Goal: Communication & Community: Answer question/provide support

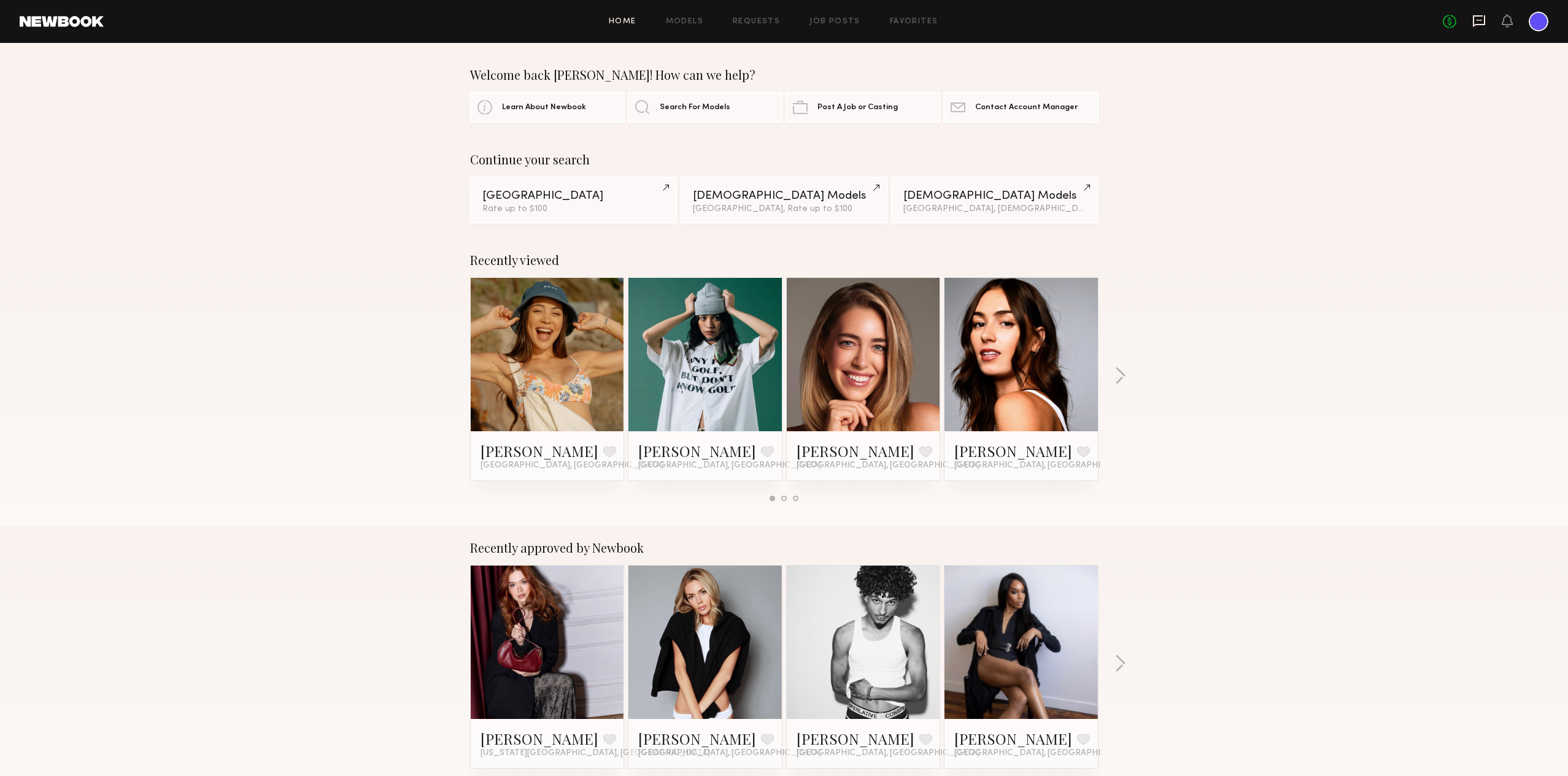
click at [1480, 18] on icon at bounding box center [1479, 21] width 13 height 13
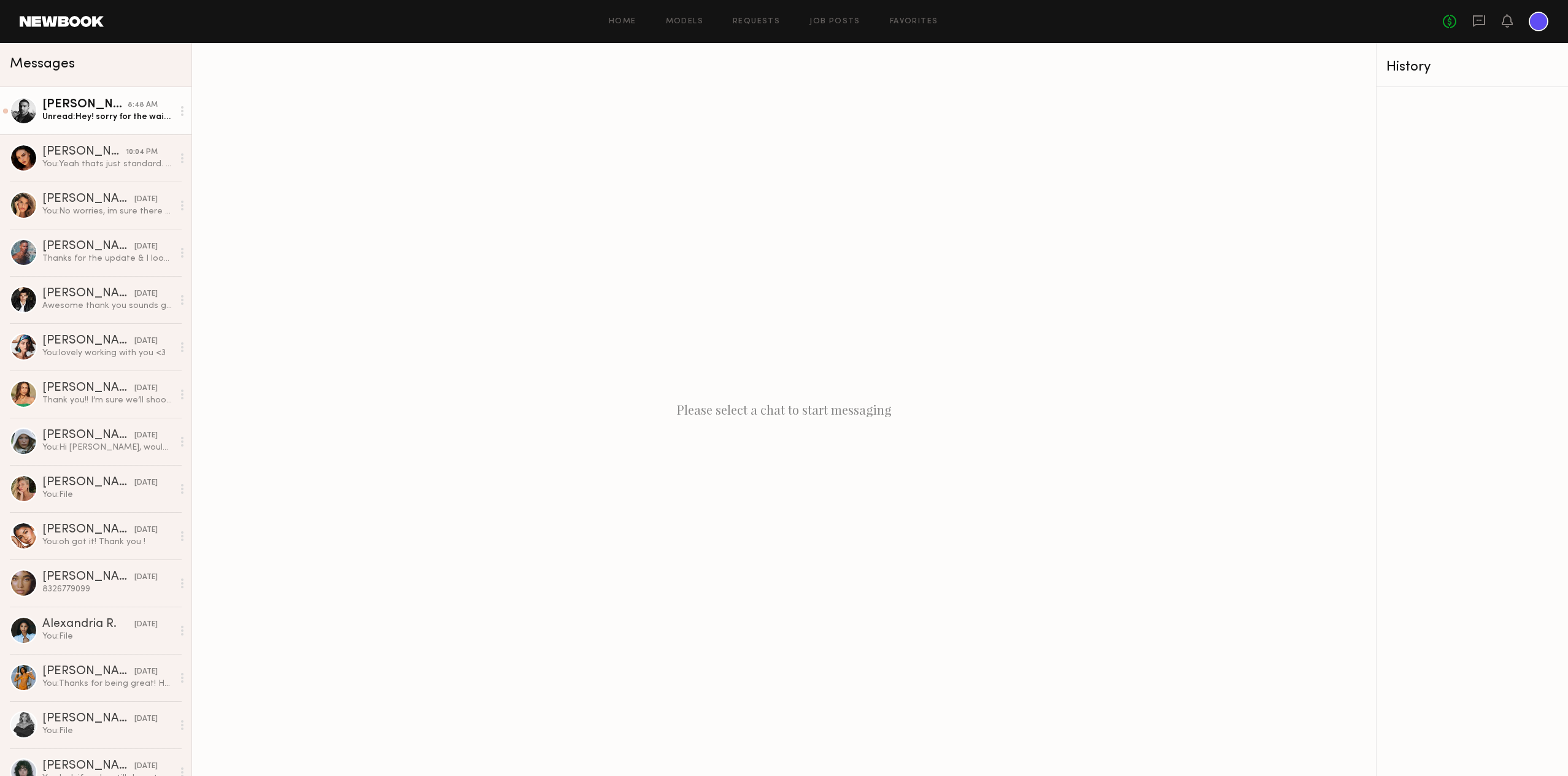
click at [127, 112] on div "Unread: Hey! sorry for the wait. I was going through the contract with my manag…" at bounding box center [107, 117] width 130 height 12
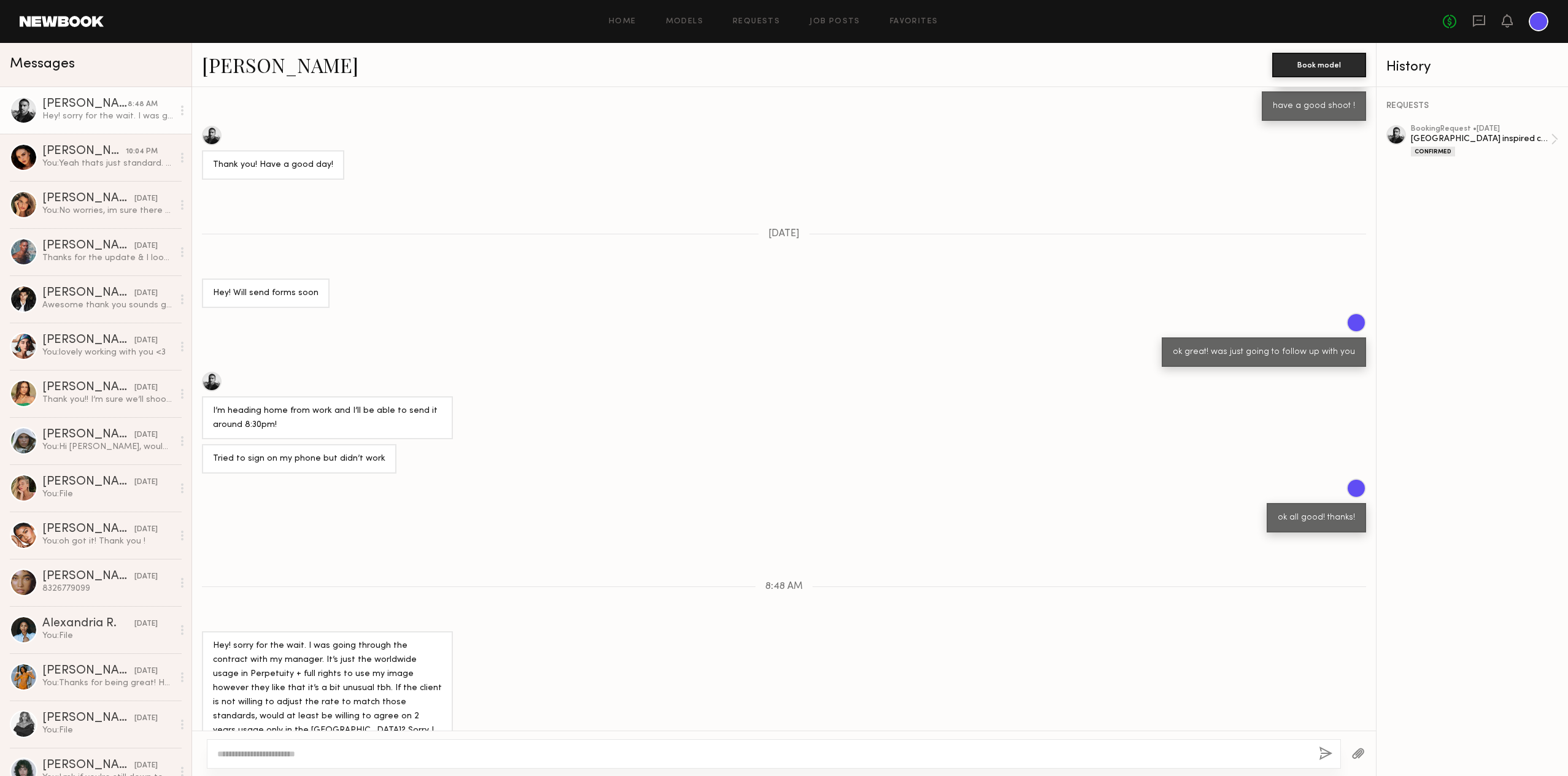
scroll to position [253, 0]
click at [48, 152] on div "[PERSON_NAME]" at bounding box center [84, 151] width 84 height 12
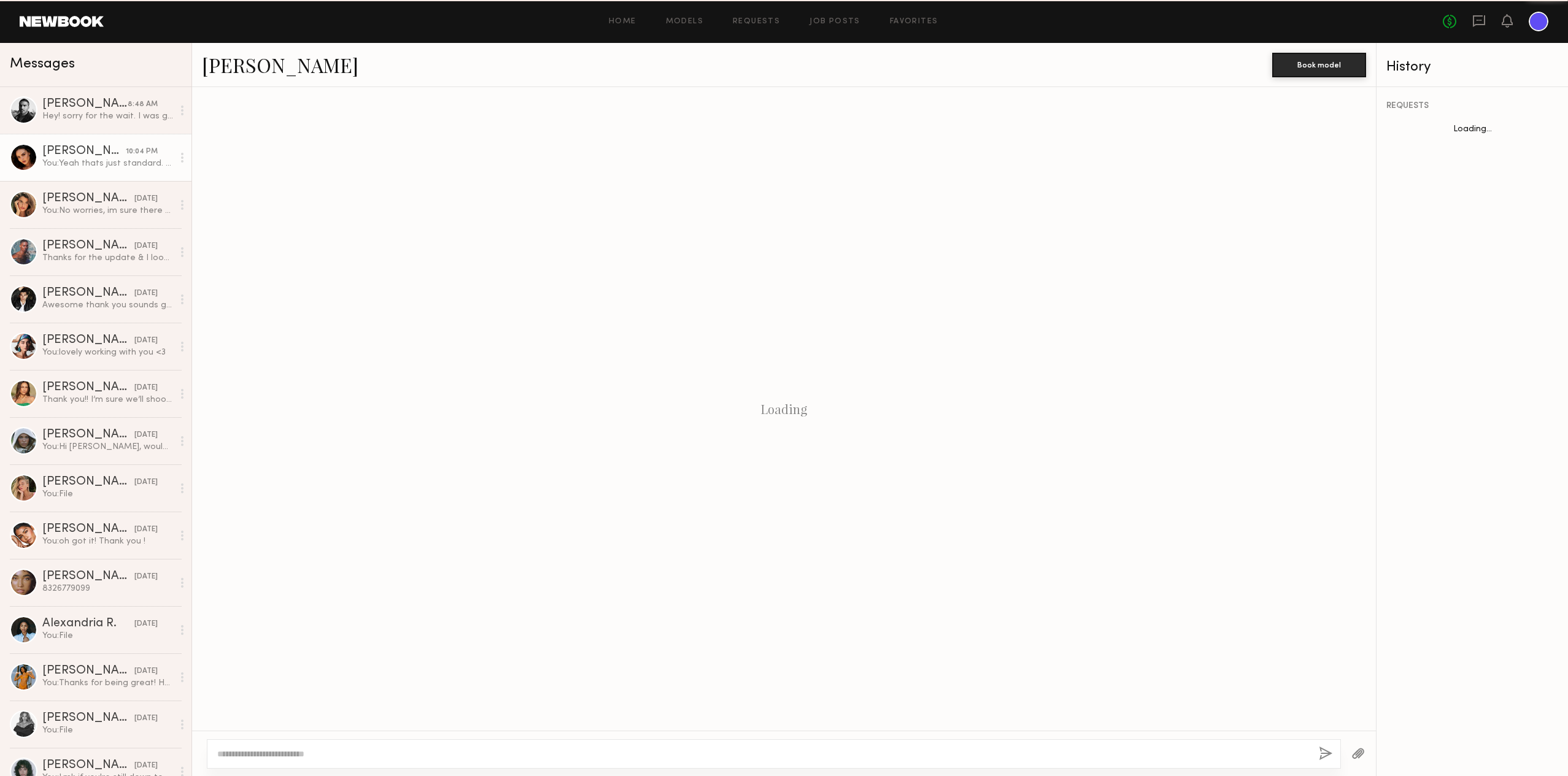
scroll to position [249, 0]
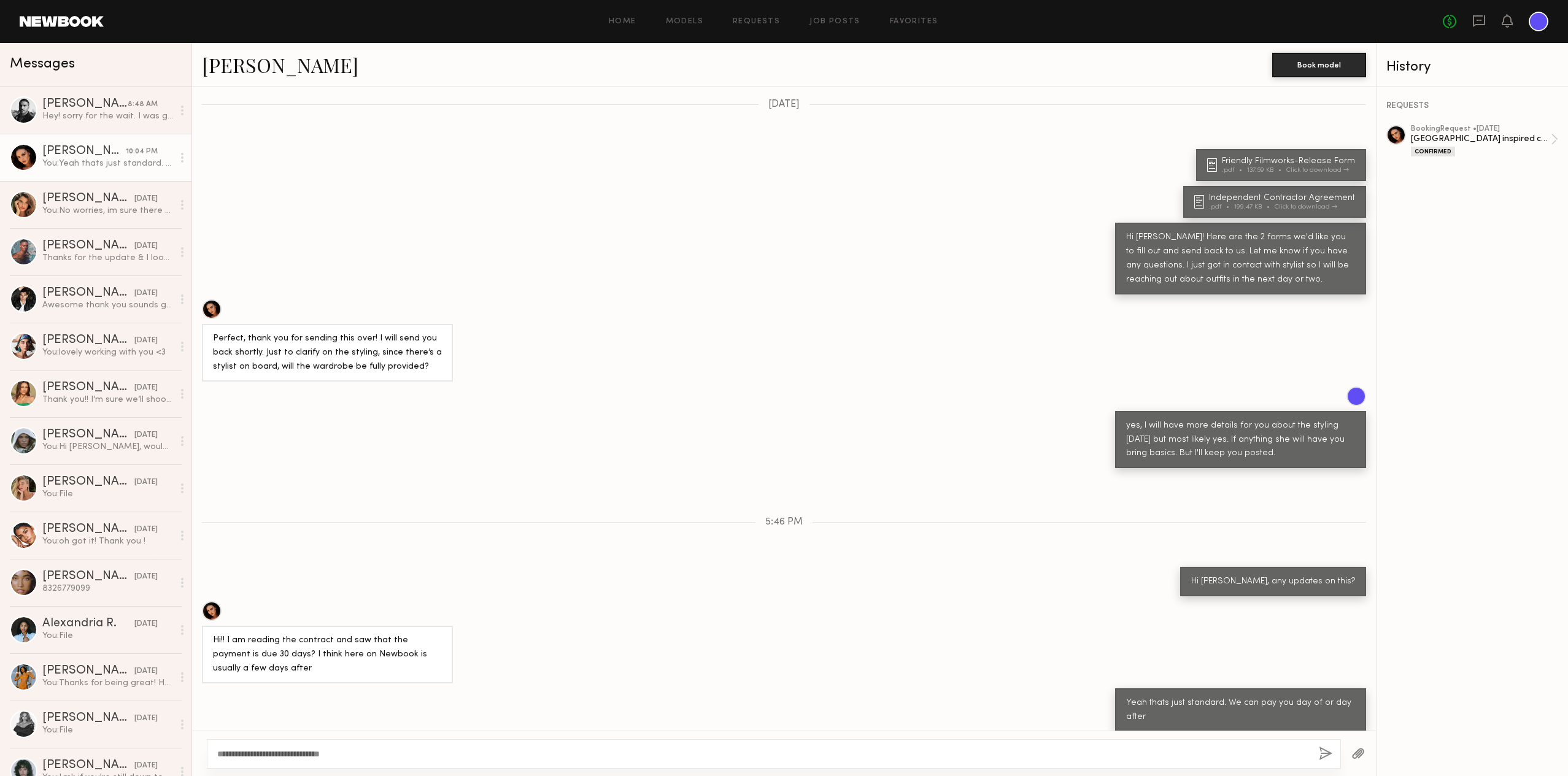
type textarea "**********"
click at [1327, 755] on button "button" at bounding box center [1325, 754] width 13 height 15
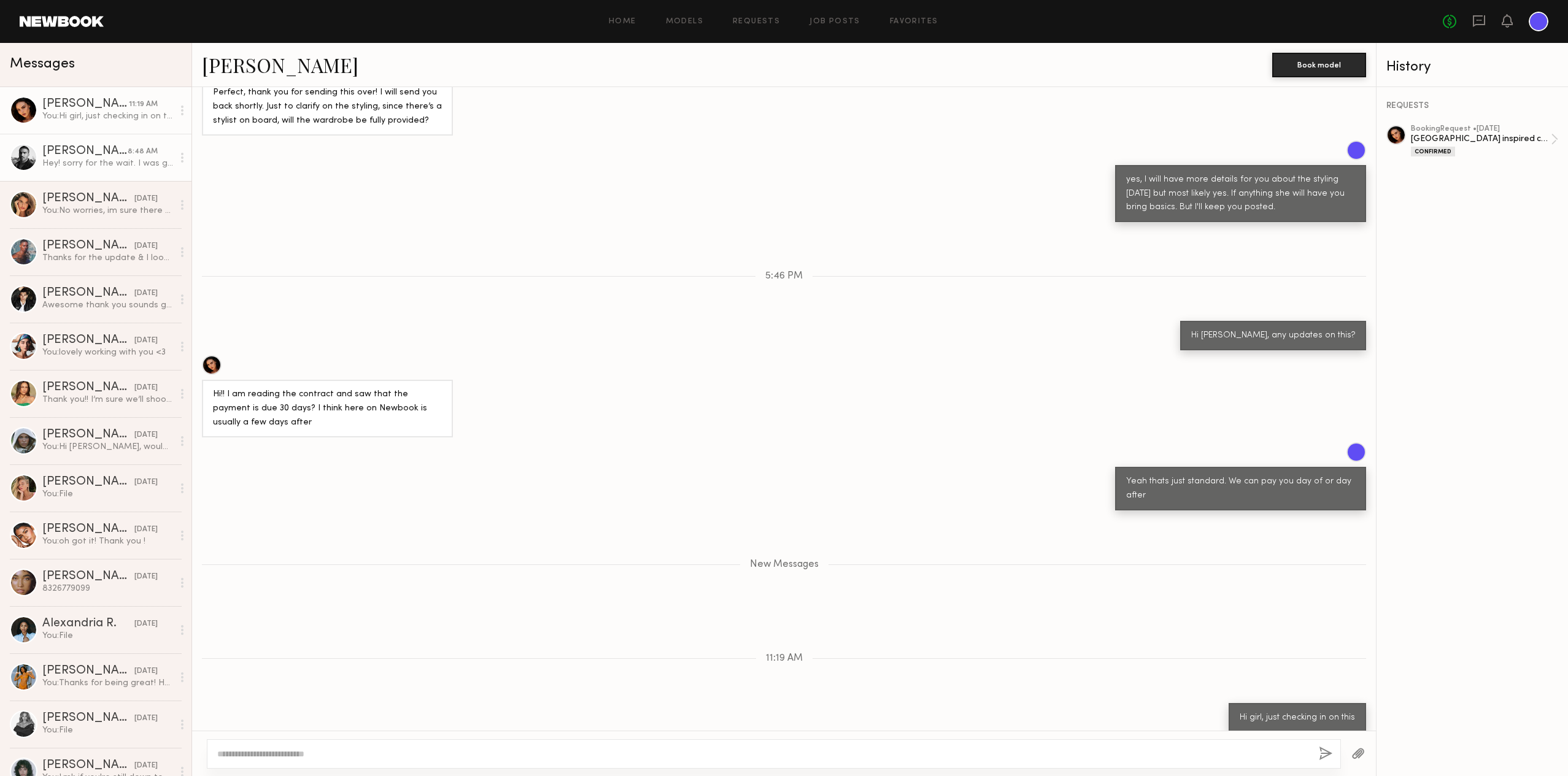
click at [132, 161] on div "Hey! sorry for the wait. I was going through the contract with my manager. It’s…" at bounding box center [107, 163] width 130 height 12
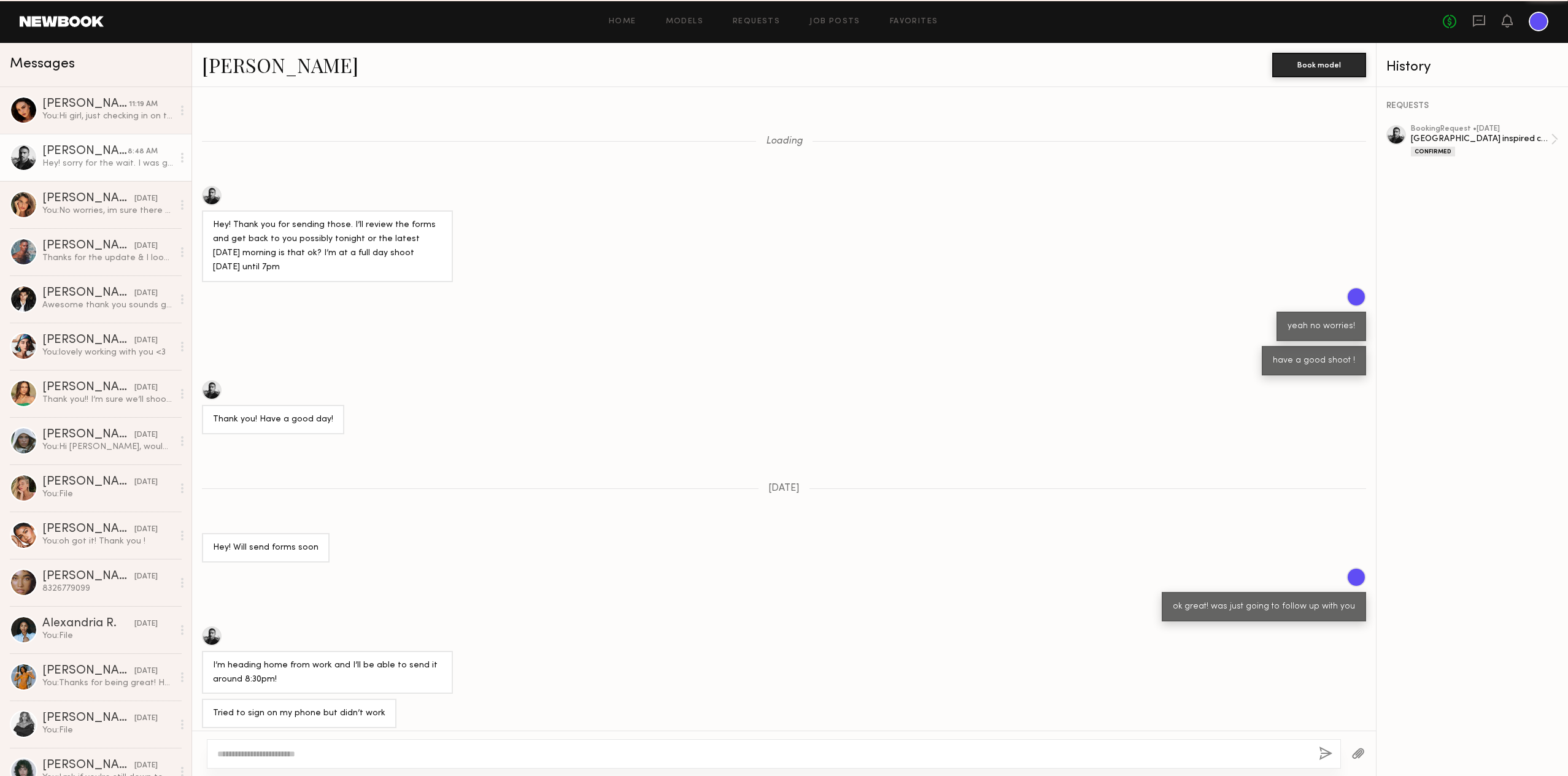
scroll to position [253, 0]
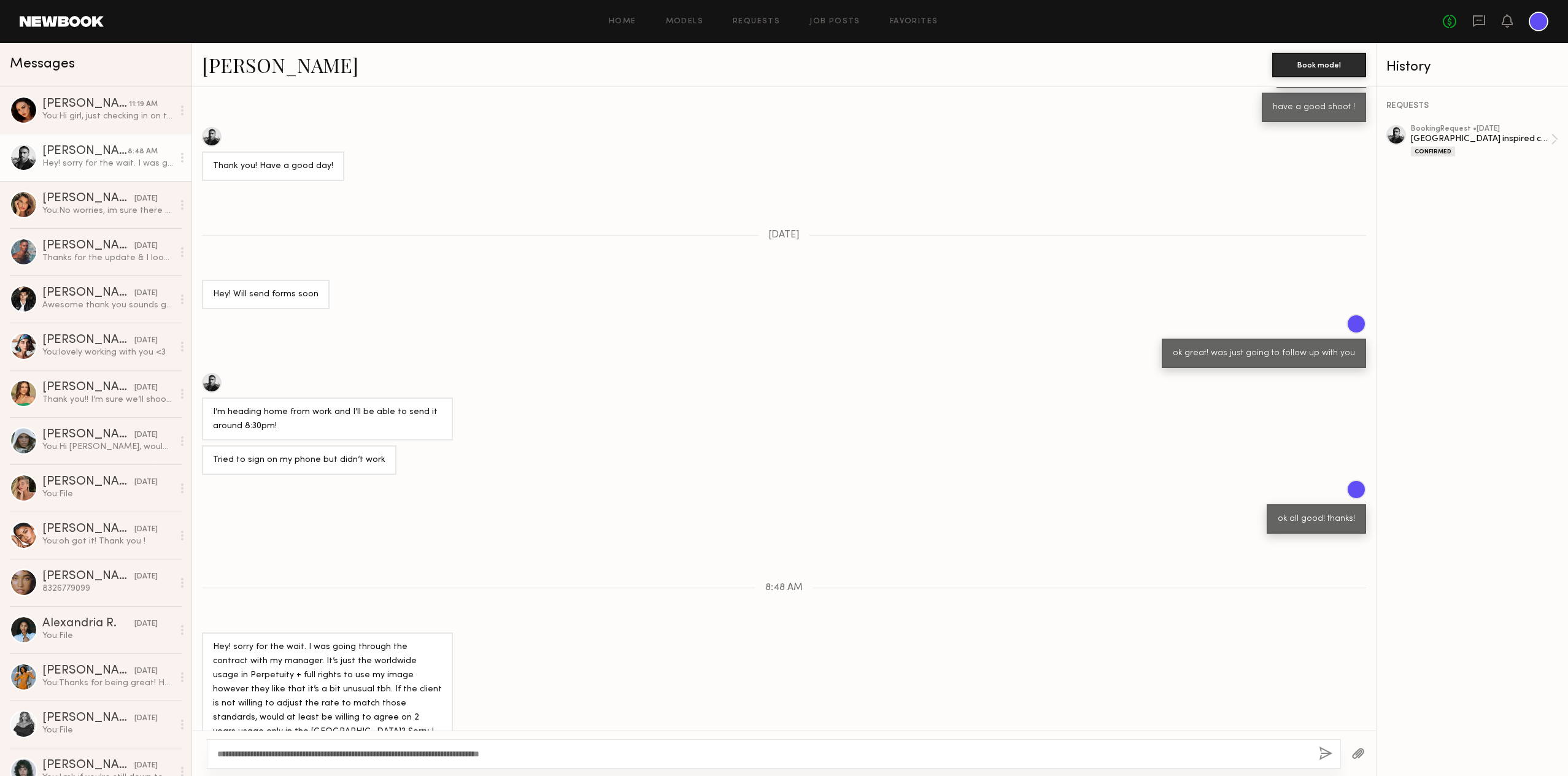
type textarea "**********"
click at [1321, 755] on button "button" at bounding box center [1325, 754] width 13 height 15
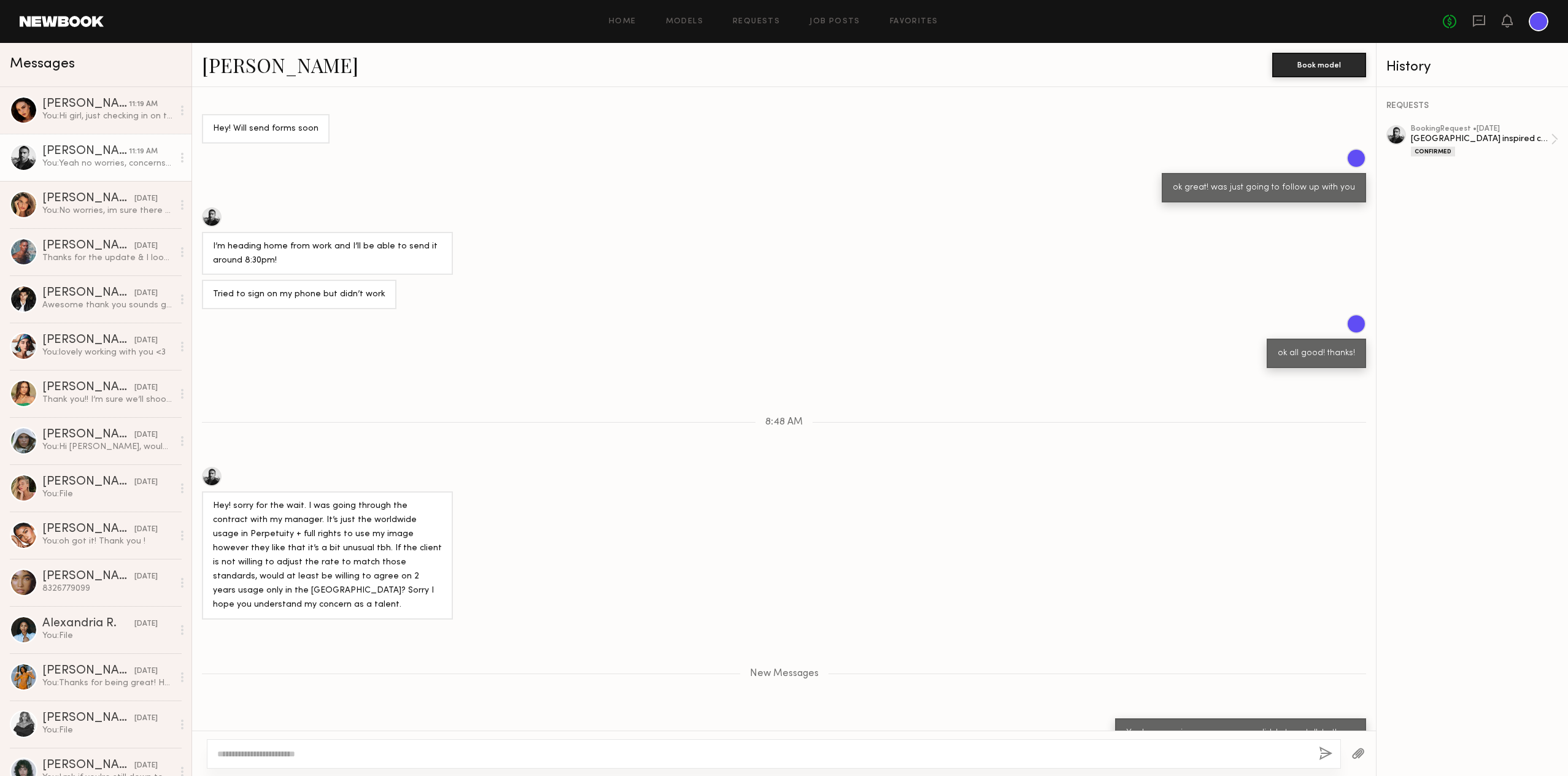
scroll to position [1, 0]
click at [306, 752] on textarea at bounding box center [762, 754] width 1091 height 12
click at [598, 754] on textarea "**********" at bounding box center [762, 754] width 1091 height 12
click at [731, 750] on textarea "**********" at bounding box center [762, 754] width 1091 height 12
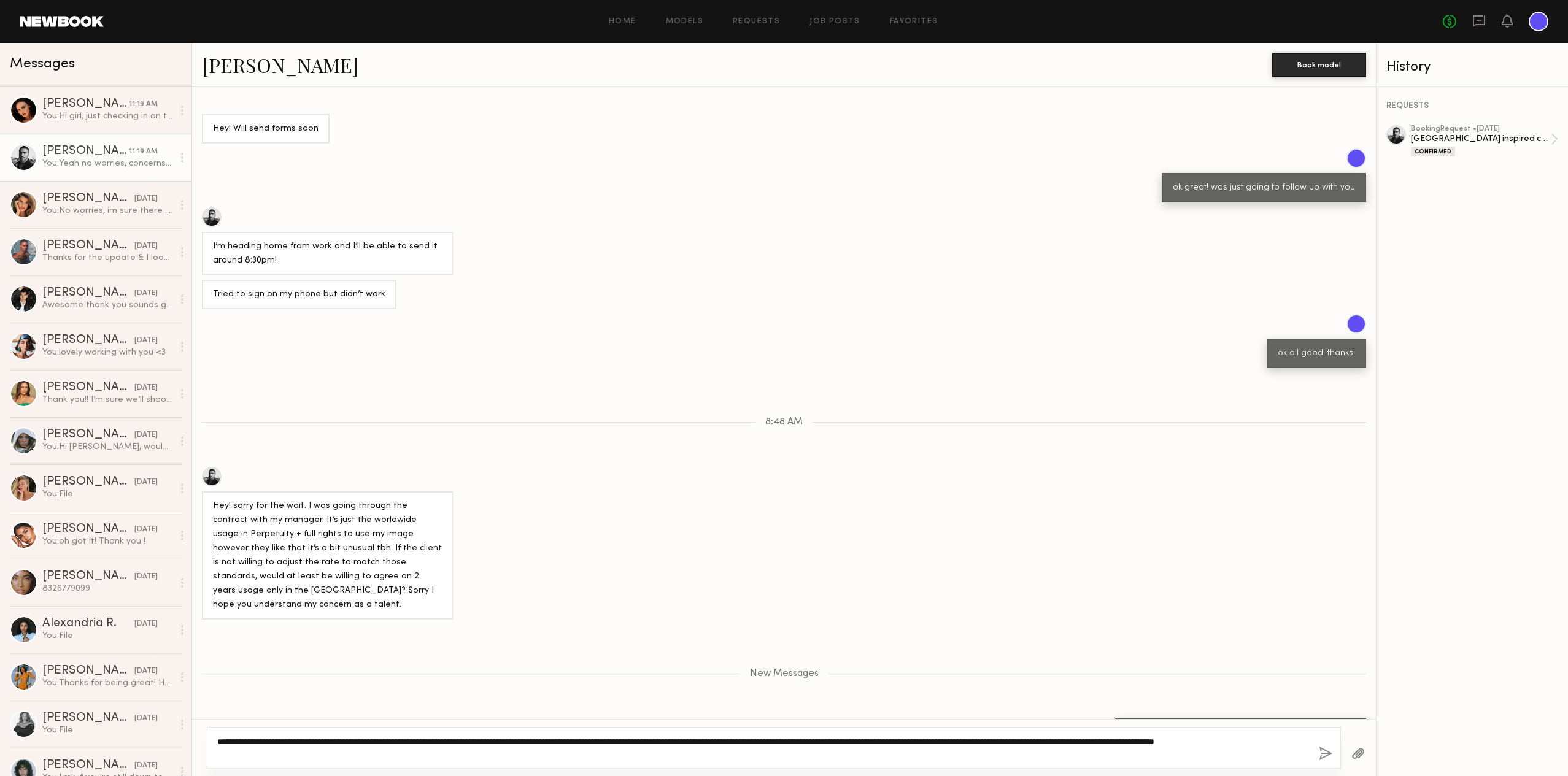
drag, startPoint x: 1265, startPoint y: 741, endPoint x: 1251, endPoint y: 744, distance: 14.3
click at [1251, 744] on textarea "**********" at bounding box center [762, 748] width 1091 height 24
type textarea "**********"
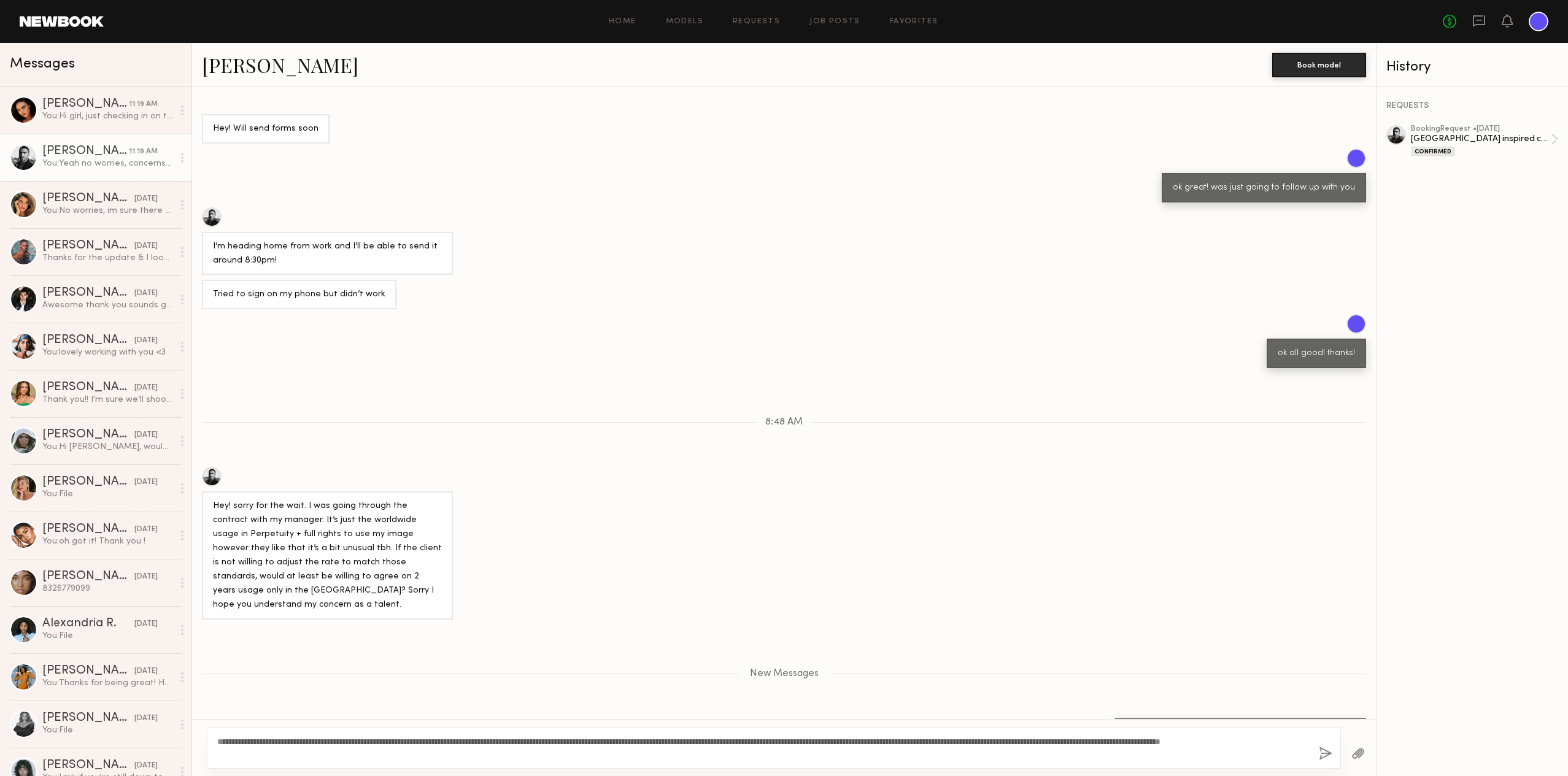
click at [1319, 755] on button "button" at bounding box center [1325, 754] width 13 height 15
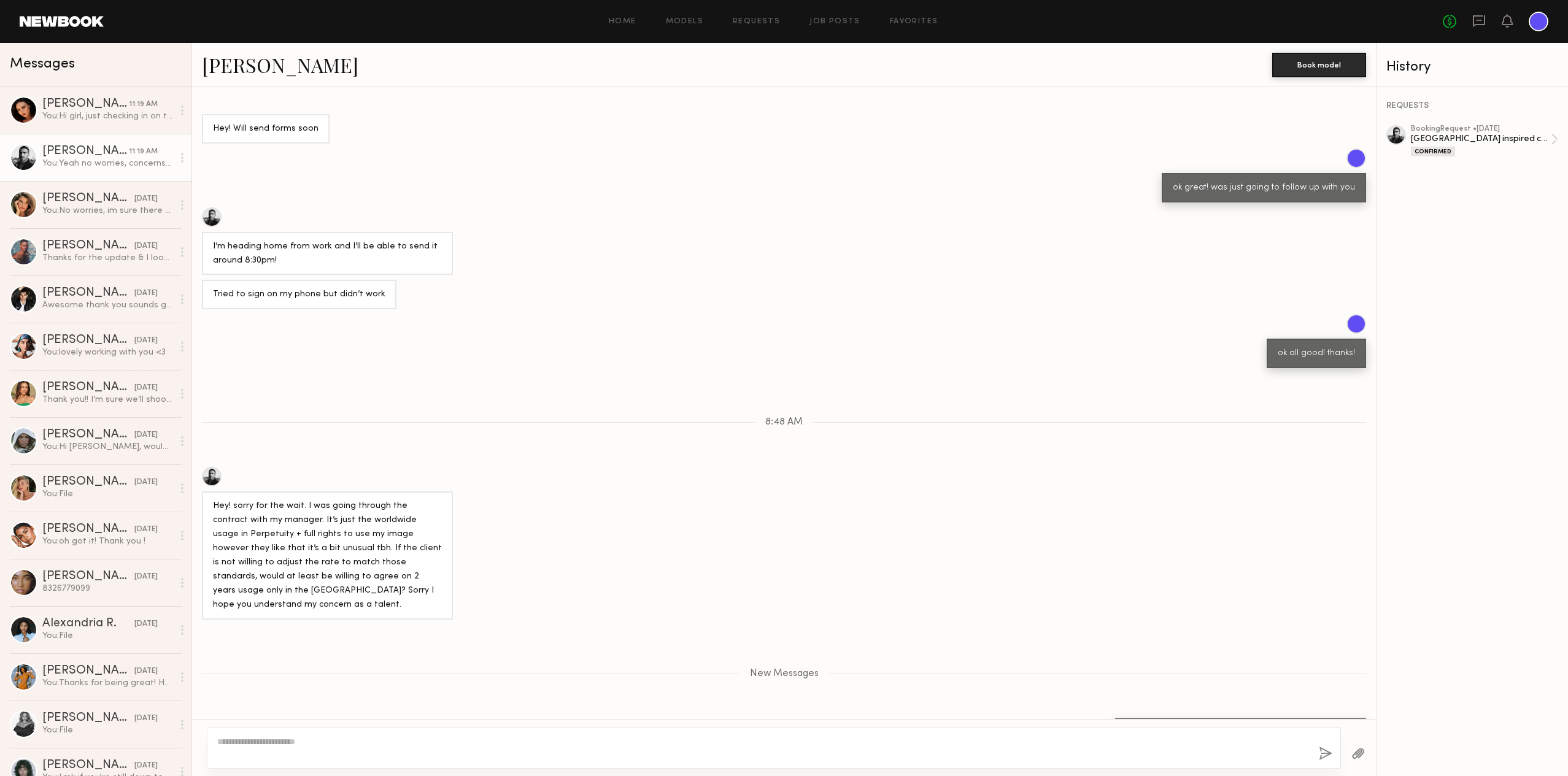
scroll to position [545, 0]
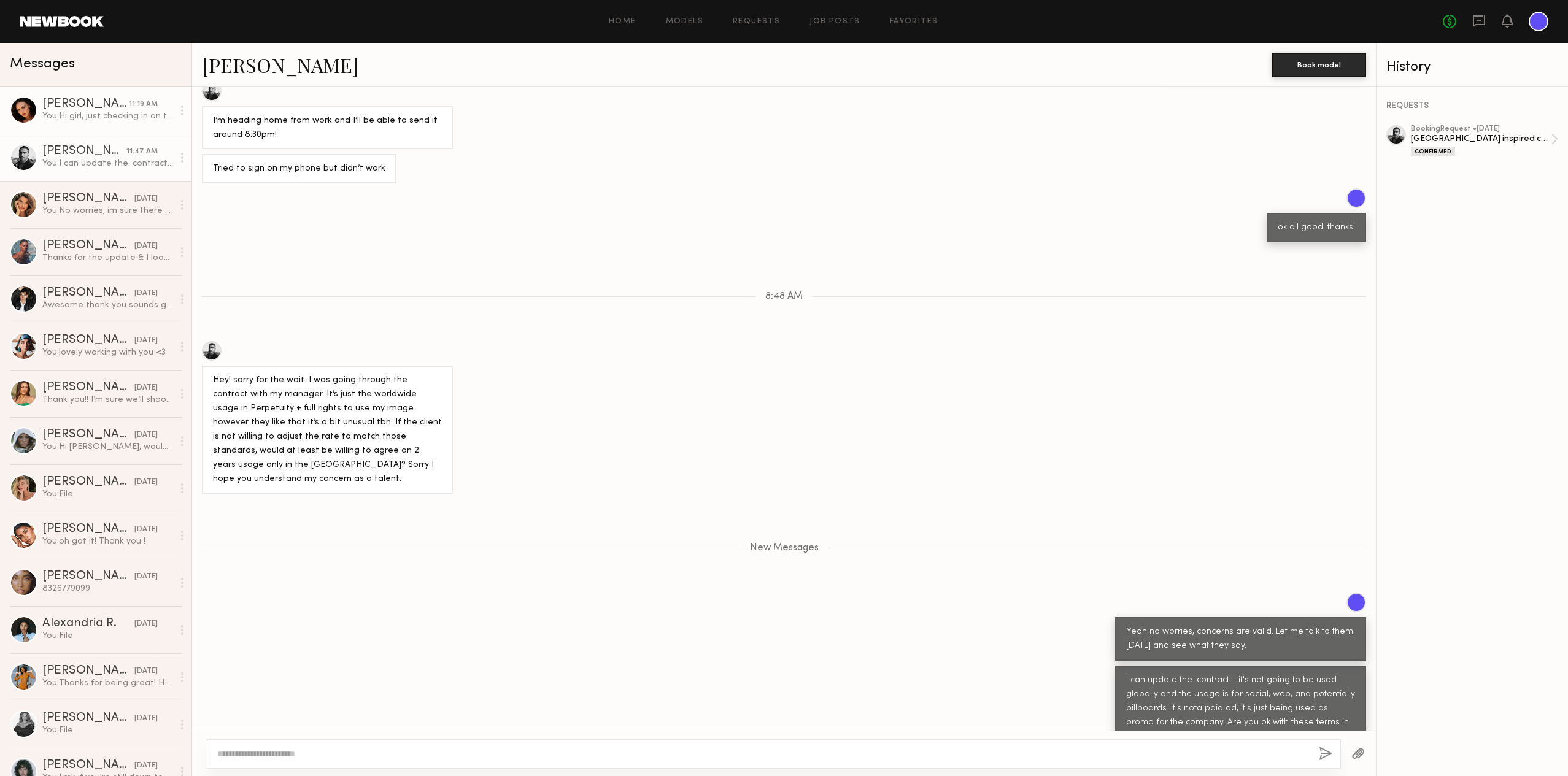
click at [89, 109] on div "[PERSON_NAME]" at bounding box center [85, 104] width 87 height 12
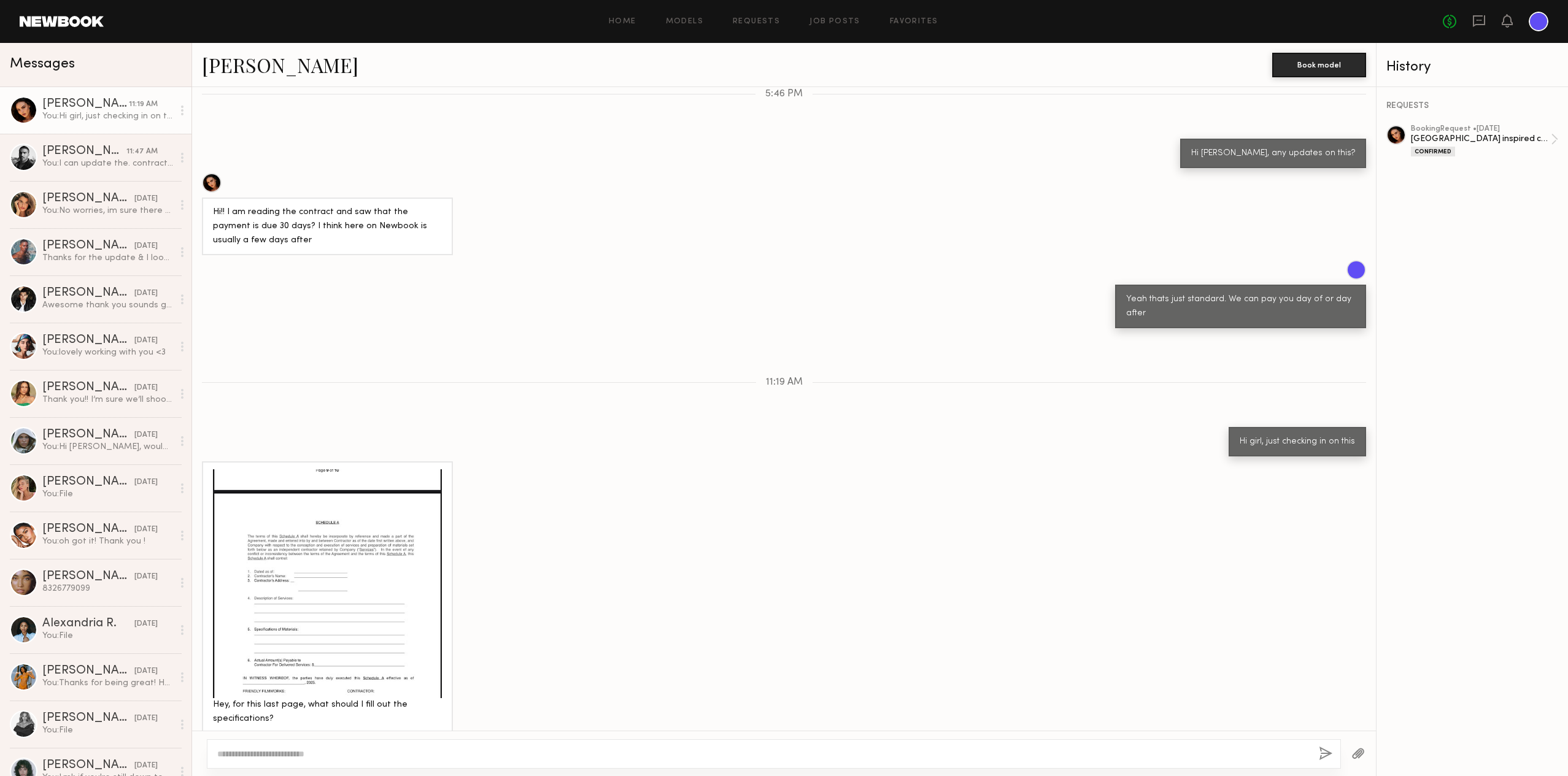
click at [357, 569] on div at bounding box center [327, 584] width 229 height 229
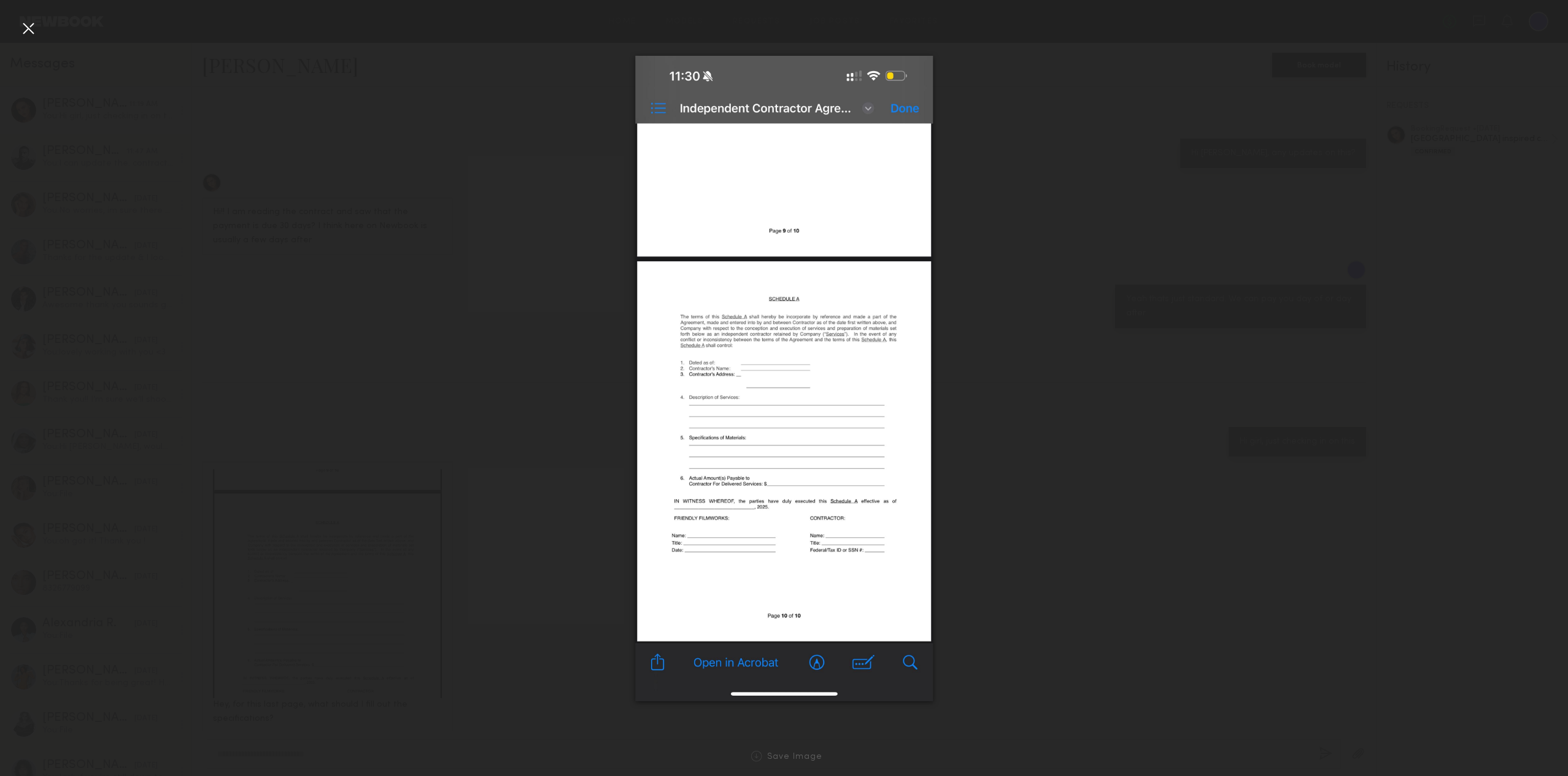
click at [38, 28] on div at bounding box center [784, 378] width 1568 height 718
drag, startPoint x: 29, startPoint y: 26, endPoint x: 166, endPoint y: 168, distance: 197.3
click at [29, 26] on div at bounding box center [28, 28] width 20 height 20
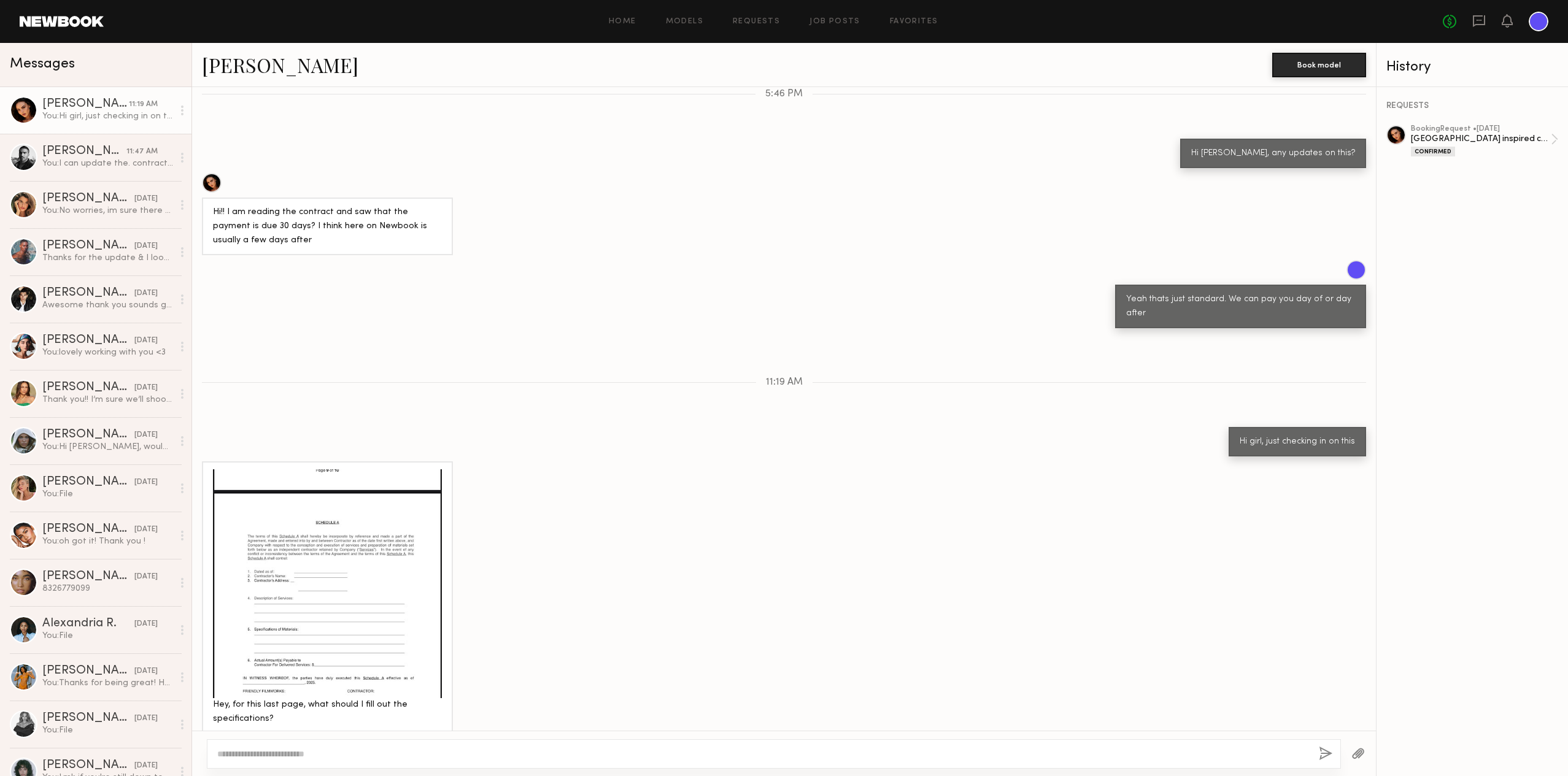
click at [290, 757] on textarea at bounding box center [762, 754] width 1091 height 12
type textarea "**********"
click at [1321, 759] on button "button" at bounding box center [1325, 754] width 13 height 15
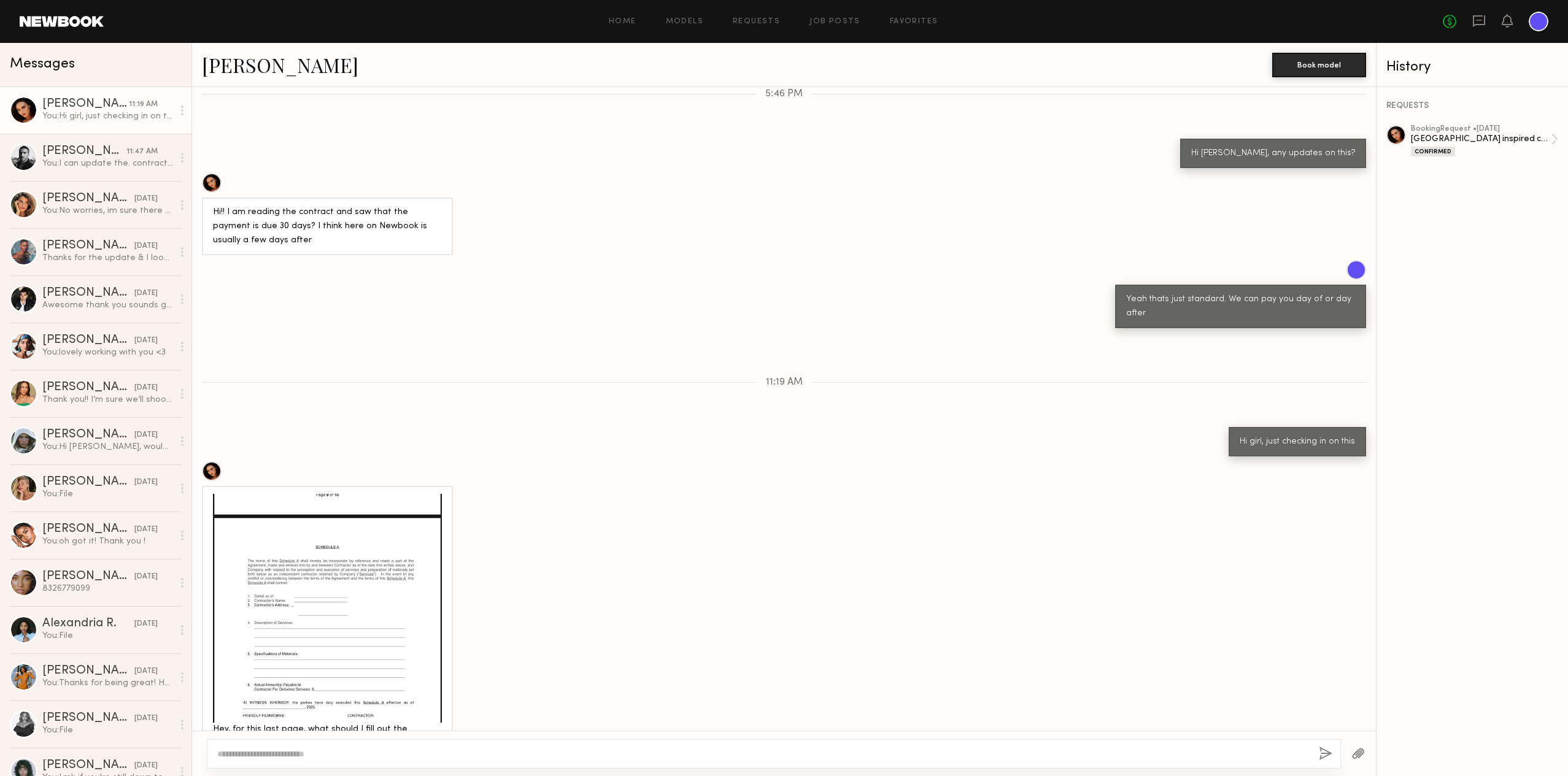
scroll to position [735, 0]
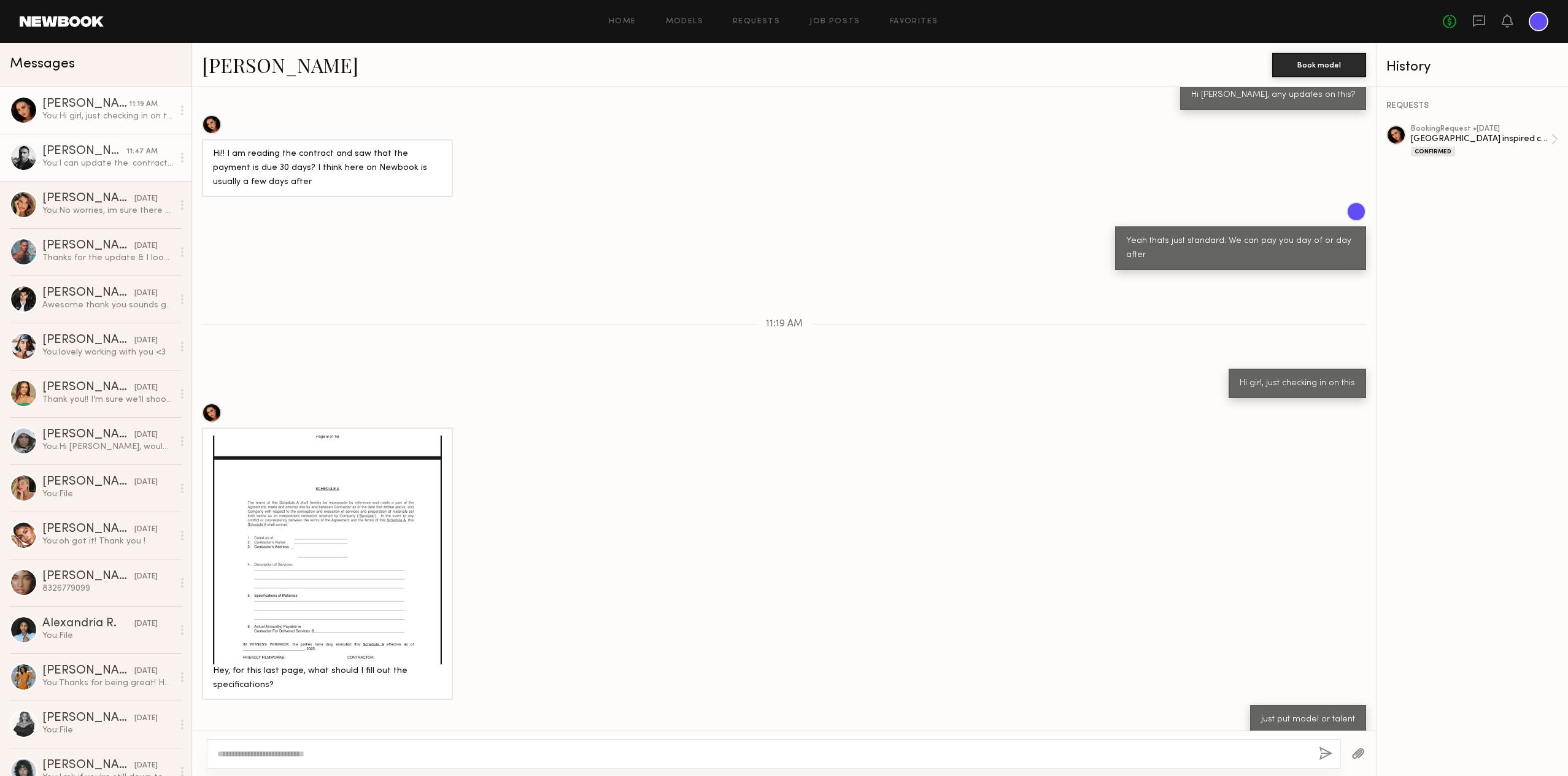
click at [85, 150] on div "[PERSON_NAME]" at bounding box center [84, 151] width 84 height 12
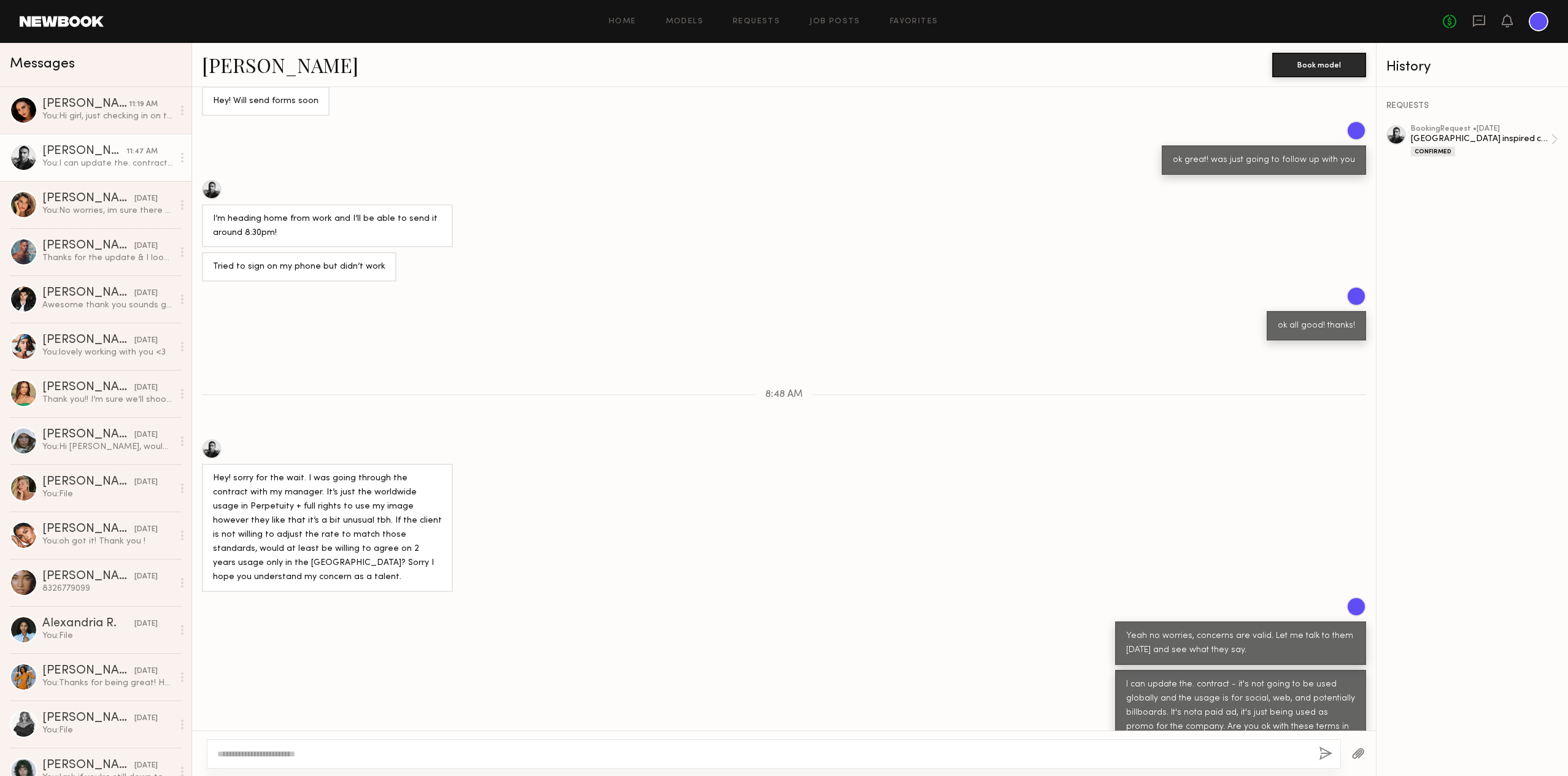
scroll to position [449, 0]
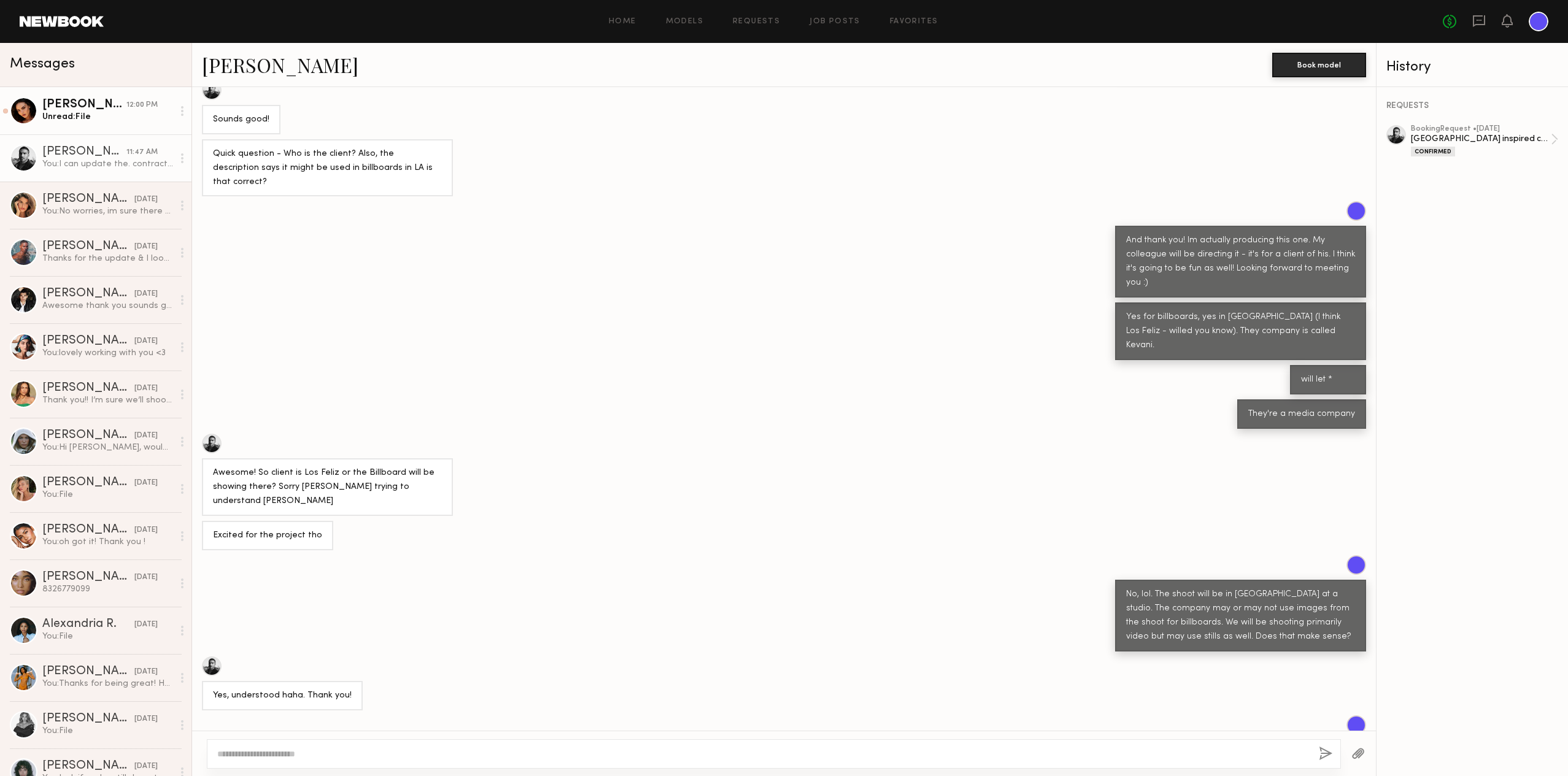
scroll to position [486, 0]
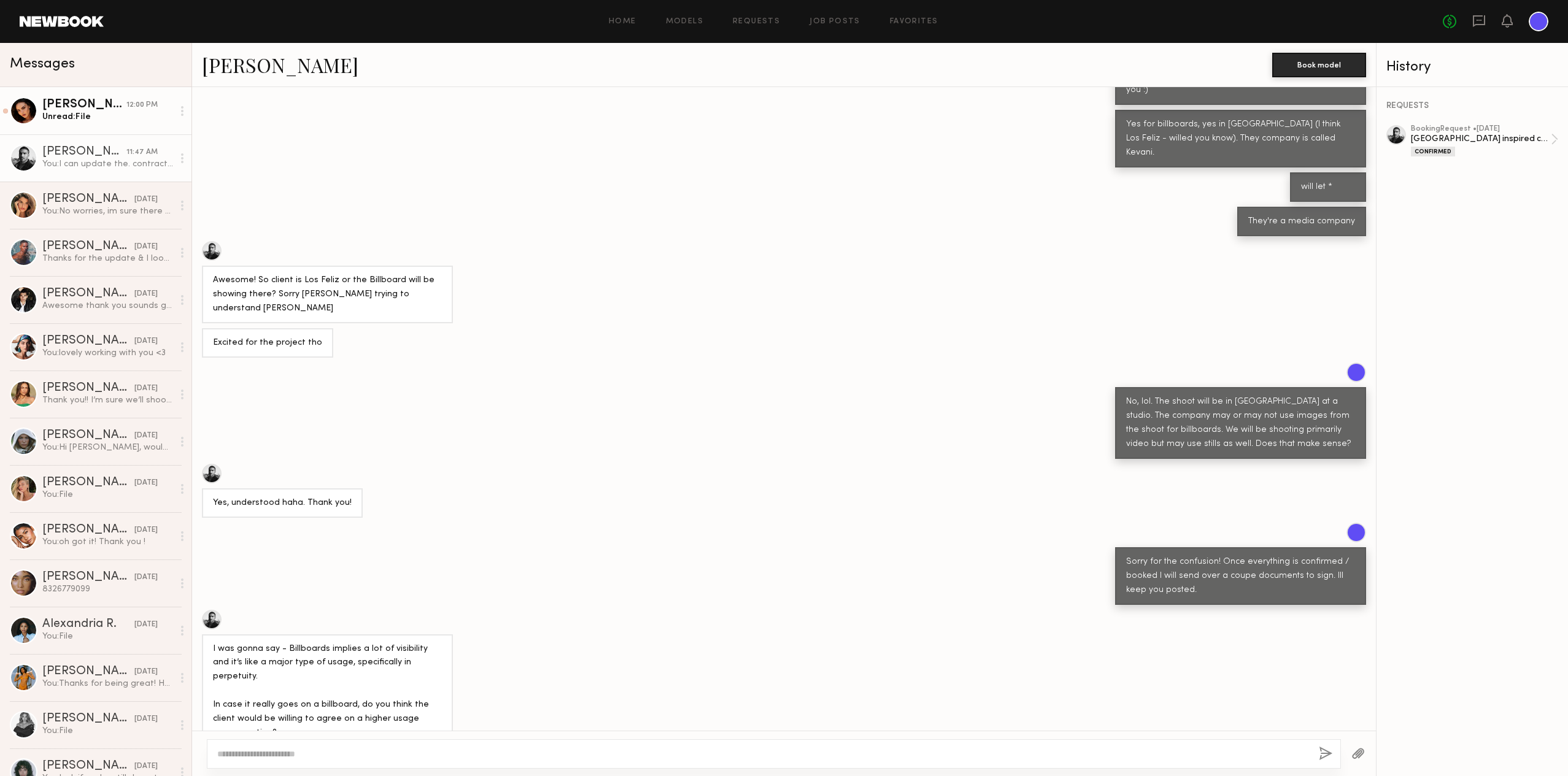
click at [101, 116] on div "Unread: File" at bounding box center [107, 117] width 130 height 12
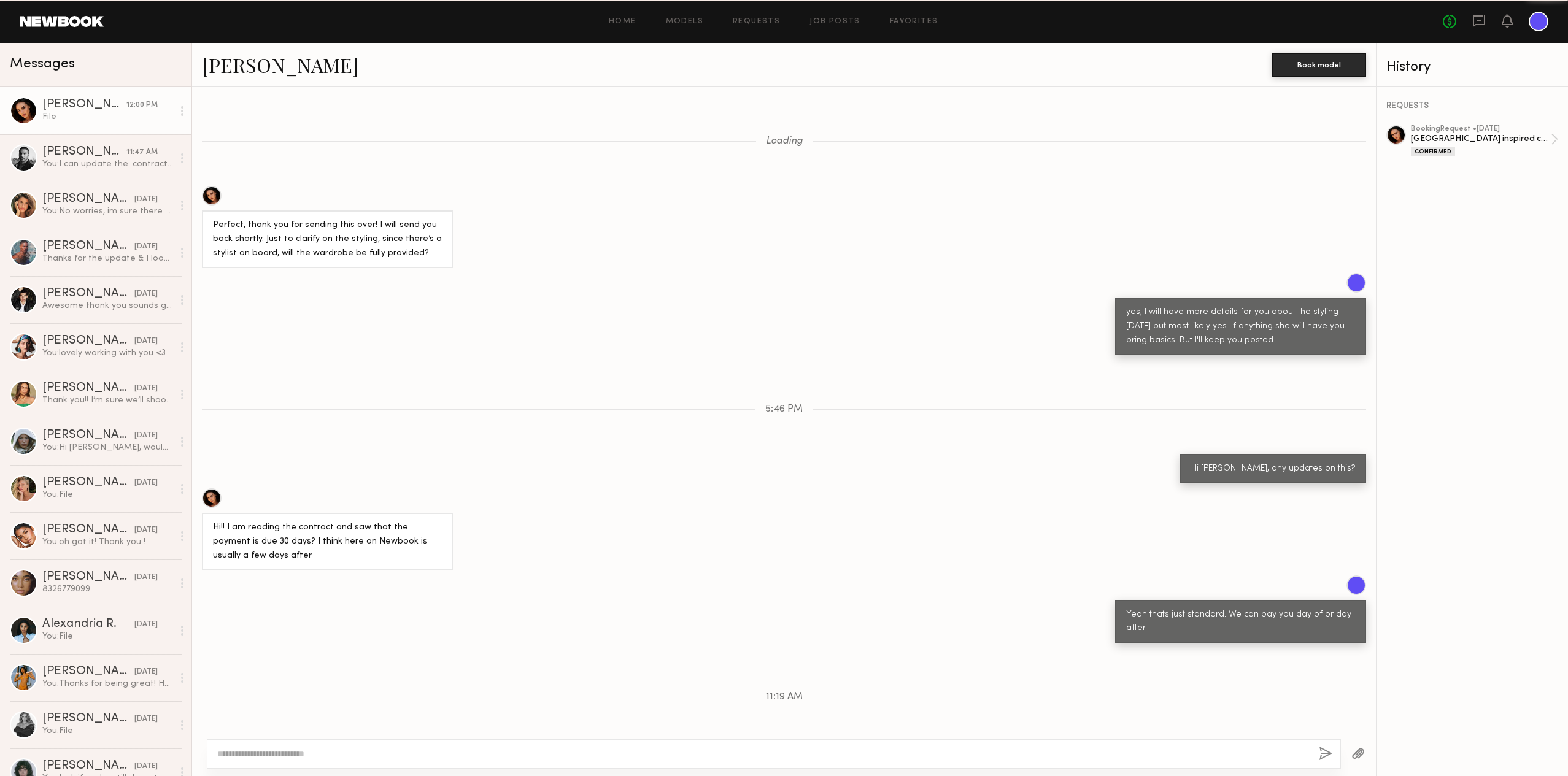
scroll to position [500, 0]
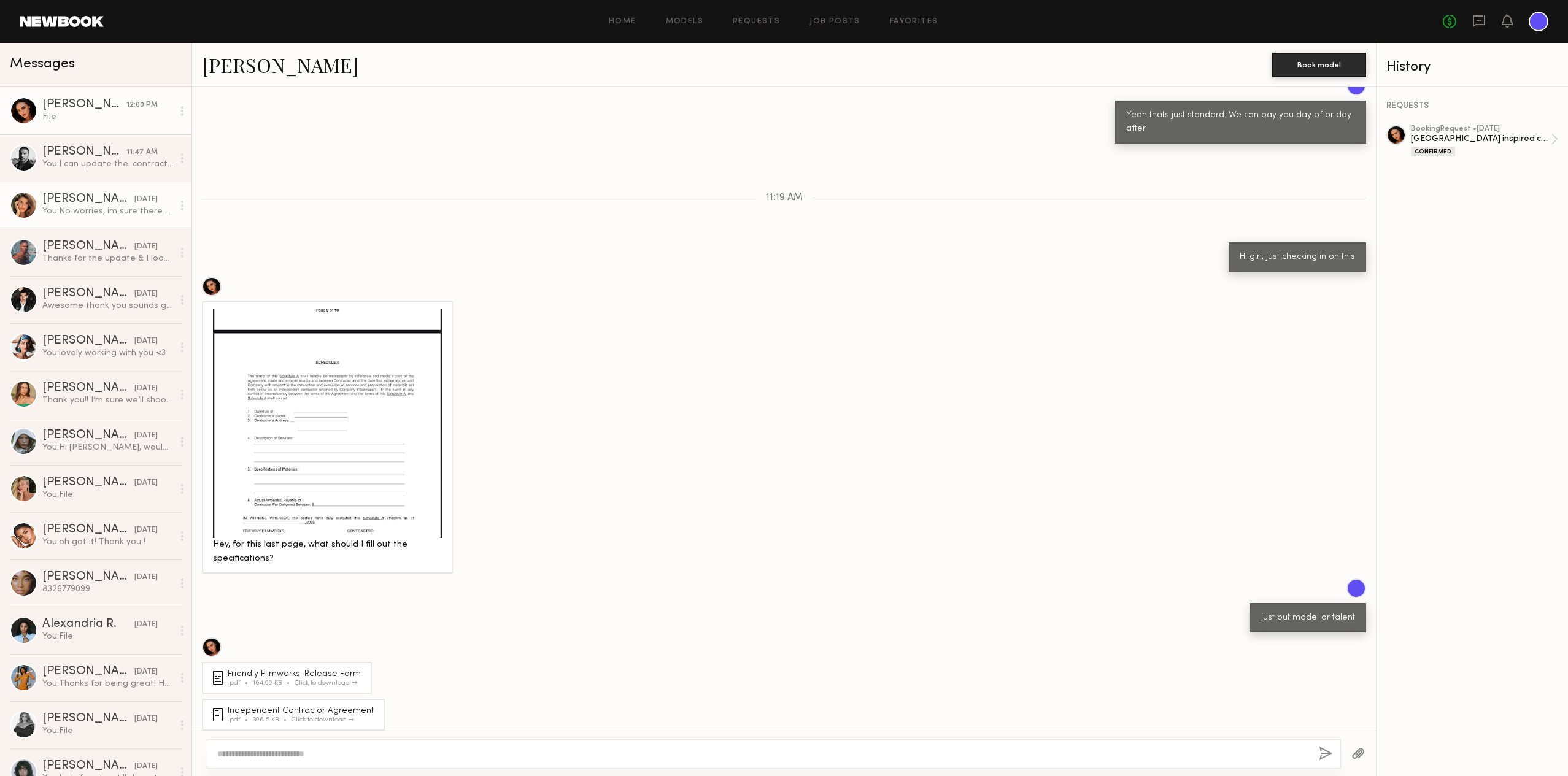
click at [115, 185] on link "Manuela G. 08/15/2025 You: No worries, im sure there will be other projects for…" at bounding box center [96, 206] width 191 height 48
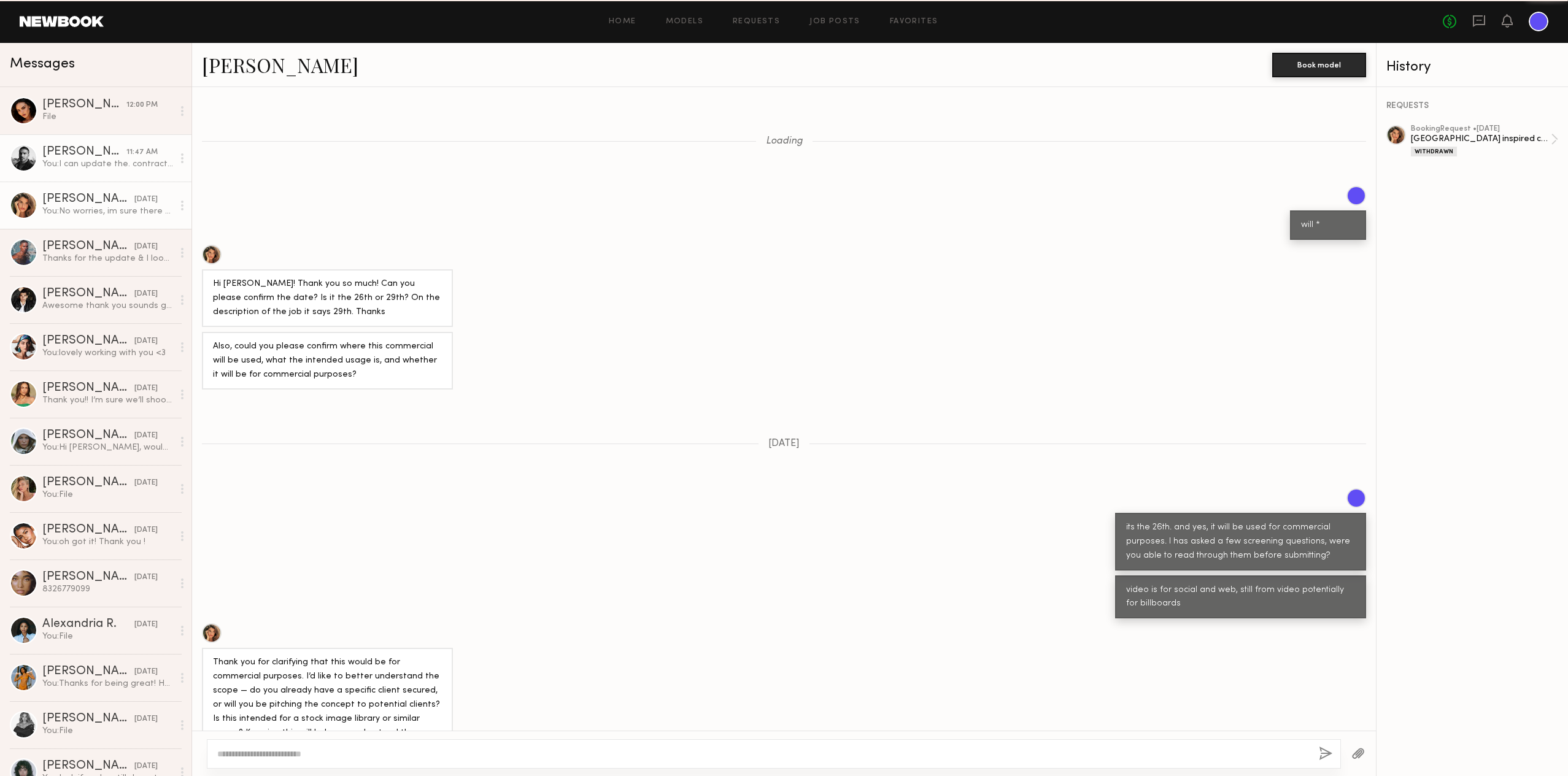
scroll to position [511, 0]
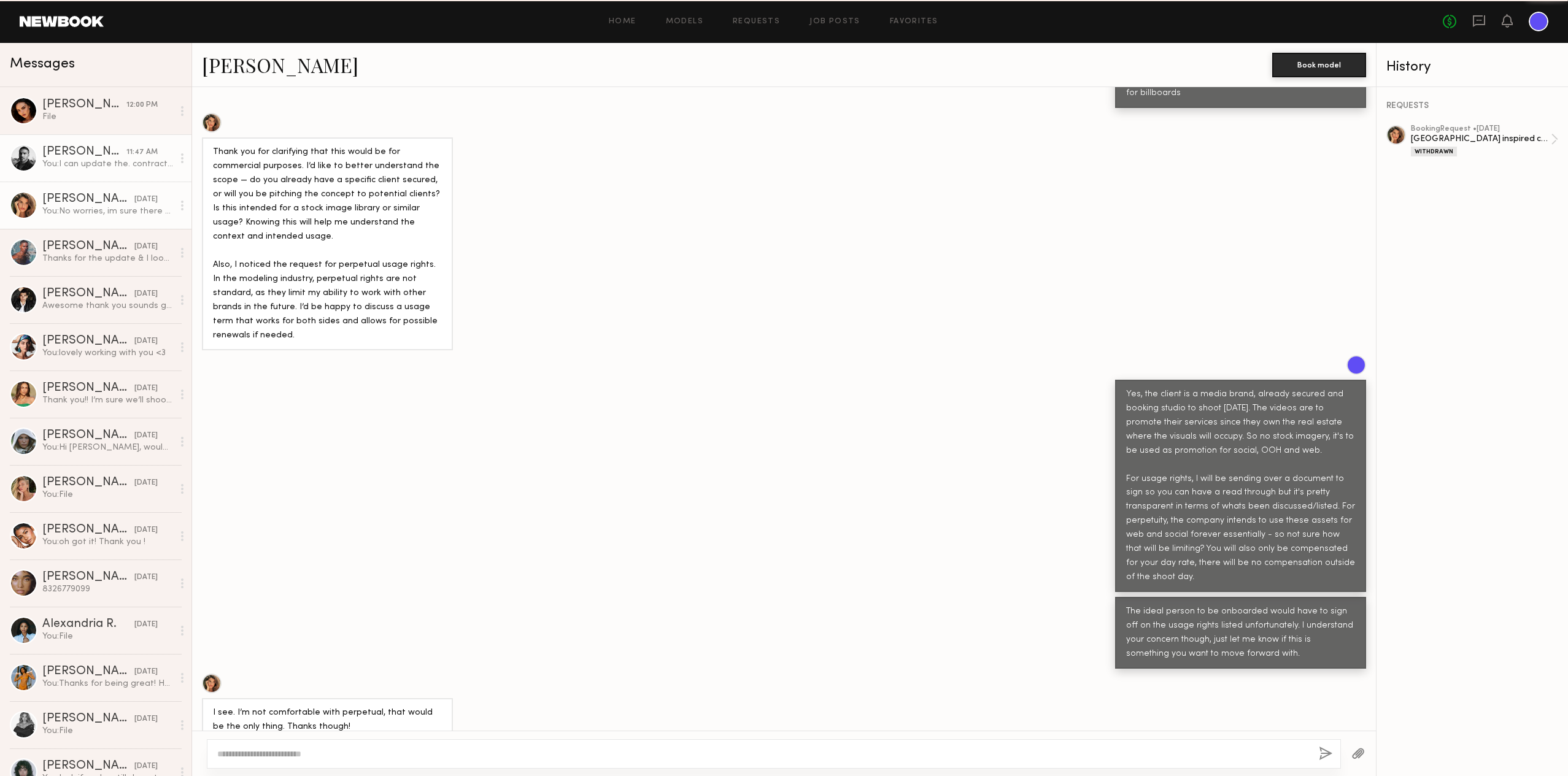
click at [110, 168] on div "You: I can update the. contract - it's not going to be used globally and the us…" at bounding box center [107, 164] width 130 height 12
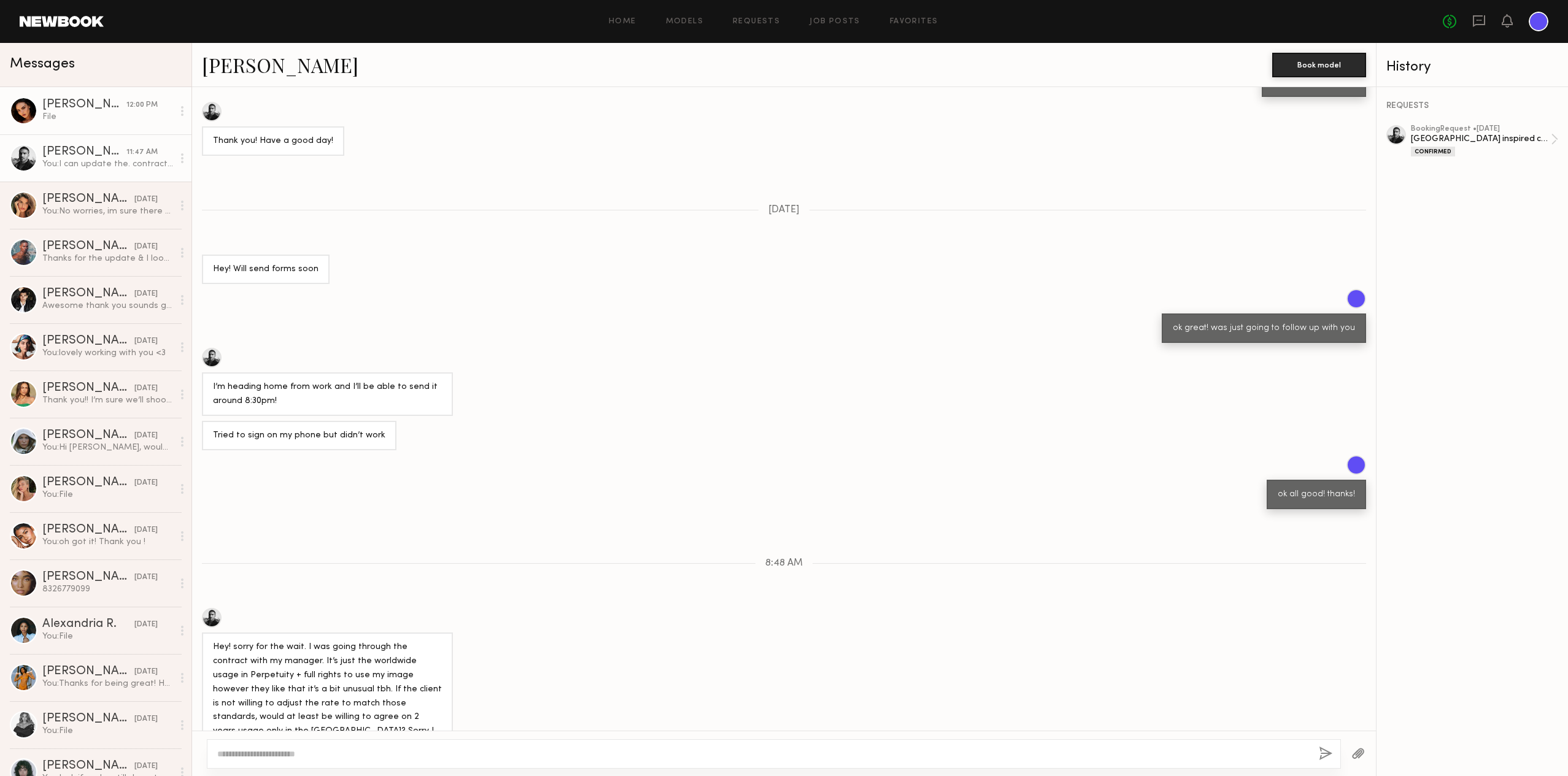
click at [109, 122] on div "File" at bounding box center [107, 117] width 130 height 12
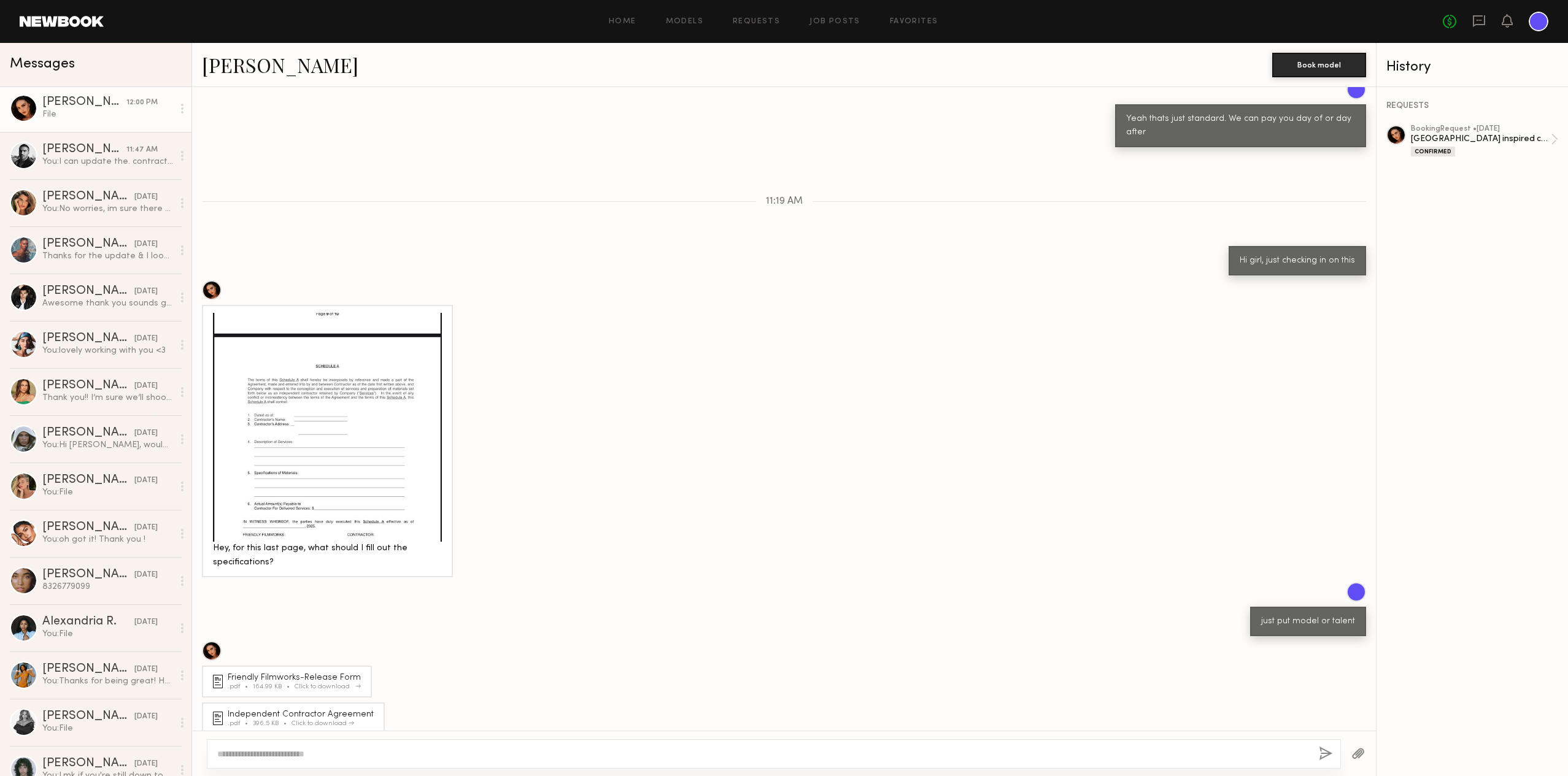
scroll to position [500, 0]
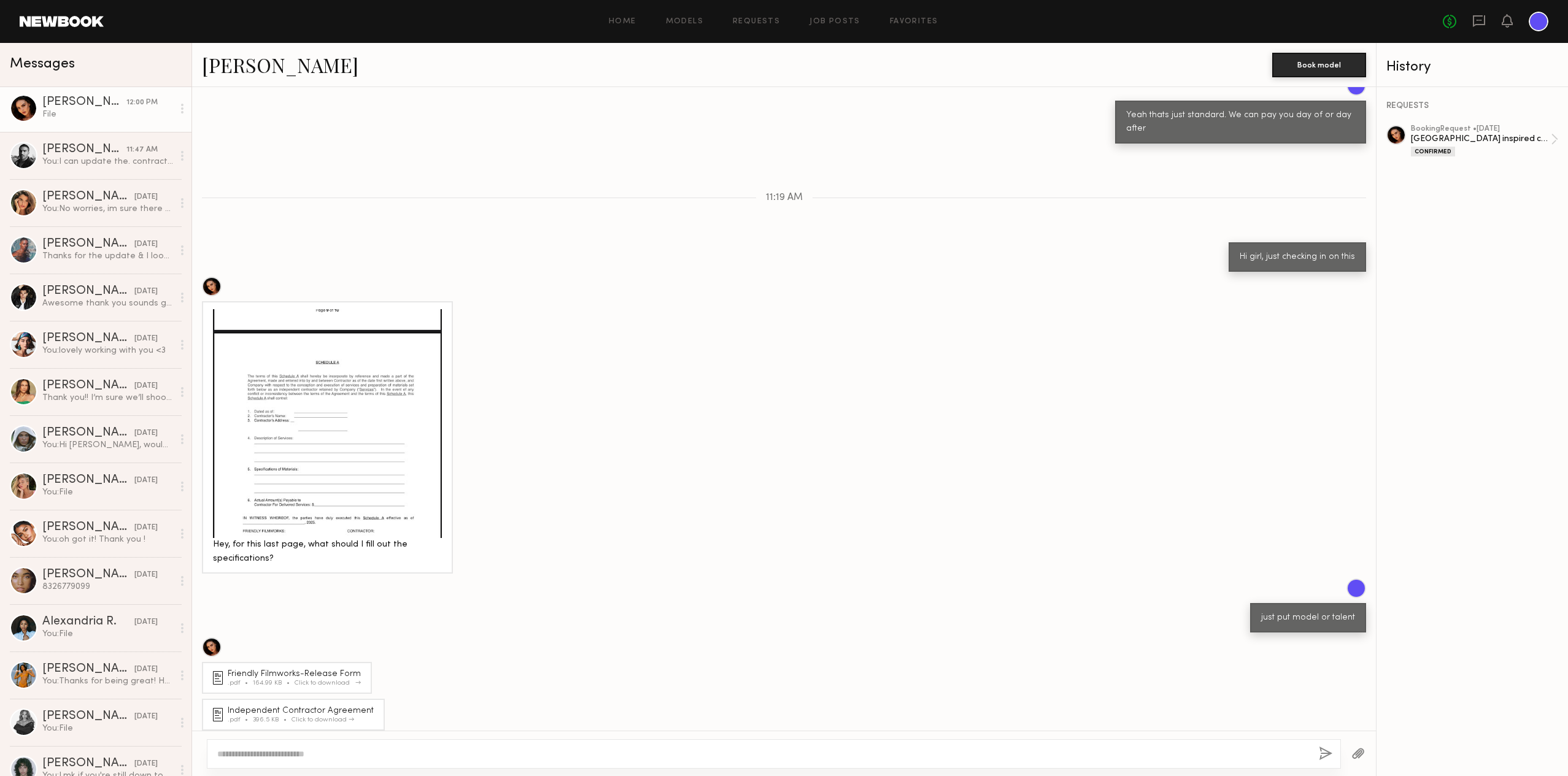
click at [333, 680] on div "Click to download" at bounding box center [325, 683] width 62 height 7
click at [348, 718] on div "Click to download" at bounding box center [322, 721] width 62 height 7
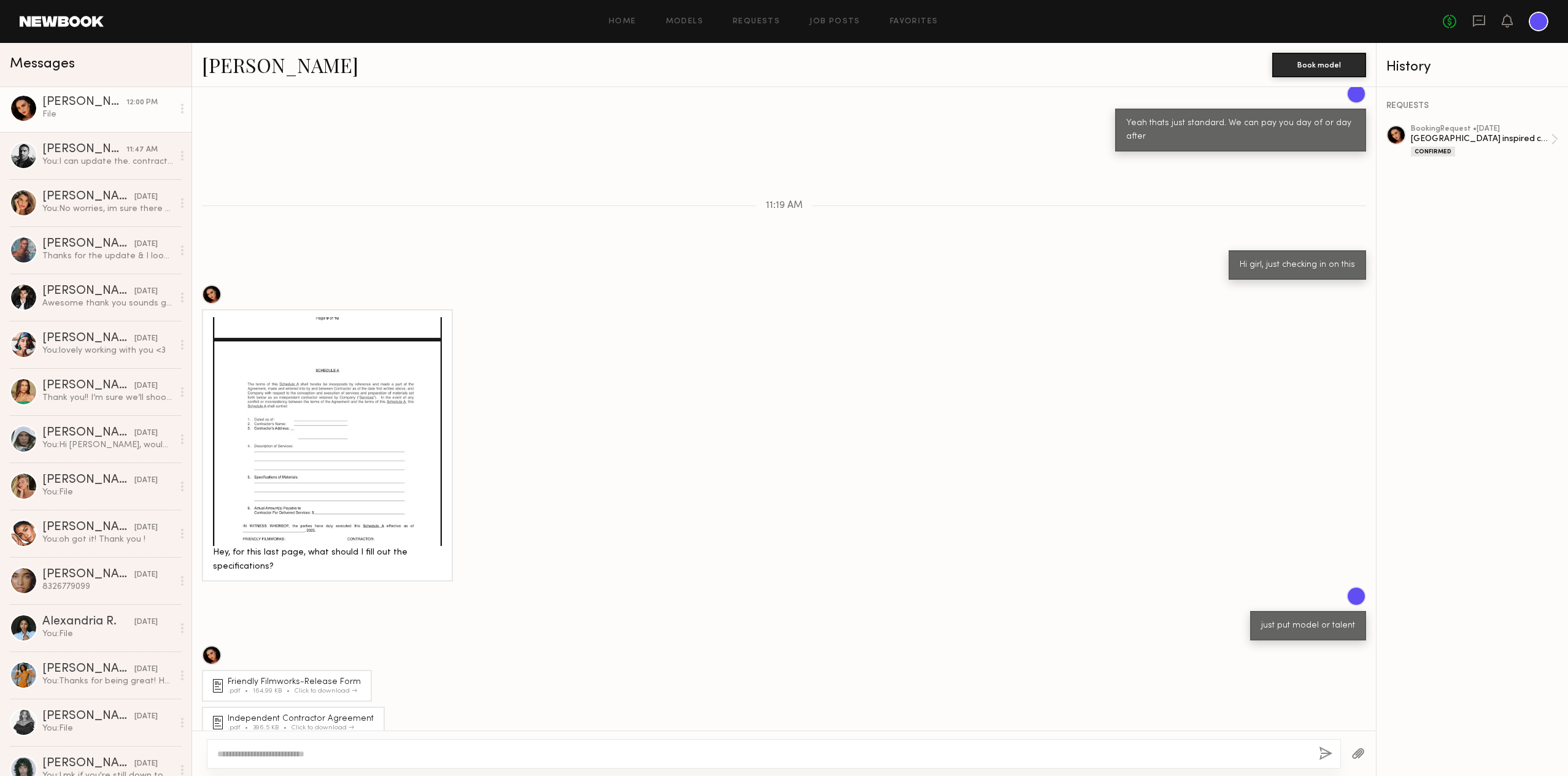
scroll to position [0, 0]
click at [1275, 1] on header "Home Models Requests Job Posts Favorites Sign Out No fees up to $5,000" at bounding box center [784, 21] width 1568 height 43
click at [292, 758] on textarea at bounding box center [762, 754] width 1091 height 12
click at [294, 754] on textarea "**********" at bounding box center [762, 754] width 1091 height 12
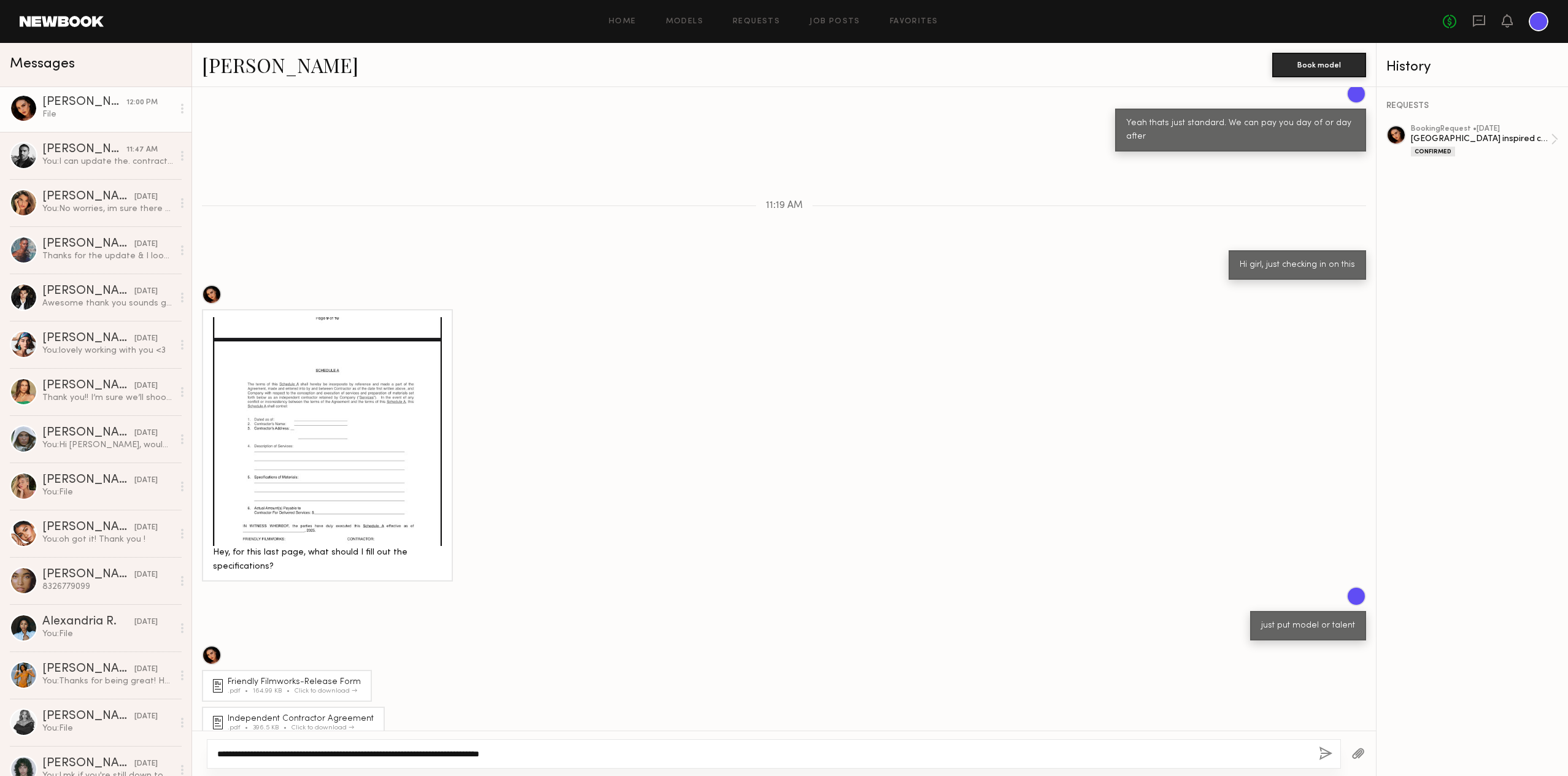
click at [267, 752] on textarea "**********" at bounding box center [762, 754] width 1091 height 12
type textarea "**********"
click at [1323, 752] on button "button" at bounding box center [1325, 754] width 13 height 15
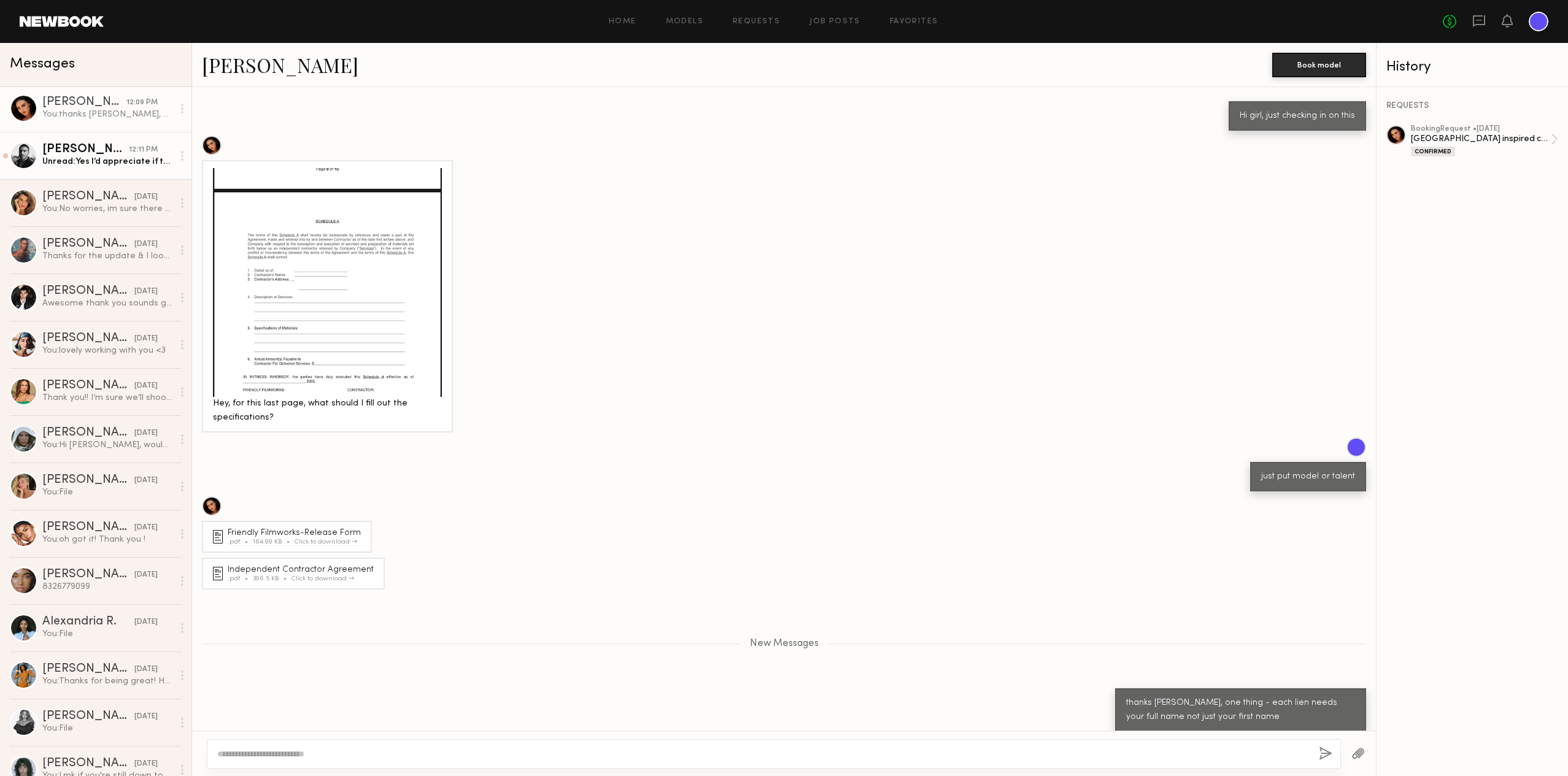
click at [116, 142] on link "Lucas P. 12:11 PM Unread: Yes I’d appreciate if the contract can be updated thi…" at bounding box center [96, 155] width 191 height 48
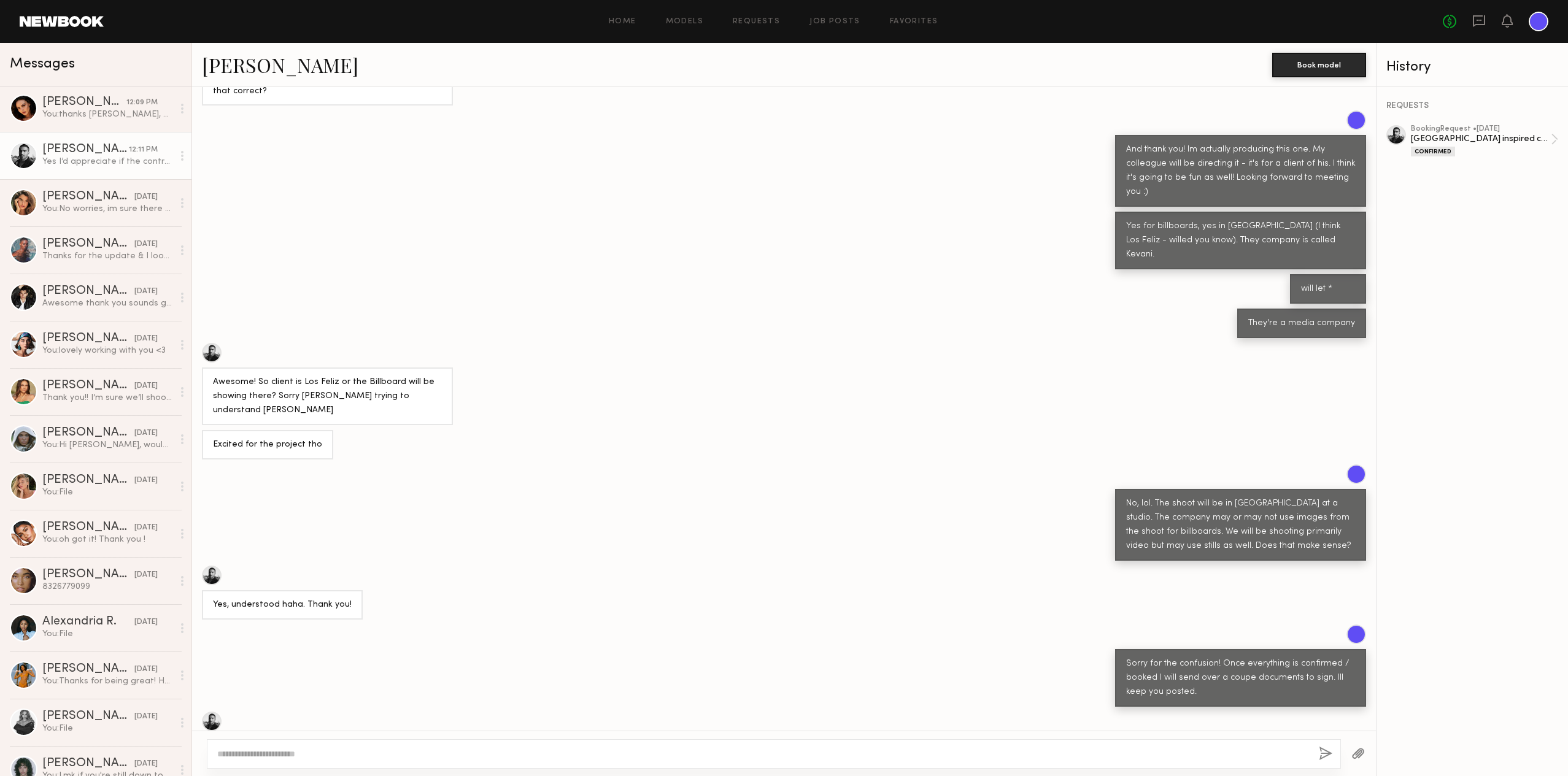
scroll to position [387, 0]
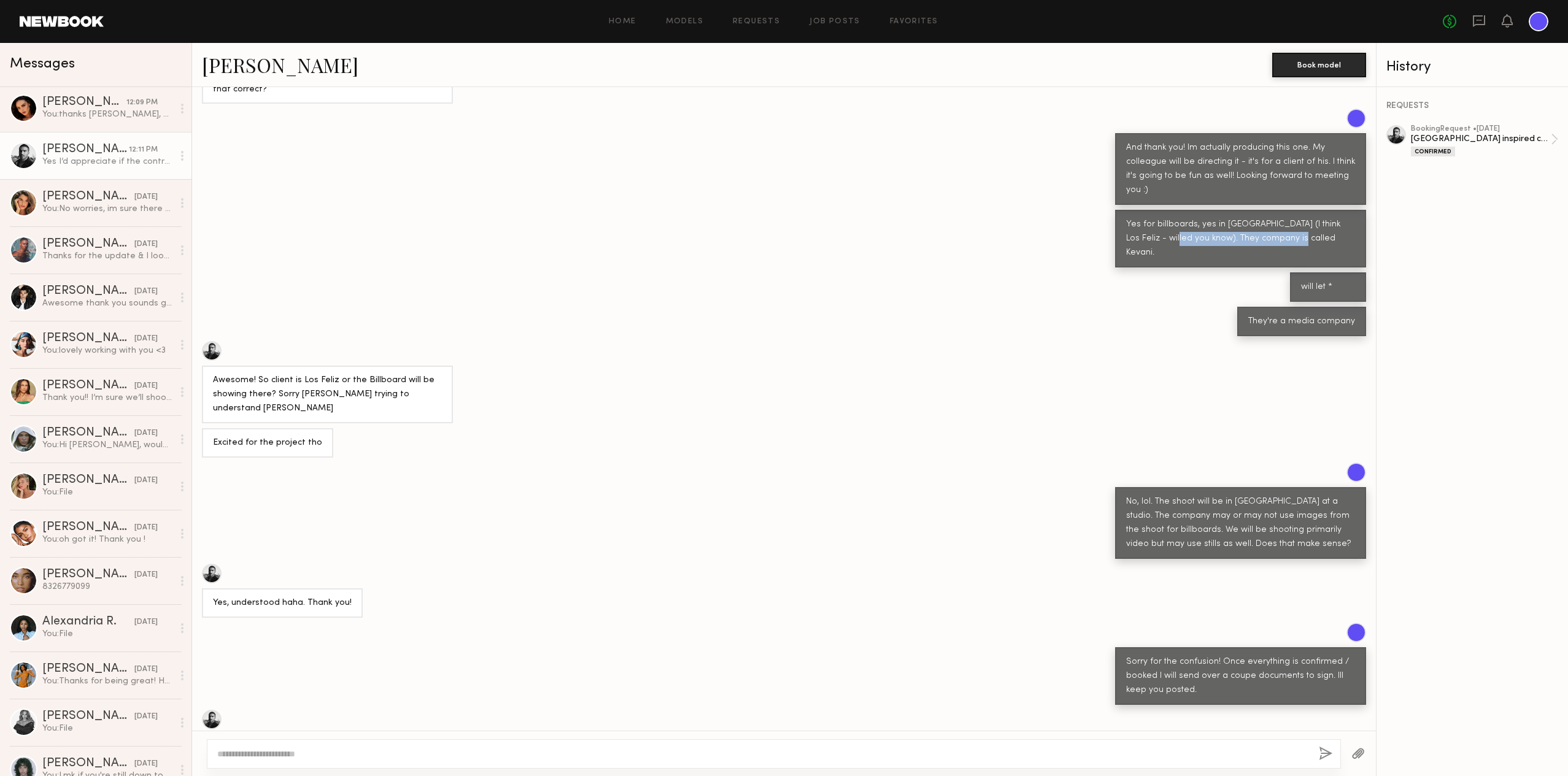
drag, startPoint x: 1274, startPoint y: 216, endPoint x: 1154, endPoint y: 216, distance: 120.0
click at [1154, 218] on div "Yes for billboards, yes in [GEOGRAPHIC_DATA] (I think Los Feliz - willed you kn…" at bounding box center [1240, 239] width 229 height 42
copy div "They company is called Kevani."
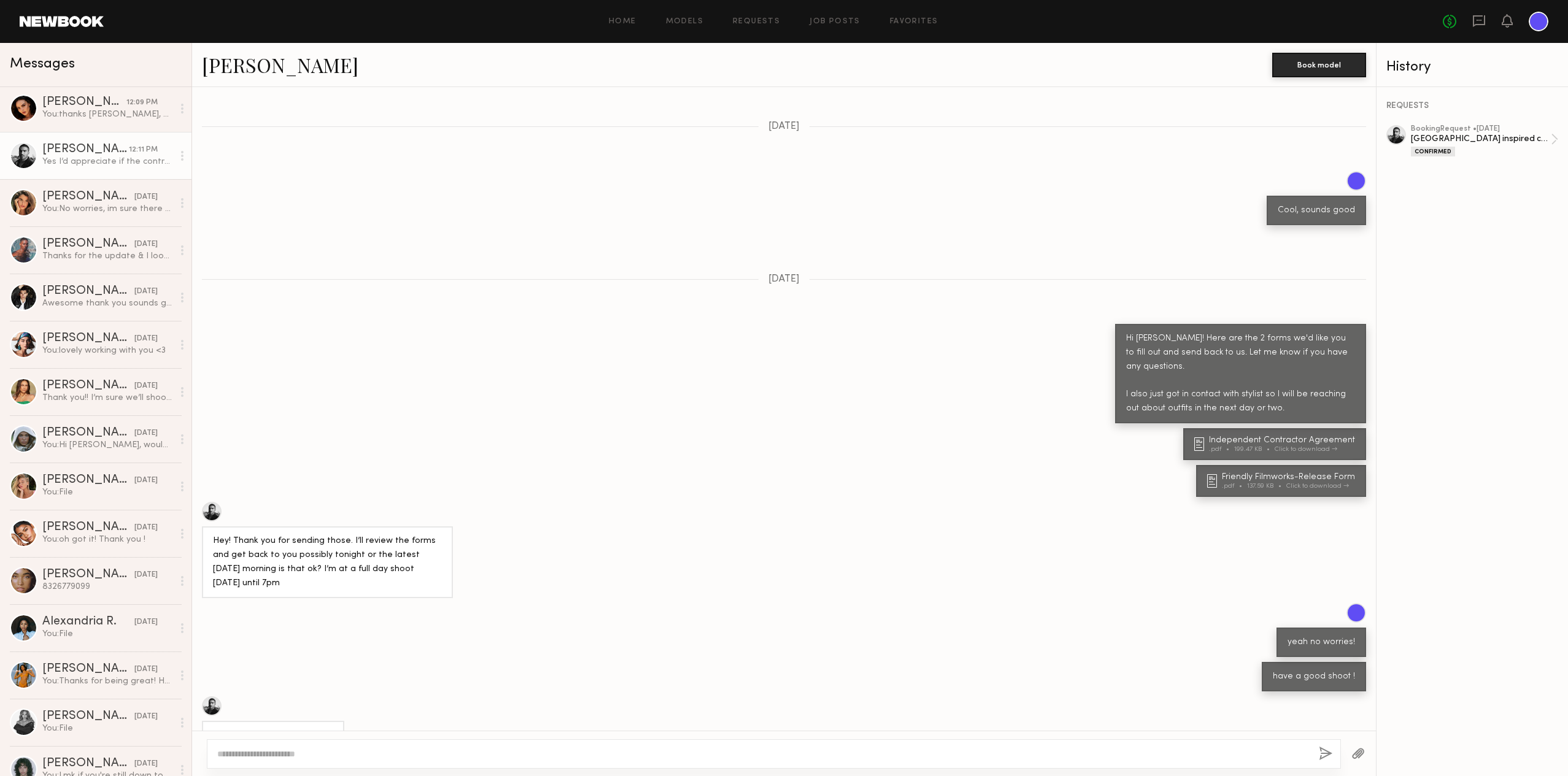
scroll to position [1738, 0]
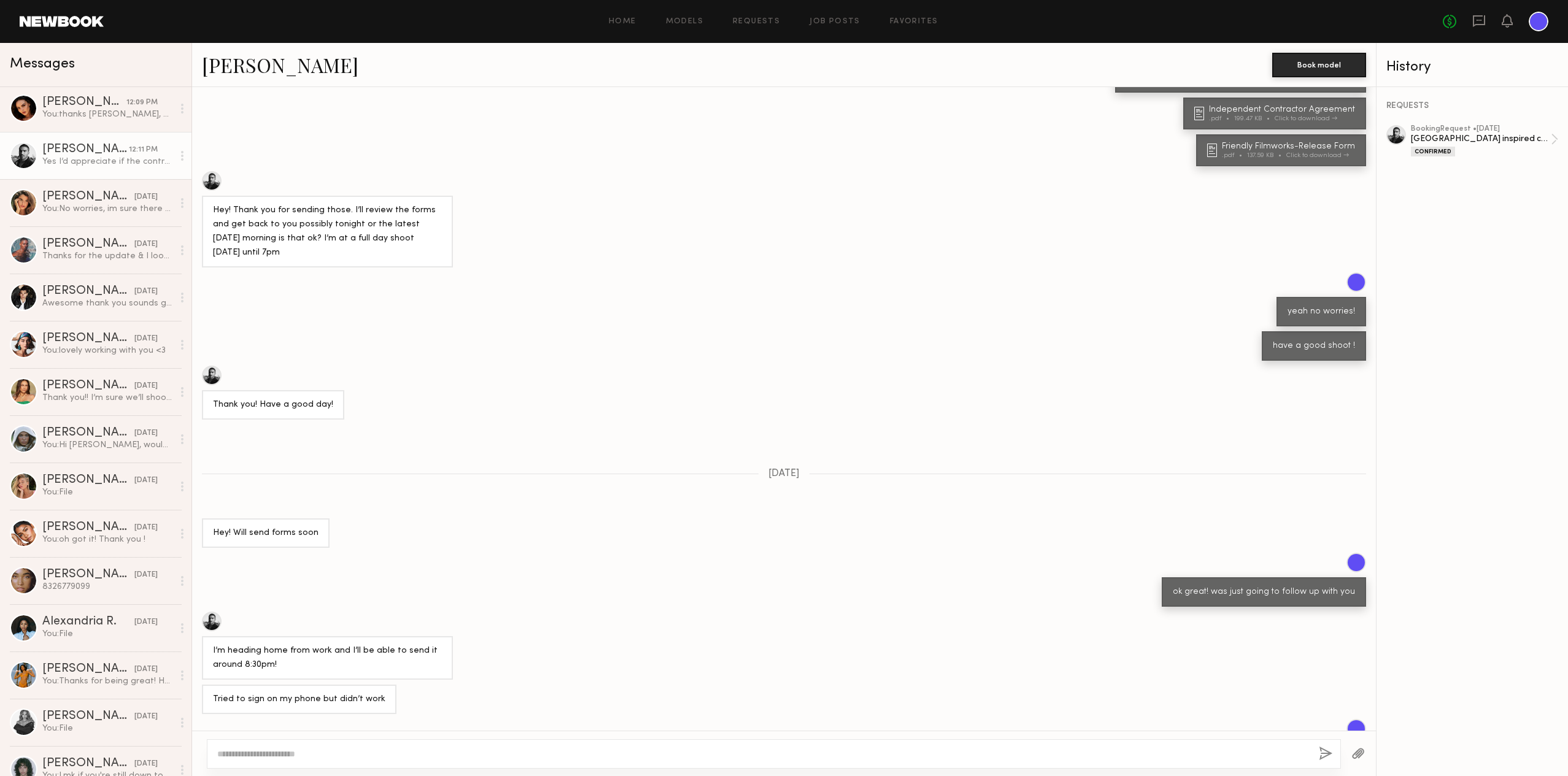
click at [245, 746] on div at bounding box center [773, 754] width 1134 height 30
click at [267, 759] on textarea at bounding box center [762, 754] width 1091 height 12
paste textarea "**********"
type textarea "**********"
click at [1326, 753] on button "button" at bounding box center [1325, 754] width 13 height 15
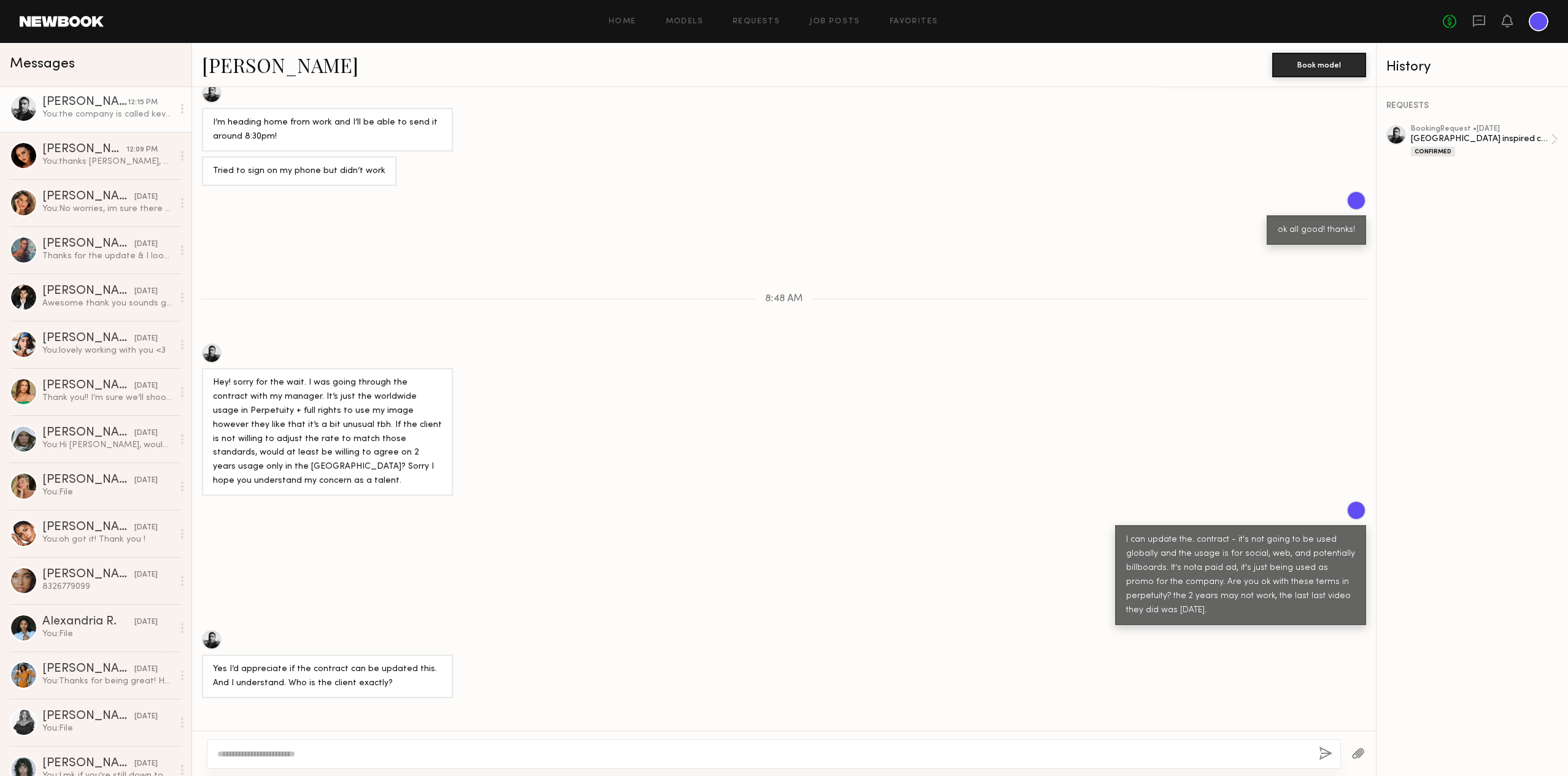
scroll to position [2261, 0]
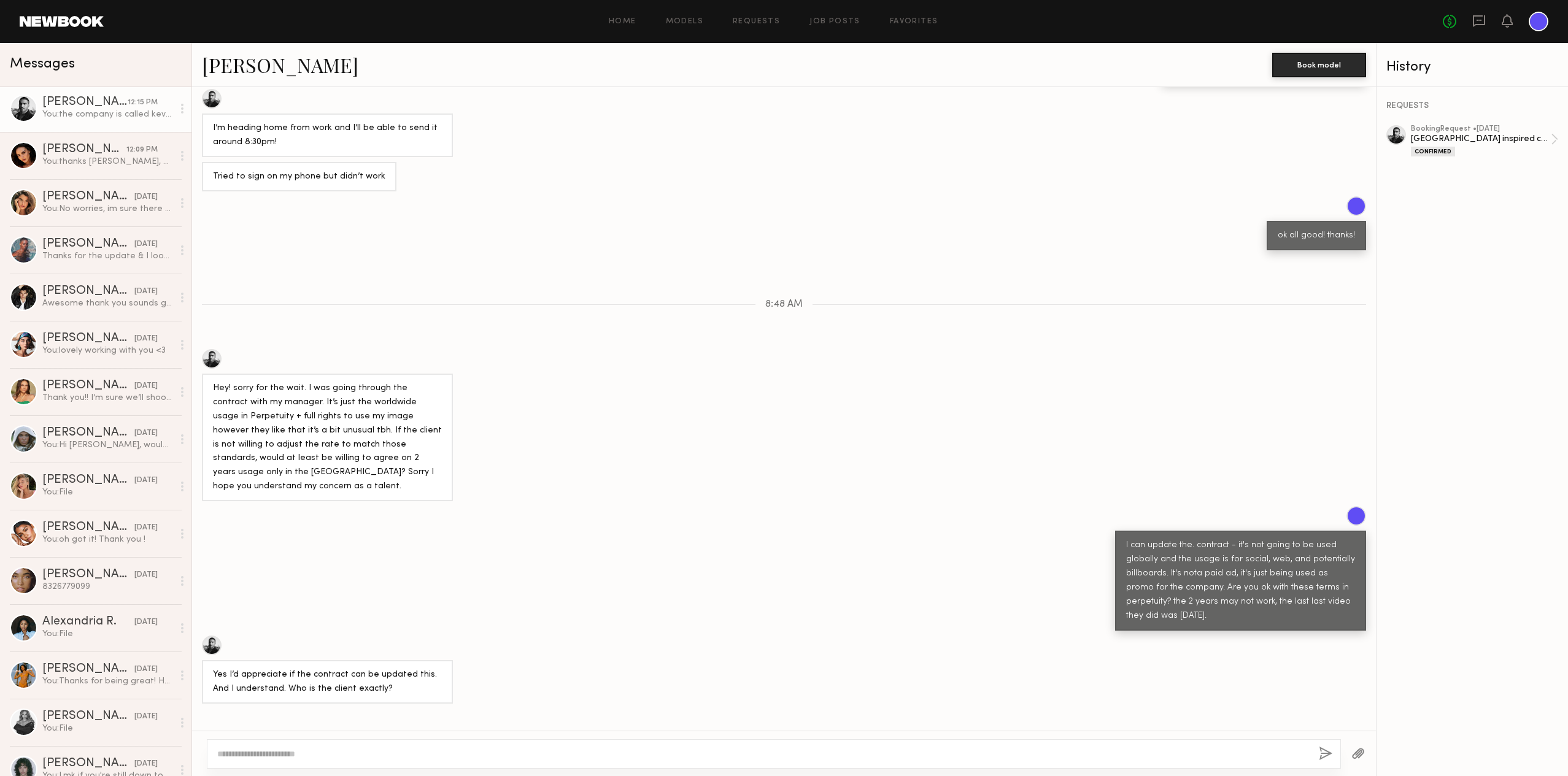
click at [301, 746] on div at bounding box center [773, 754] width 1134 height 30
click at [297, 755] on textarea at bounding box center [762, 754] width 1091 height 12
type textarea "**********"
click at [1328, 754] on button "button" at bounding box center [1325, 754] width 13 height 15
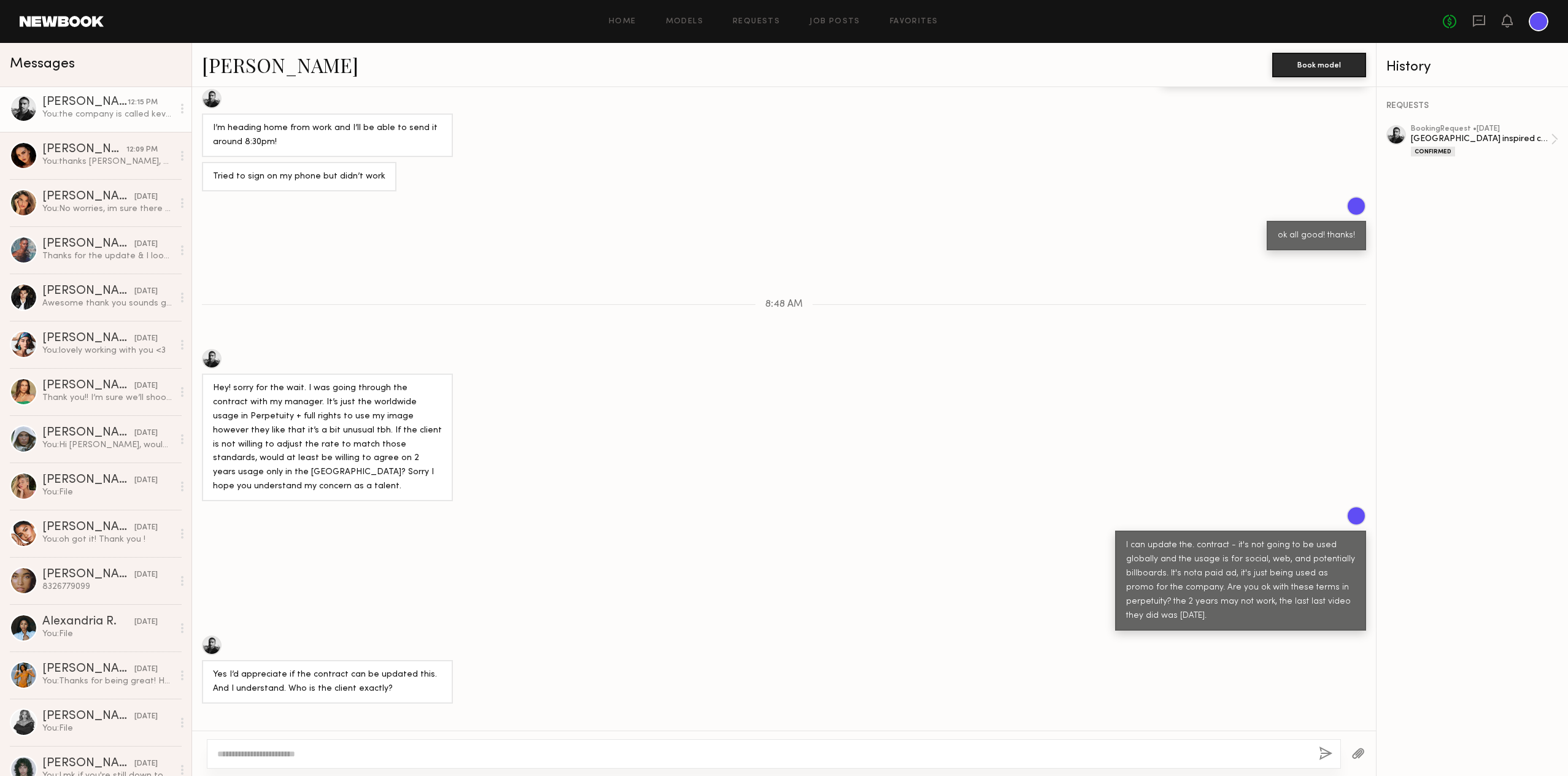
scroll to position [2351, 0]
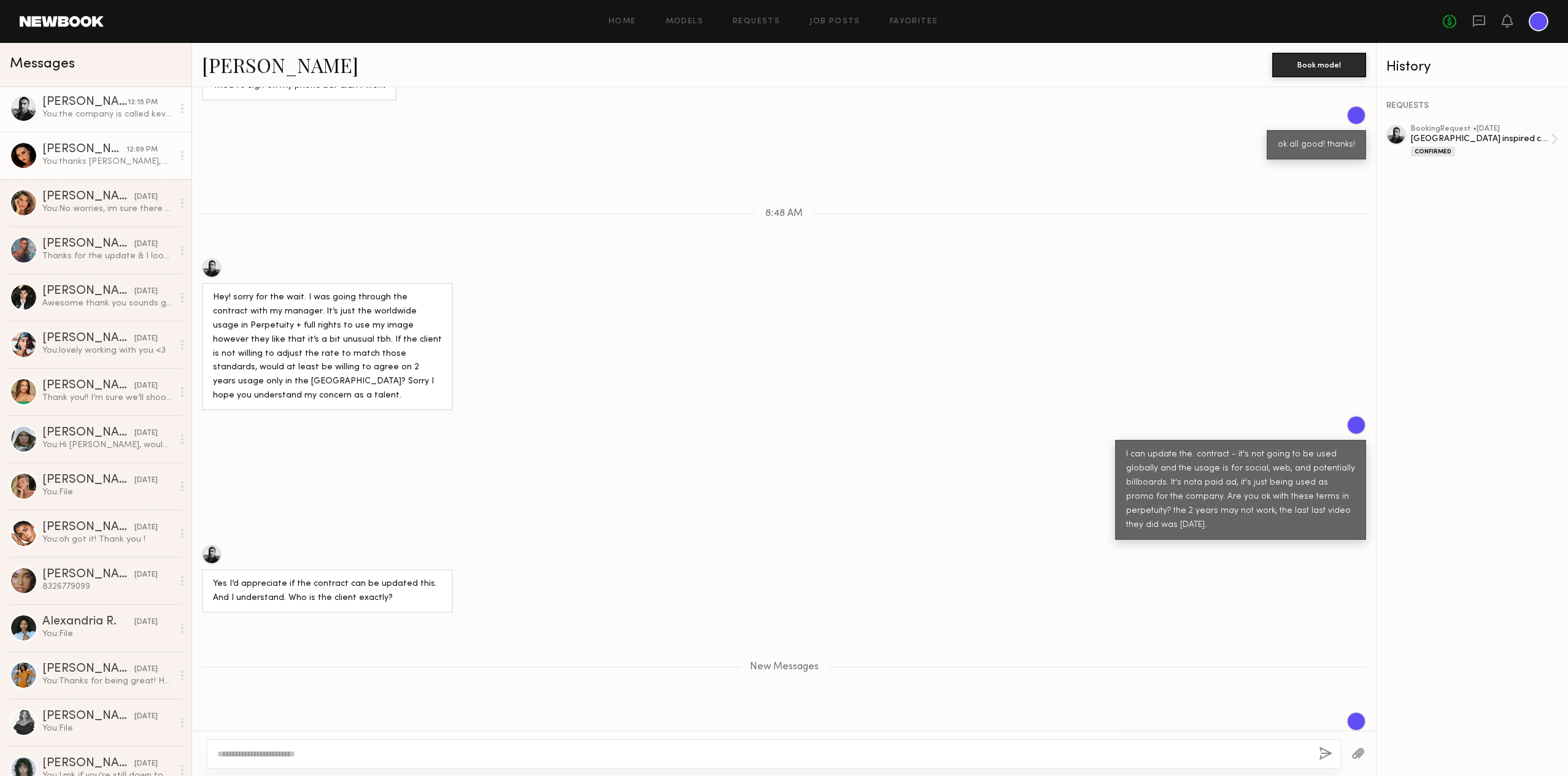
click at [89, 157] on div "You: thanks Isabella, one thing - each lien needs your full name not just your …" at bounding box center [107, 162] width 130 height 12
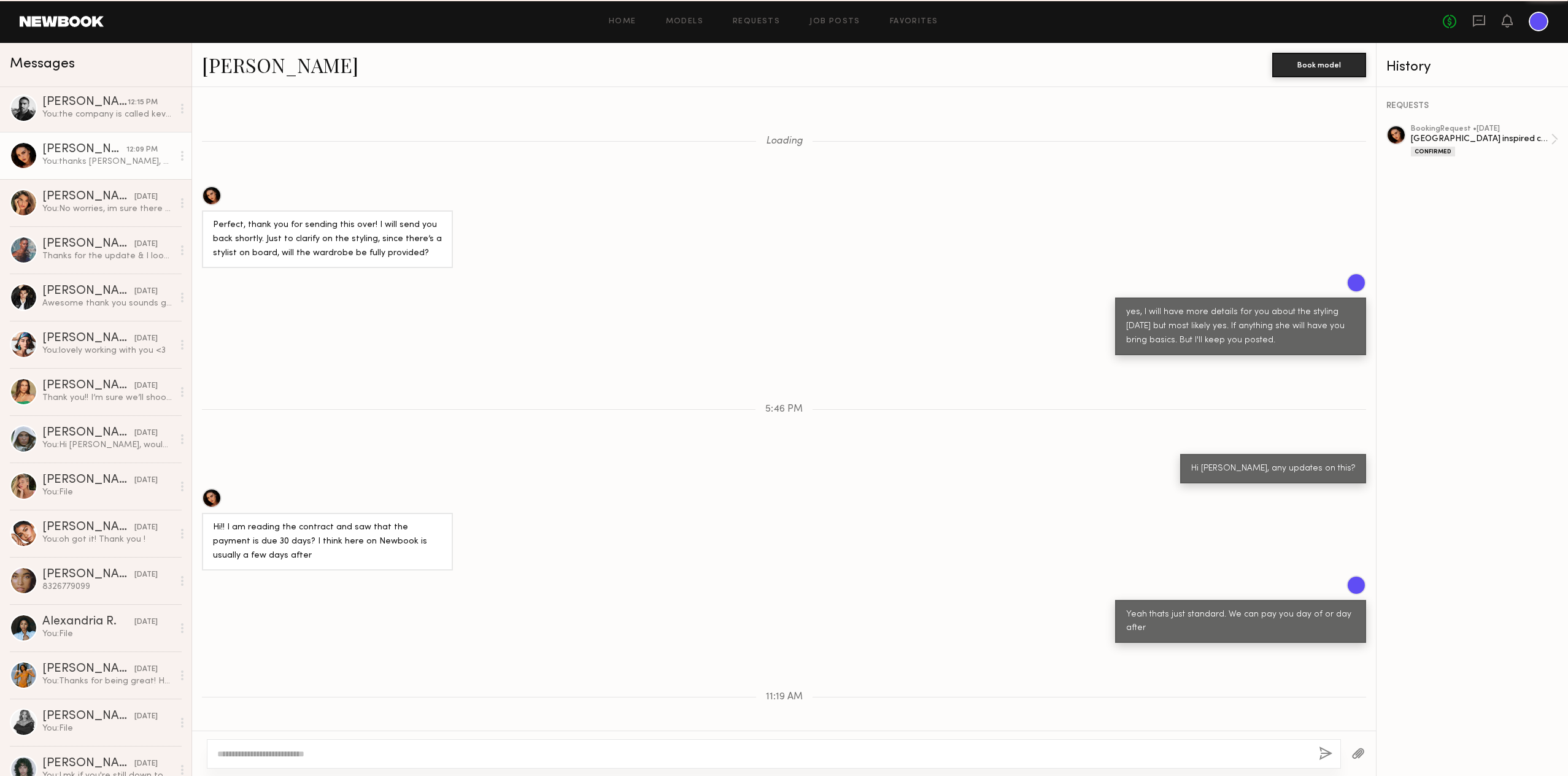
scroll to position [547, 0]
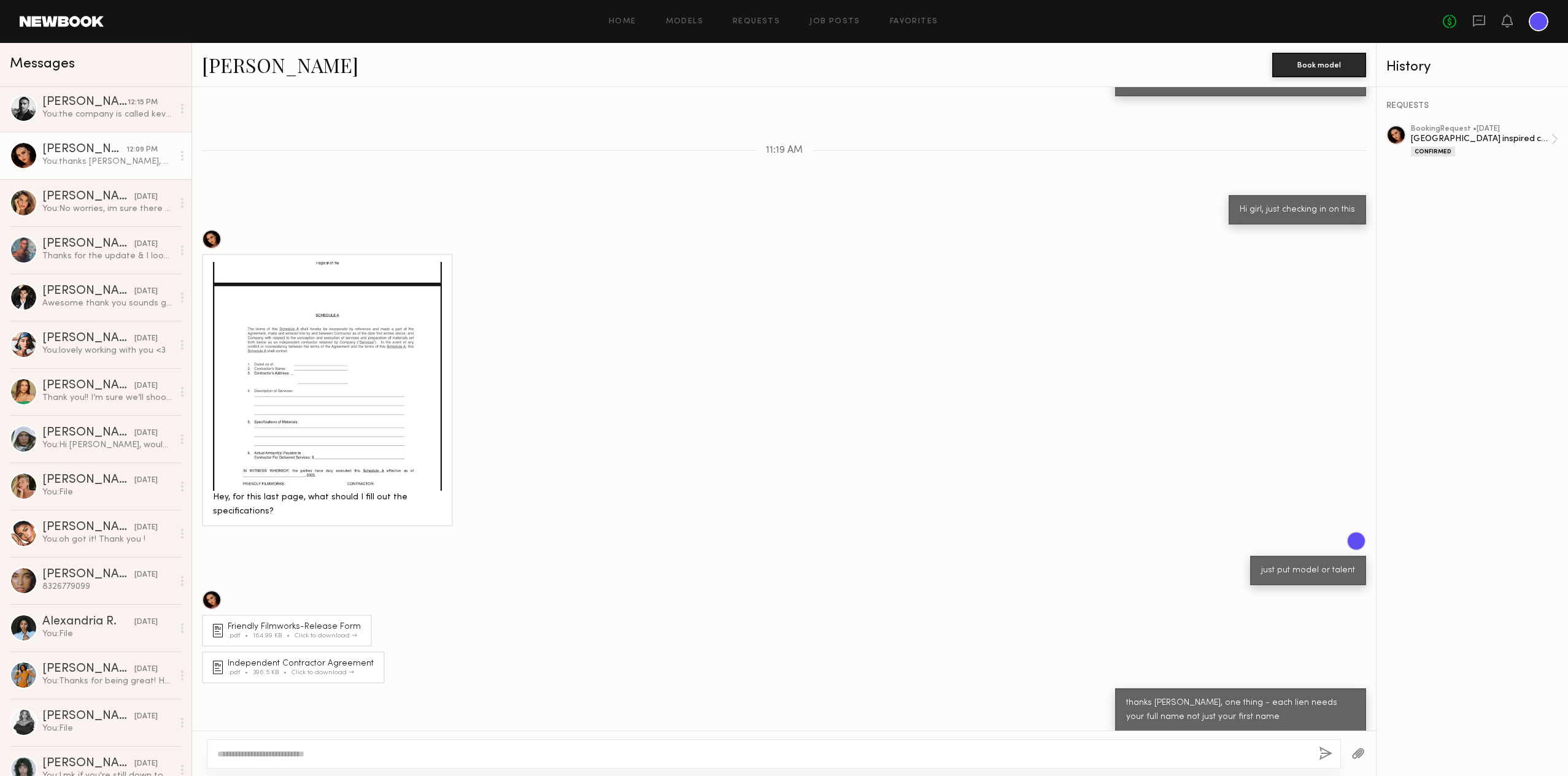
click at [240, 67] on link "[PERSON_NAME]" at bounding box center [280, 64] width 157 height 26
click at [84, 111] on div "You: the company is called kevani. yeah they just want to be able to use it for…" at bounding box center [107, 114] width 130 height 12
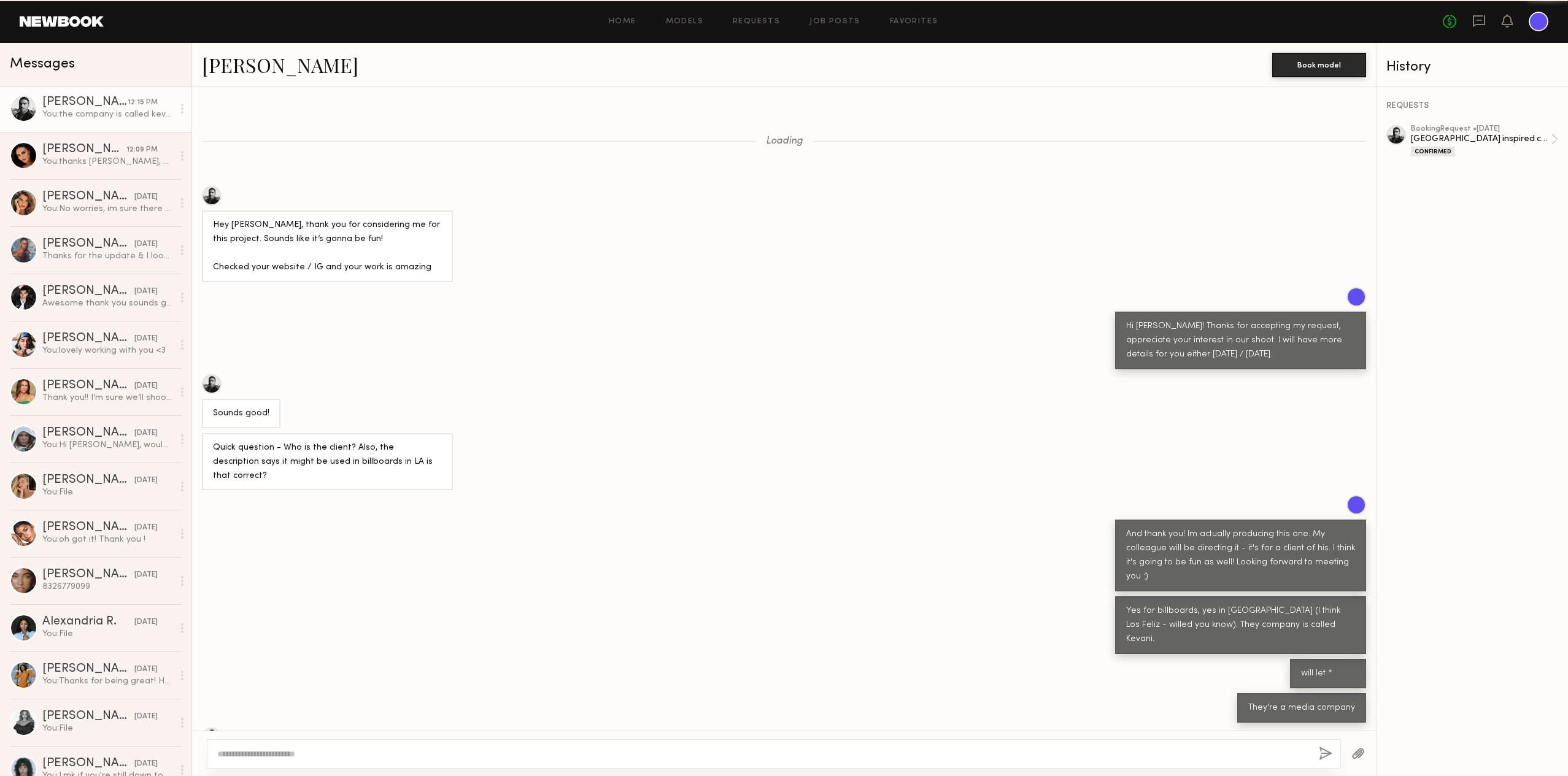
scroll to position [2257, 0]
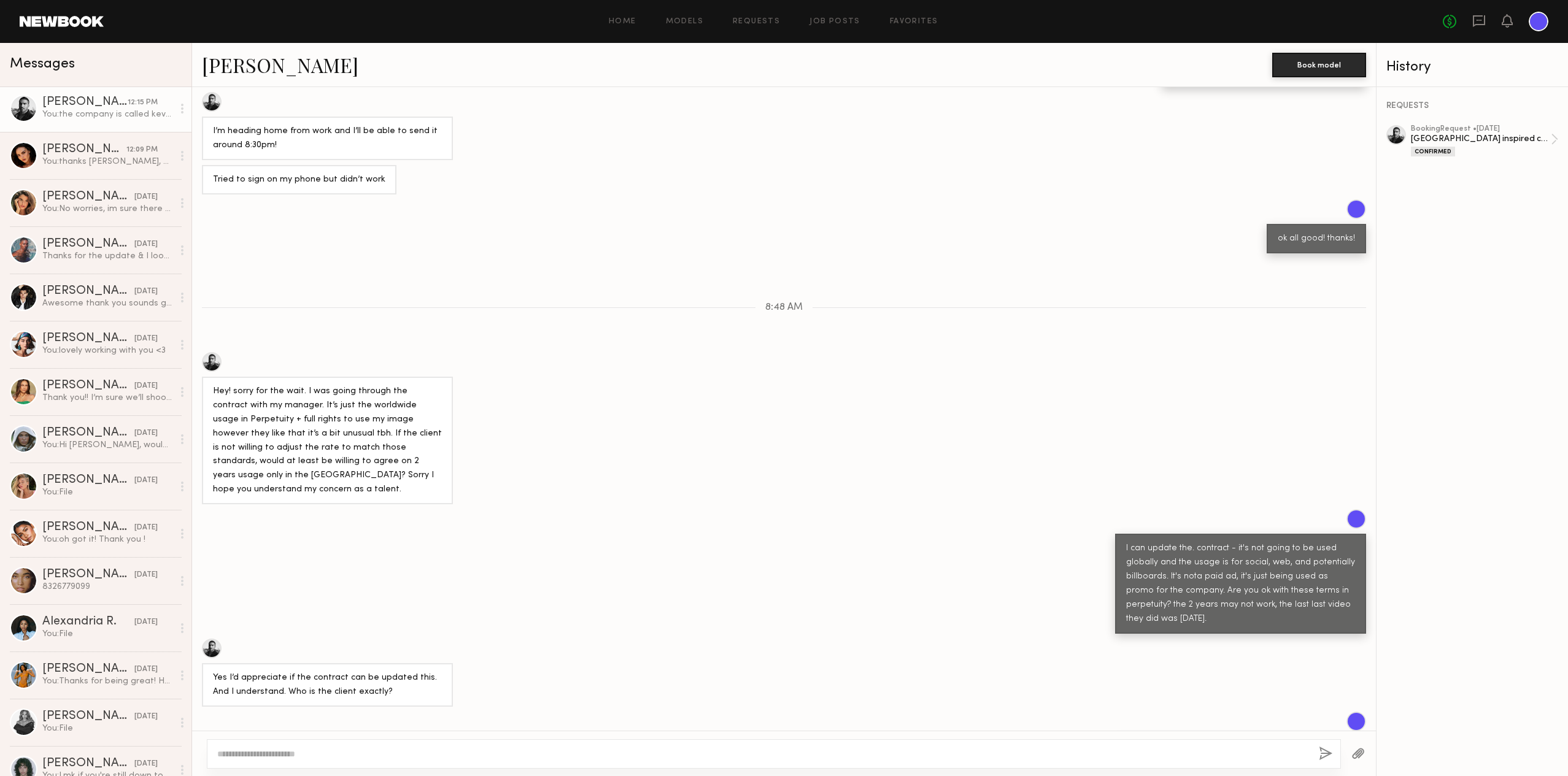
click at [249, 66] on link "[PERSON_NAME]" at bounding box center [280, 64] width 157 height 26
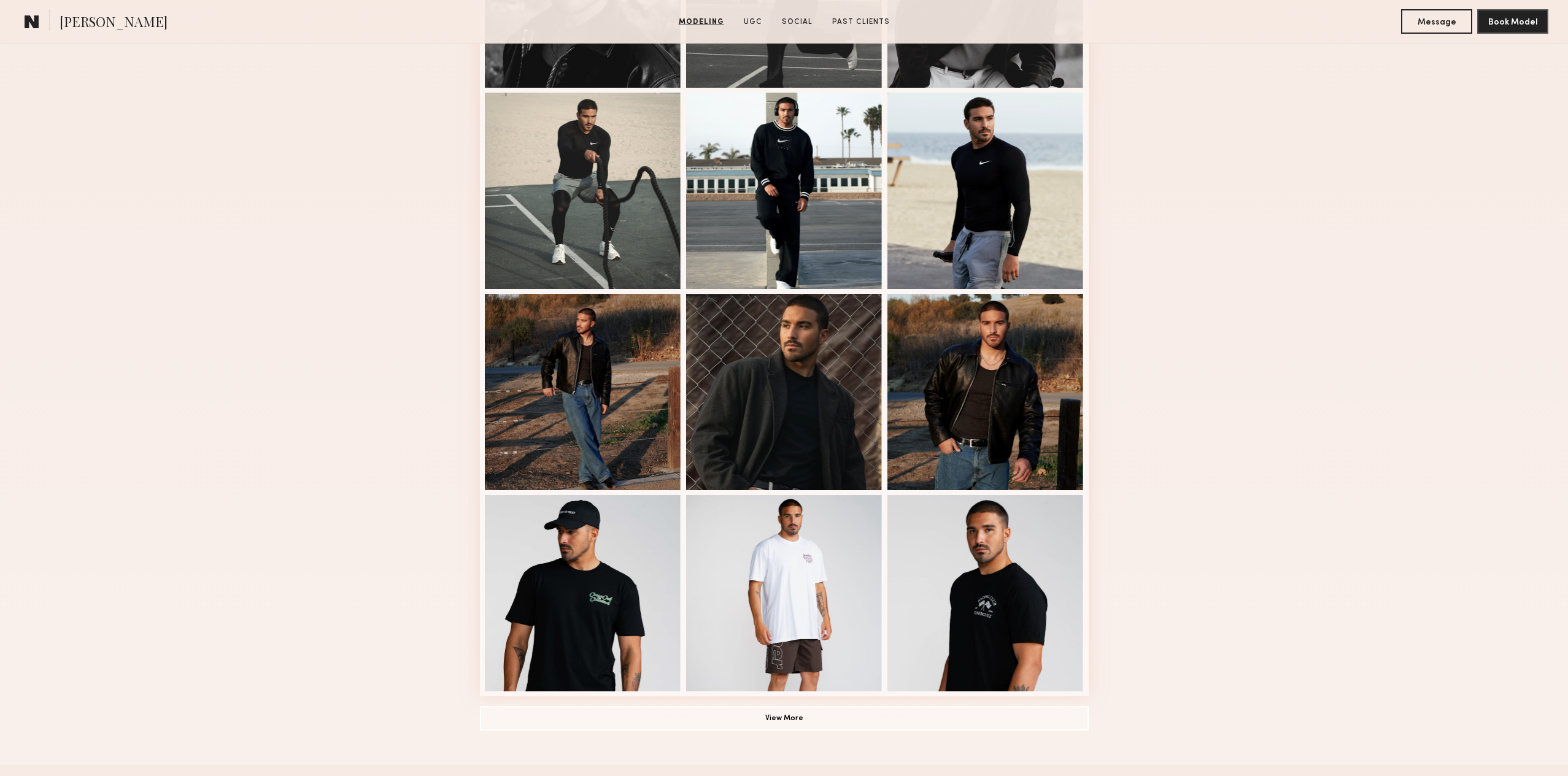
scroll to position [468, 0]
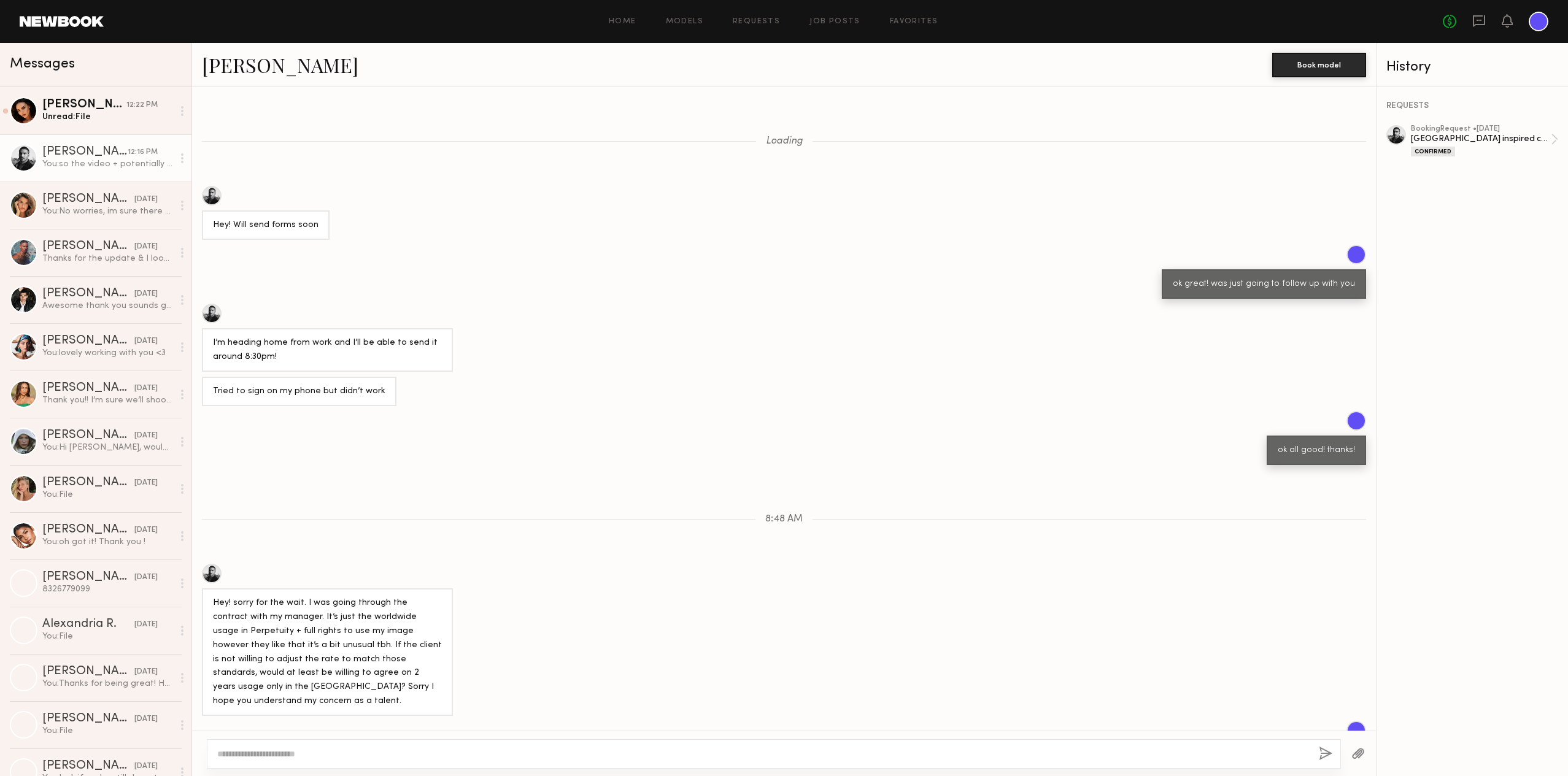
scroll to position [330, 0]
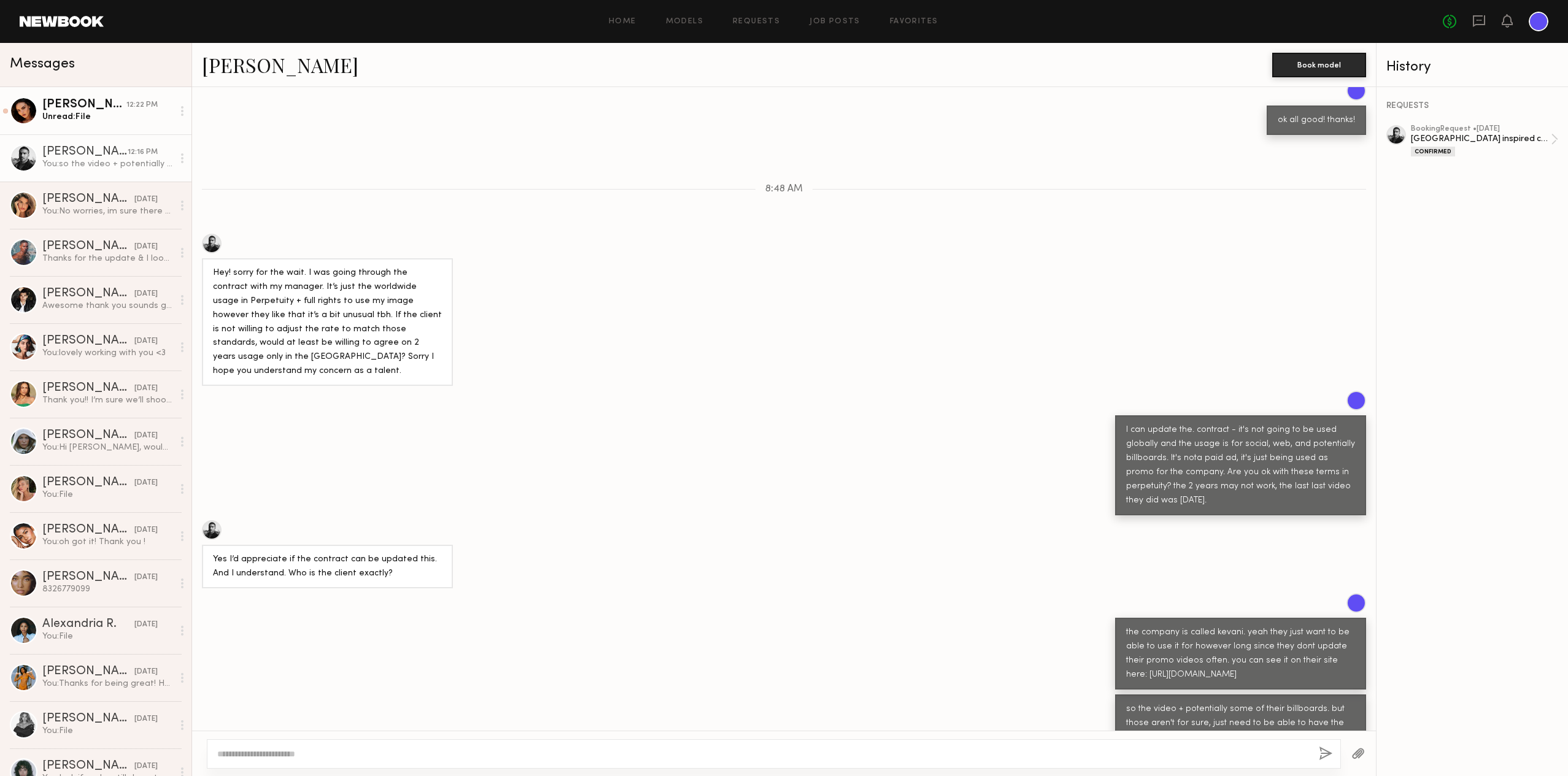
click at [75, 116] on div "Unread: File" at bounding box center [107, 117] width 130 height 12
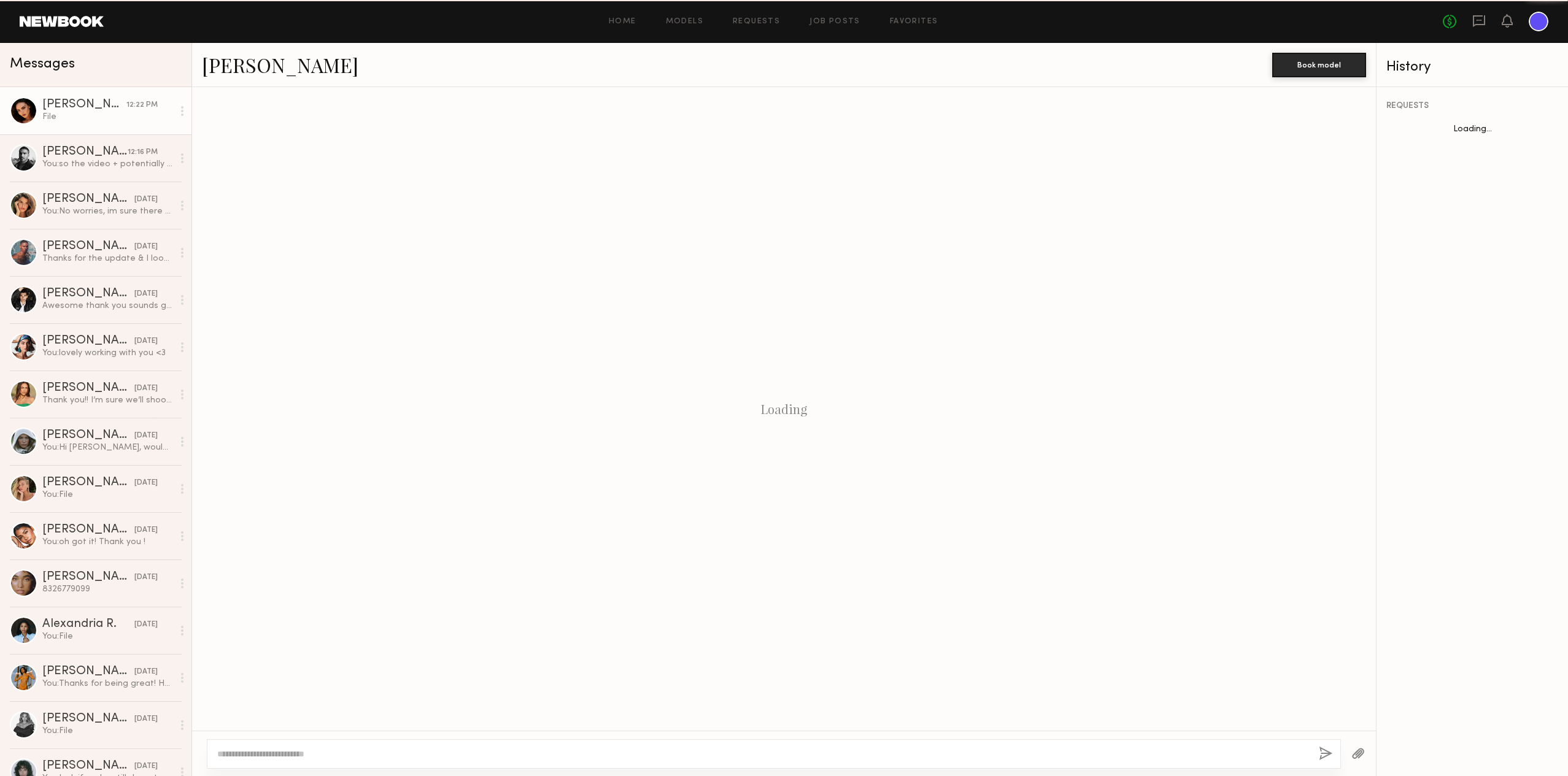
scroll to position [368, 0]
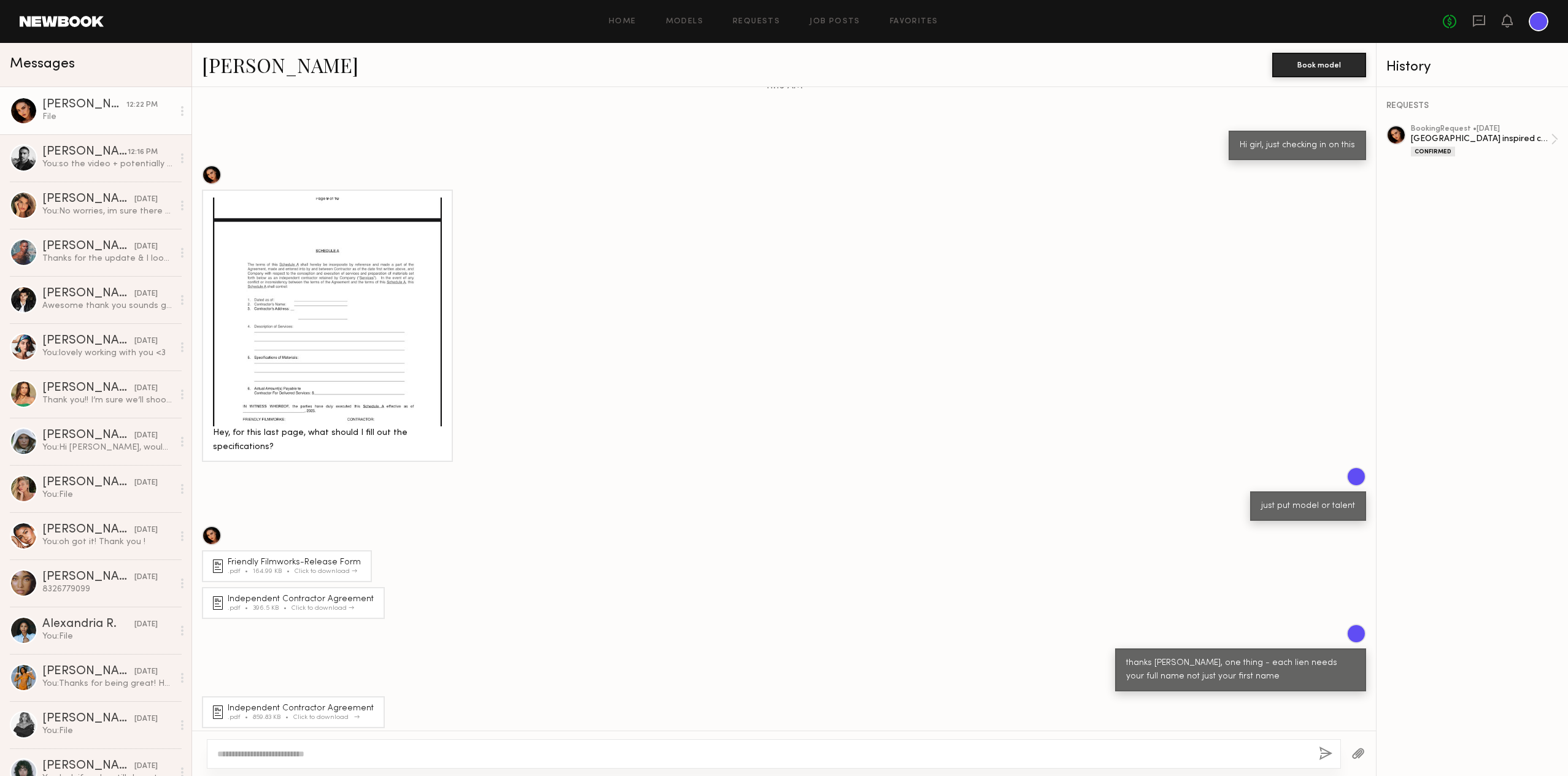
click at [350, 714] on div "Click to download" at bounding box center [324, 718] width 62 height 7
click at [242, 745] on div at bounding box center [773, 754] width 1134 height 30
click at [276, 759] on textarea at bounding box center [762, 754] width 1091 height 12
type textarea "**********"
click at [1325, 752] on button "button" at bounding box center [1325, 754] width 13 height 15
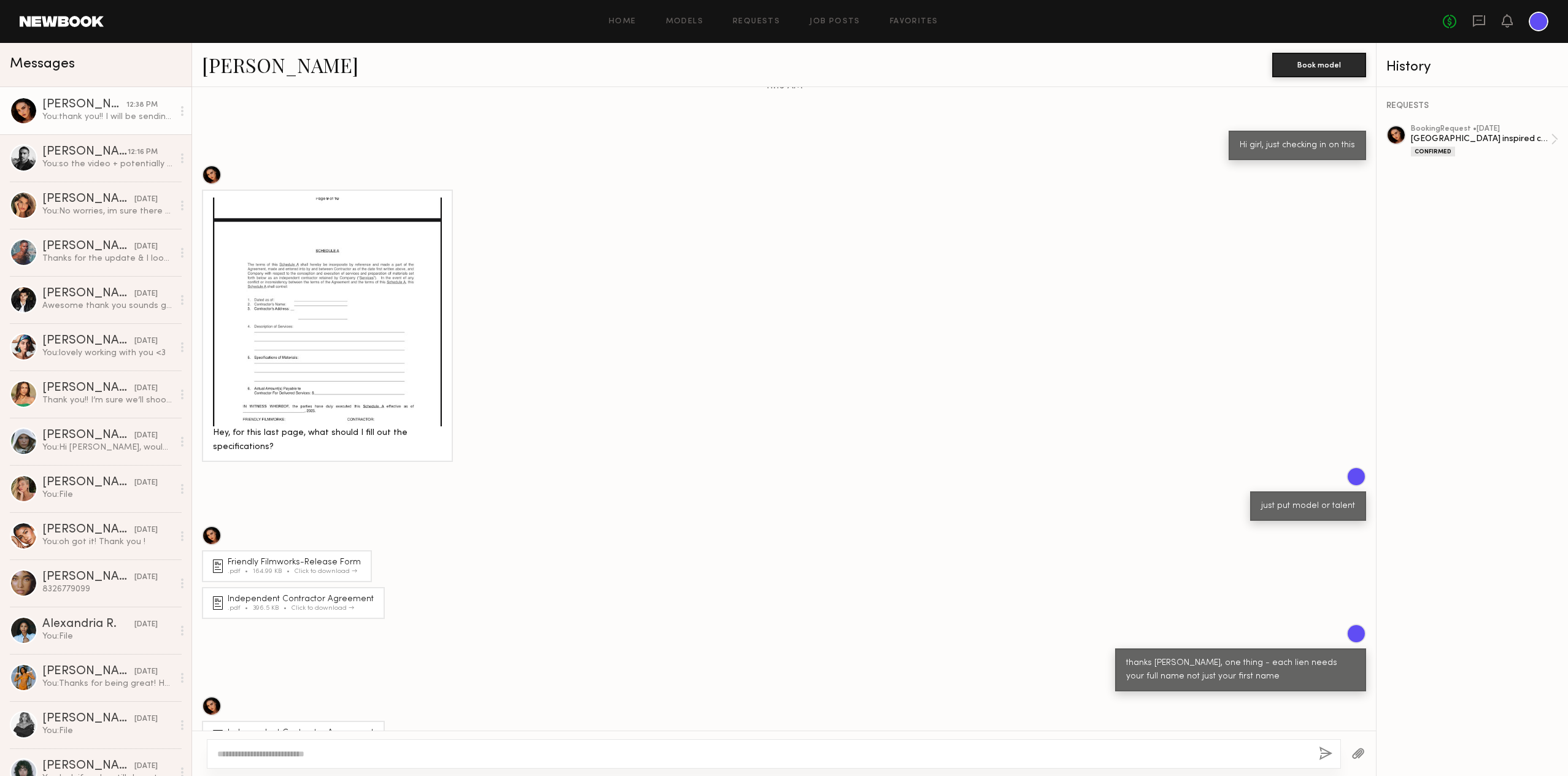
scroll to position [534, 0]
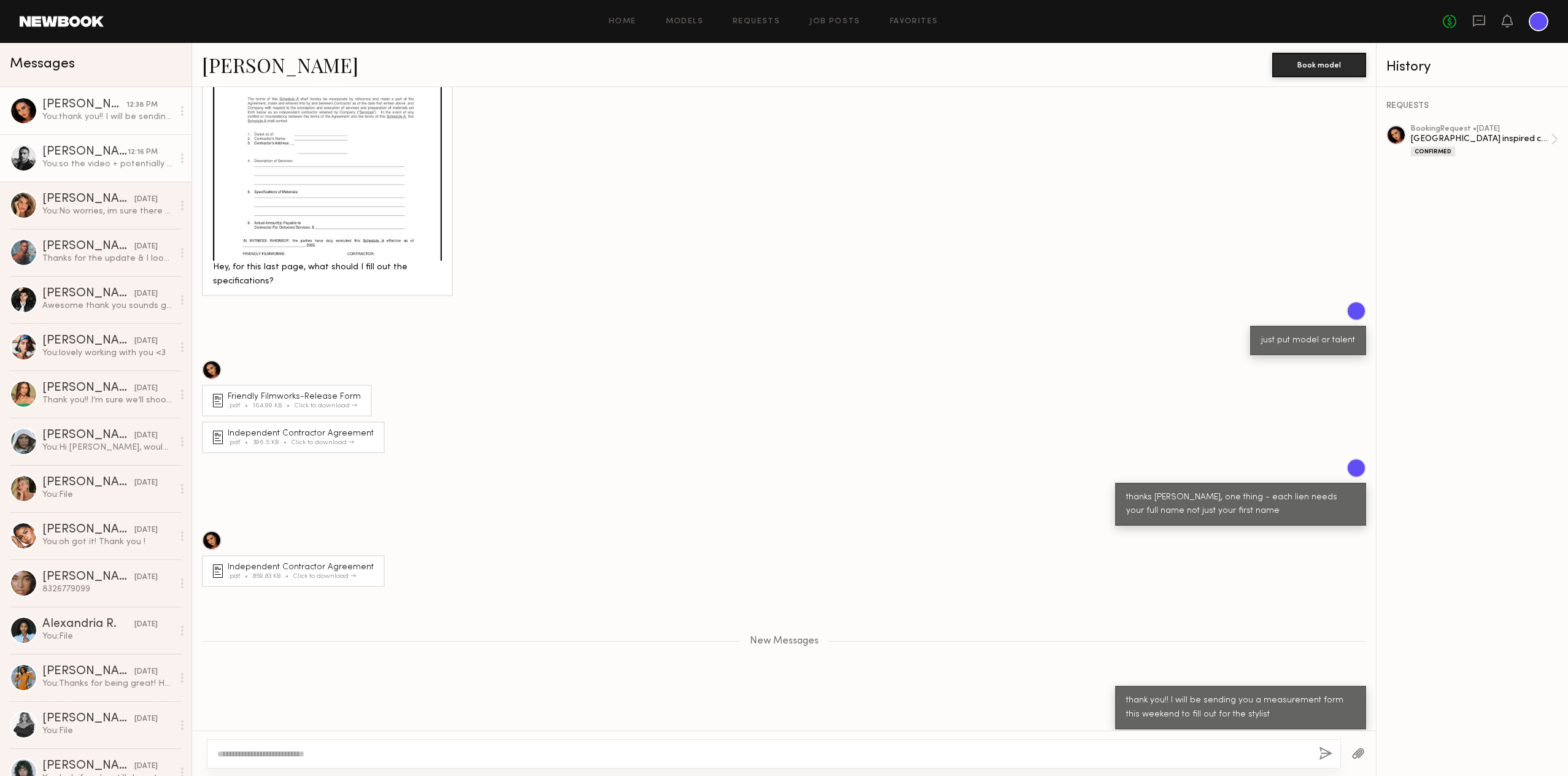
drag, startPoint x: 88, startPoint y: 161, endPoint x: 102, endPoint y: 175, distance: 19.8
click at [88, 161] on div "You: so the video + potentially some of their billboards. but those aren't for …" at bounding box center [107, 164] width 130 height 12
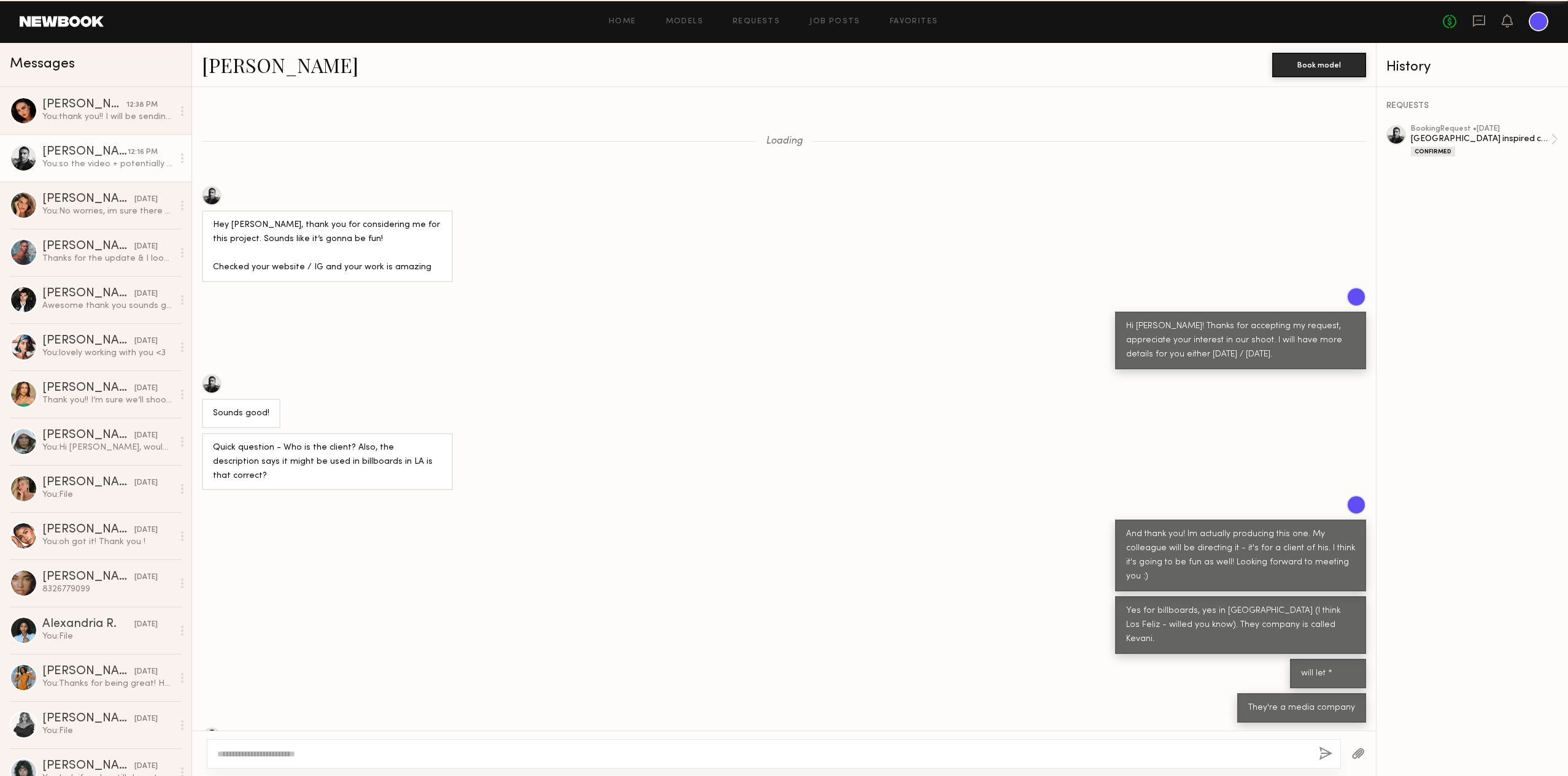
scroll to position [2257, 0]
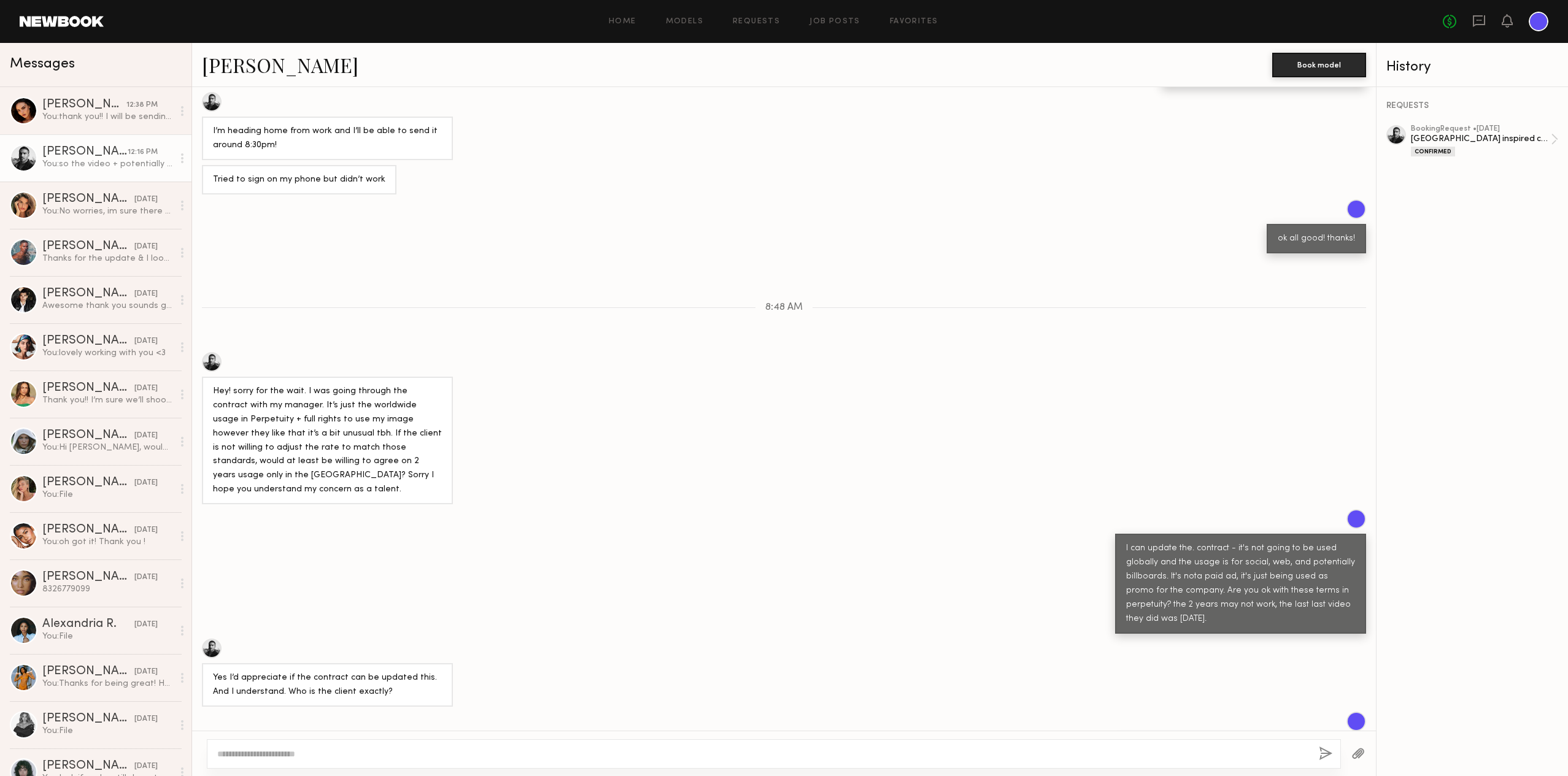
drag, startPoint x: 1229, startPoint y: 644, endPoint x: 1120, endPoint y: 649, distance: 109.1
click at [1119, 736] on div "the company is called kevani. yeah they just want to be able to use it for howe…" at bounding box center [1240, 772] width 251 height 72
copy div "https://www.kevani.com"
drag, startPoint x: 121, startPoint y: 105, endPoint x: 170, endPoint y: 198, distance: 105.1
click at [122, 105] on div "[PERSON_NAME]" at bounding box center [84, 105] width 84 height 12
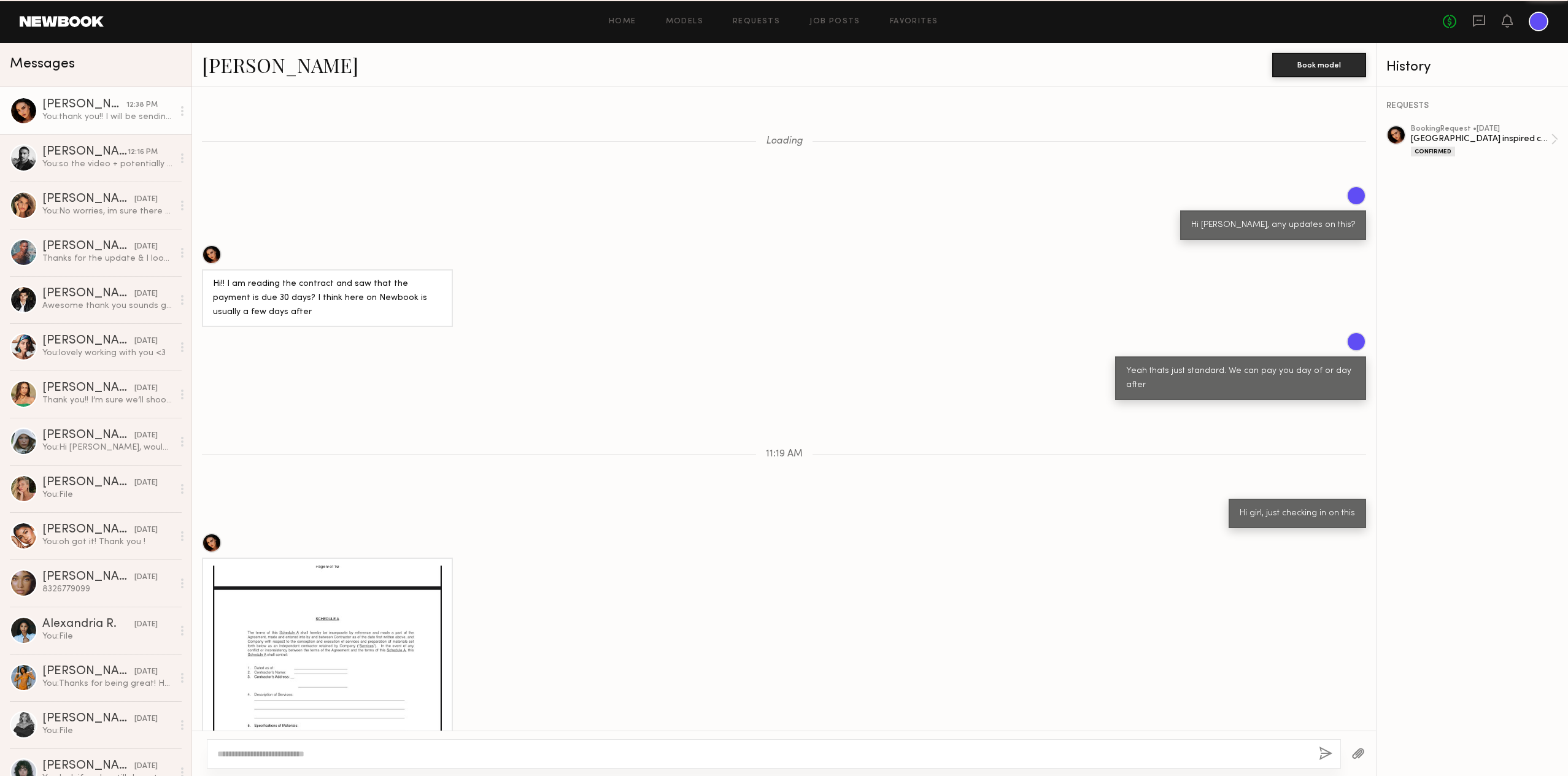
scroll to position [440, 0]
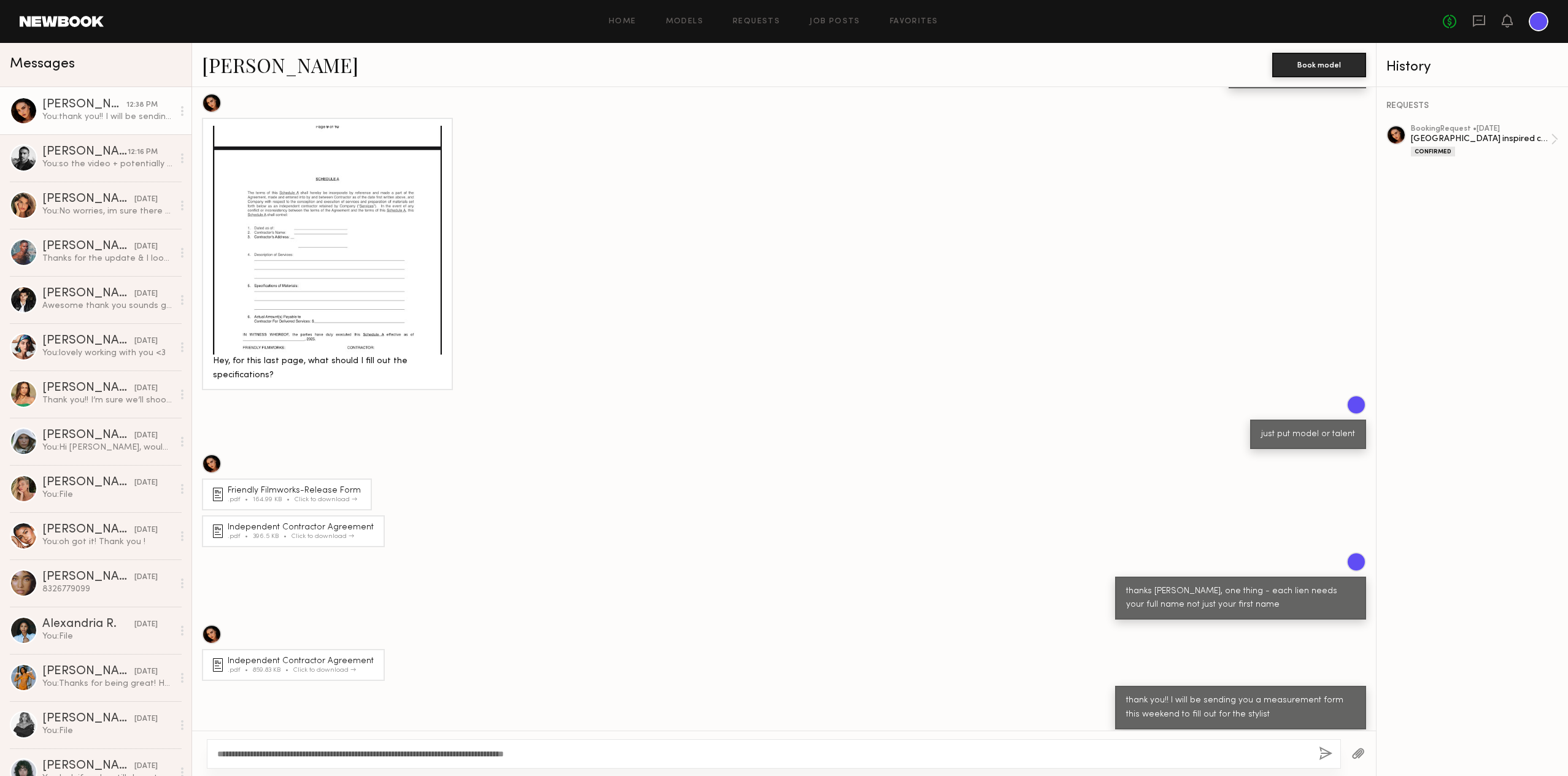
click at [243, 752] on textarea "**********" at bounding box center [762, 754] width 1091 height 12
drag, startPoint x: 233, startPoint y: 755, endPoint x: 285, endPoint y: 750, distance: 52.2
click at [235, 755] on textarea "**********" at bounding box center [762, 754] width 1091 height 12
click at [441, 751] on textarea "**********" at bounding box center [762, 754] width 1091 height 12
type textarea "**********"
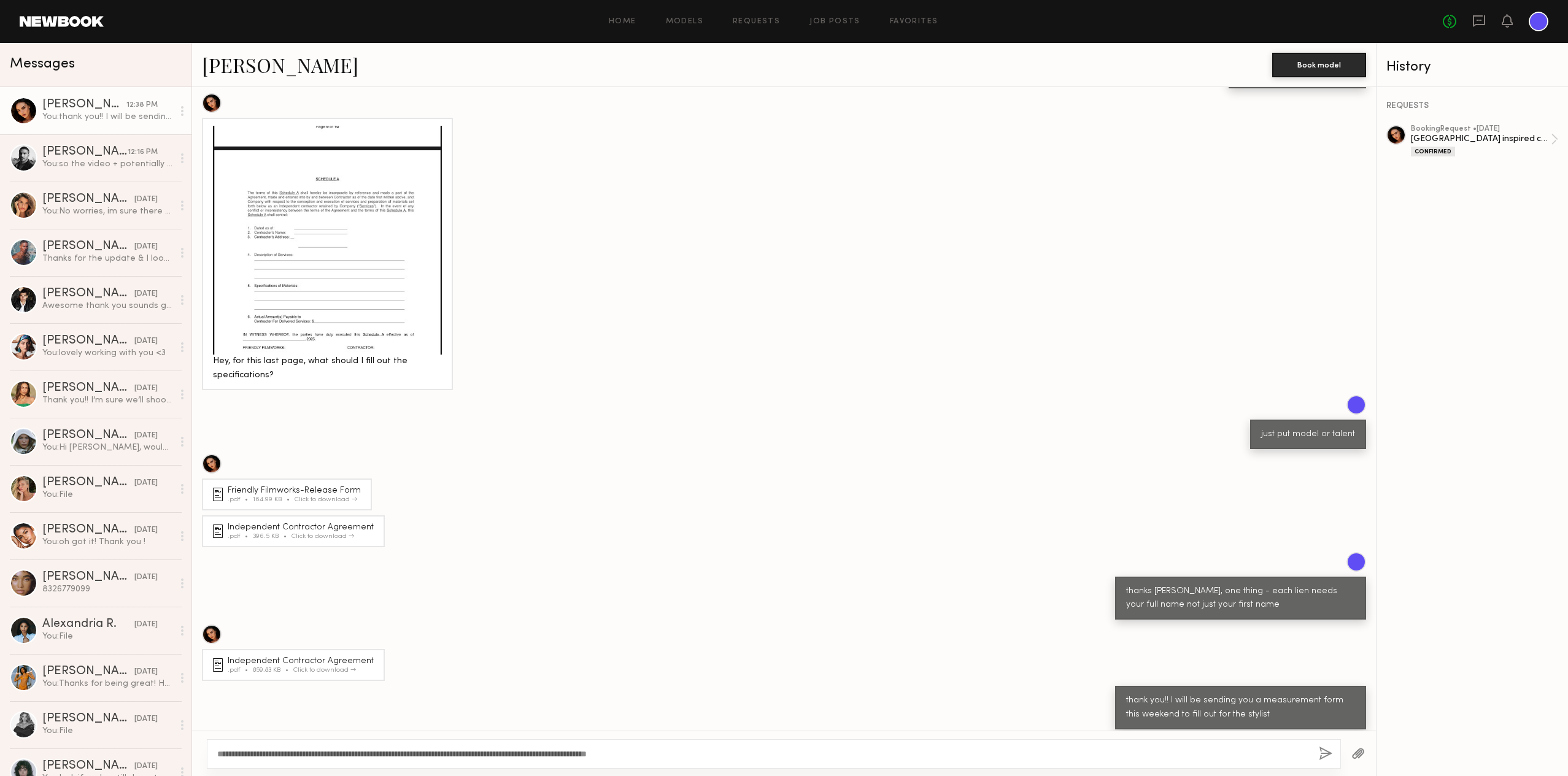
click at [1323, 754] on button "button" at bounding box center [1325, 754] width 13 height 15
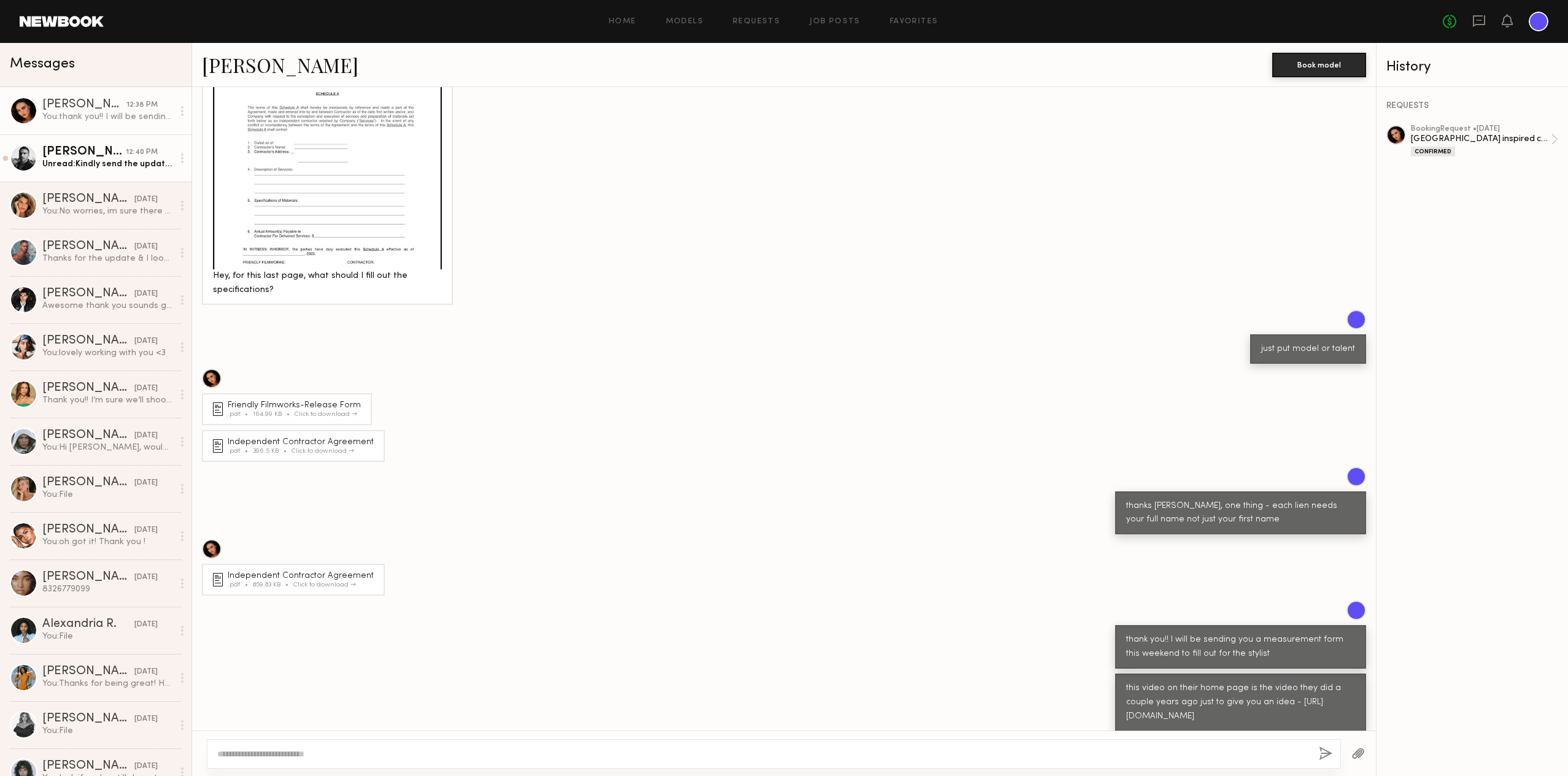
click at [134, 166] on div "Unread: Kindly send the updated contract then and I’ll sign" at bounding box center [107, 164] width 130 height 12
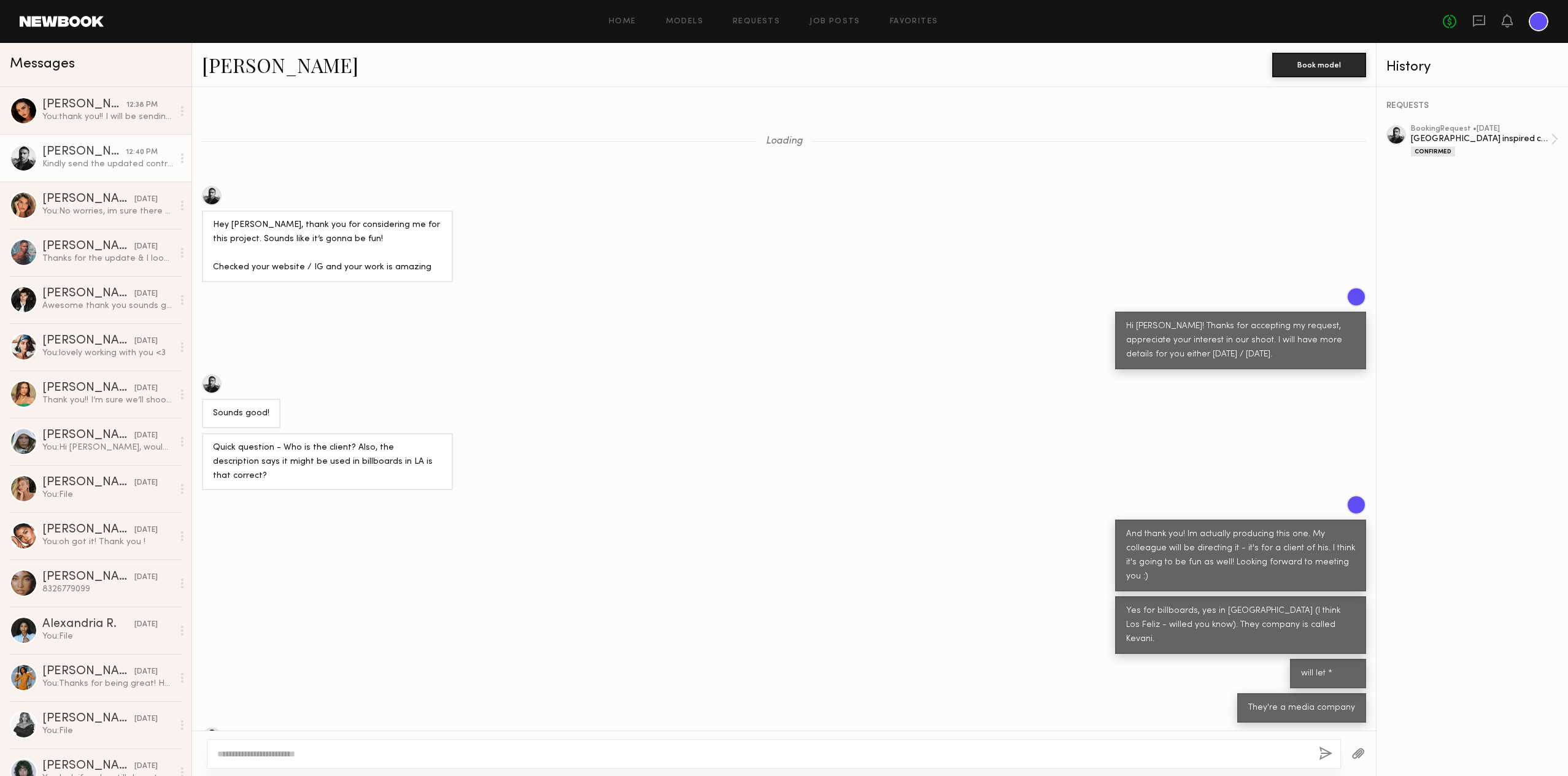
scroll to position [2349, 0]
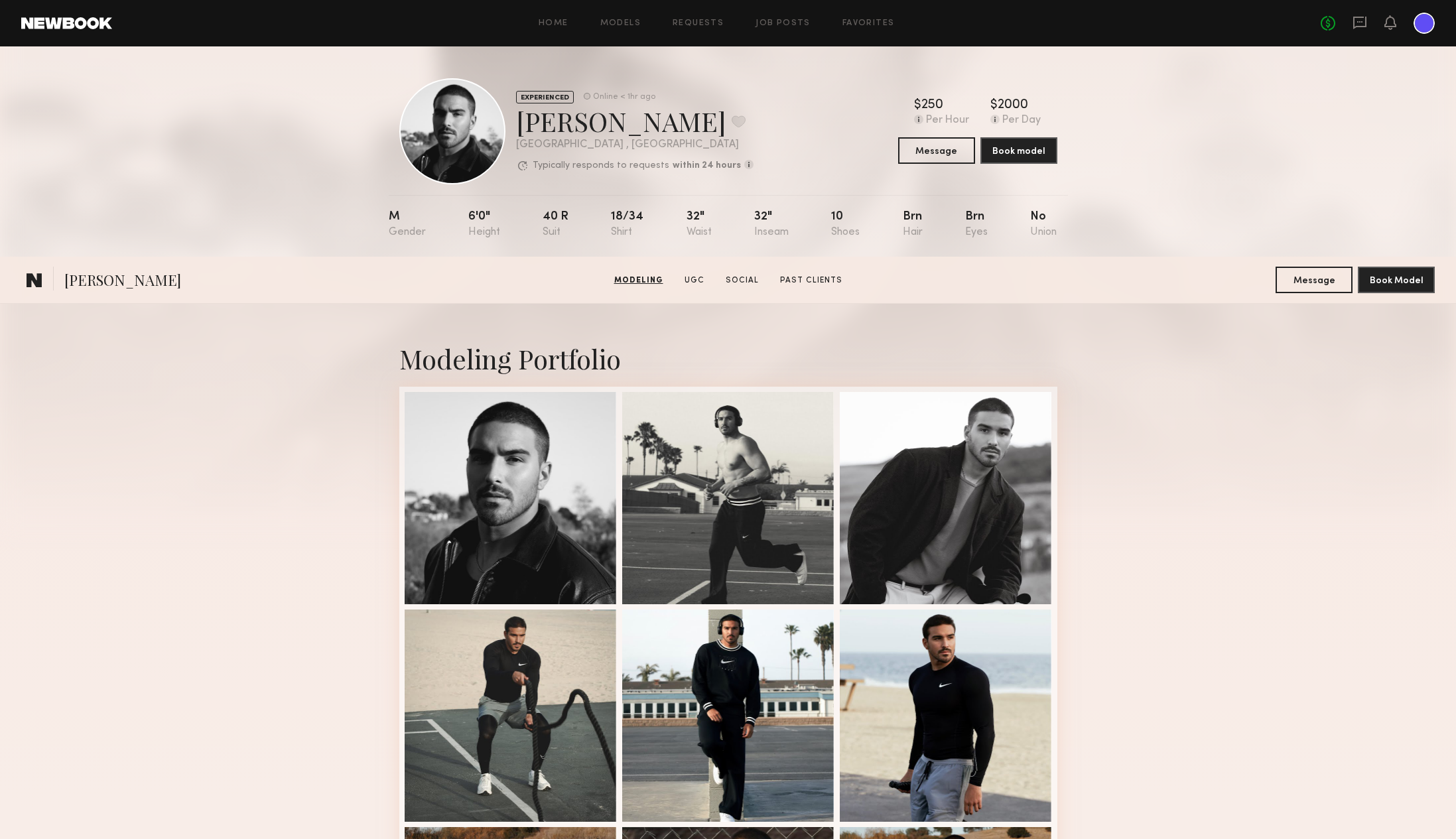
scroll to position [506, 0]
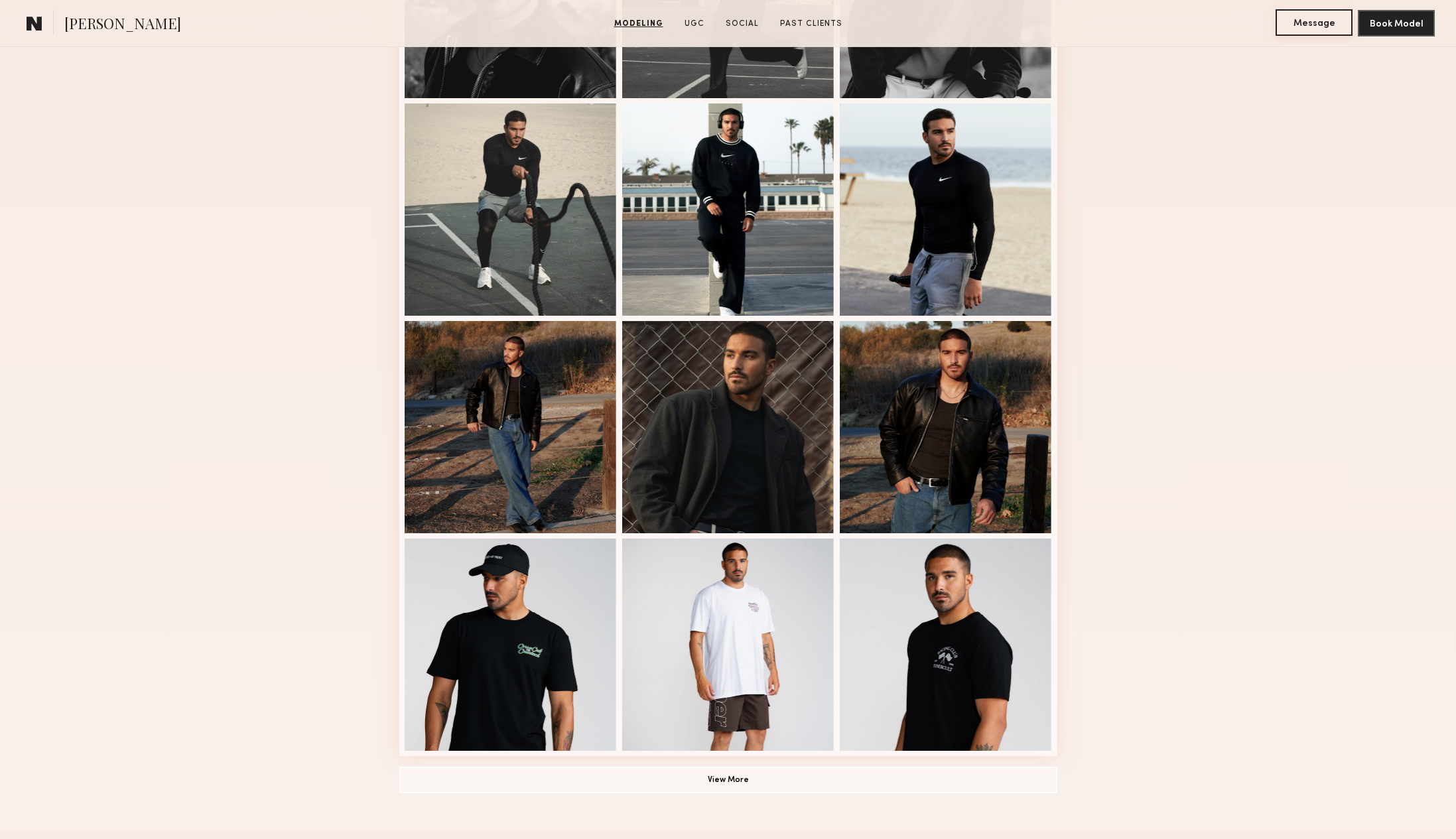
click at [1312, 19] on button "Message" at bounding box center [1314, 22] width 77 height 26
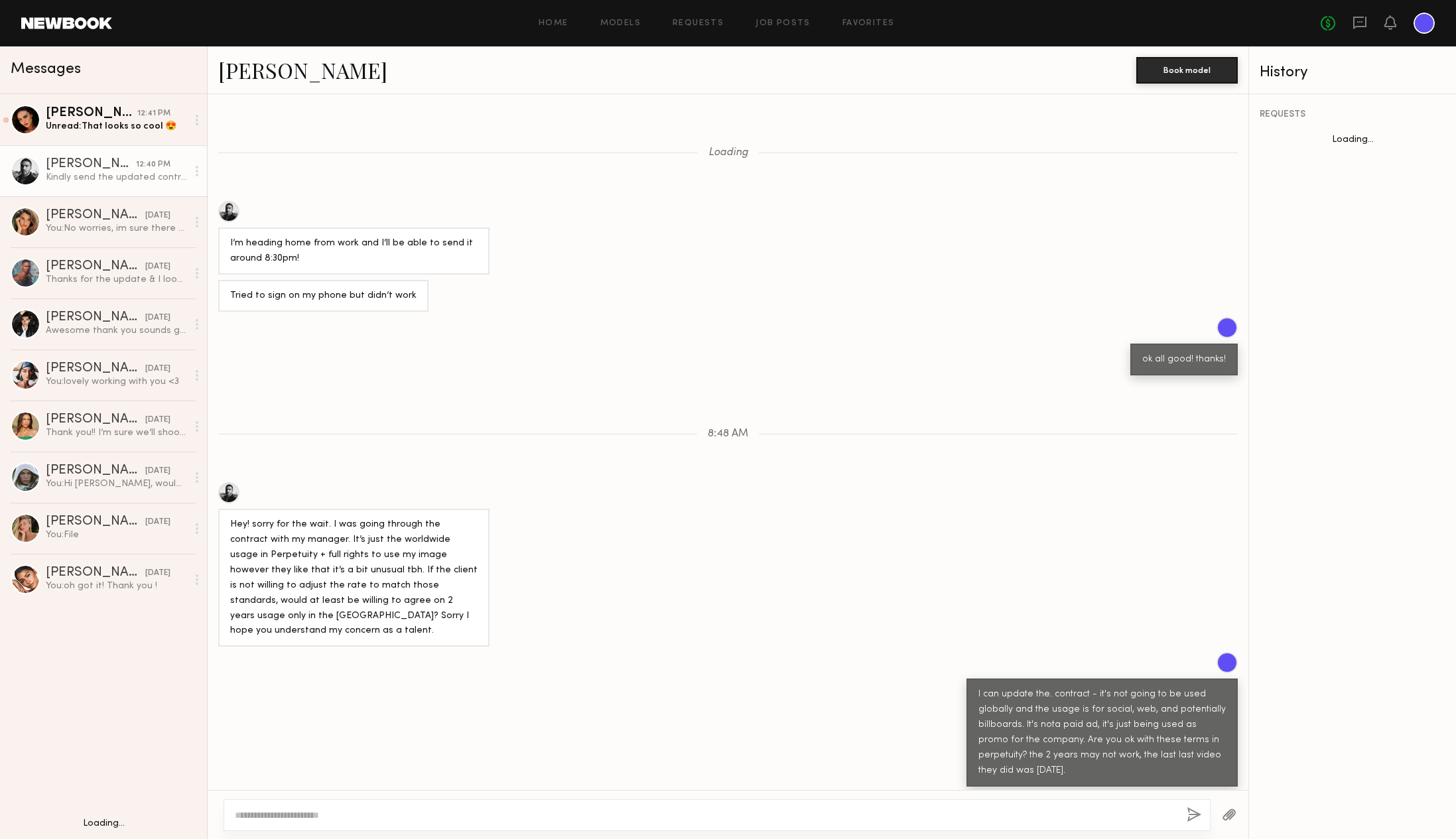
scroll to position [331, 0]
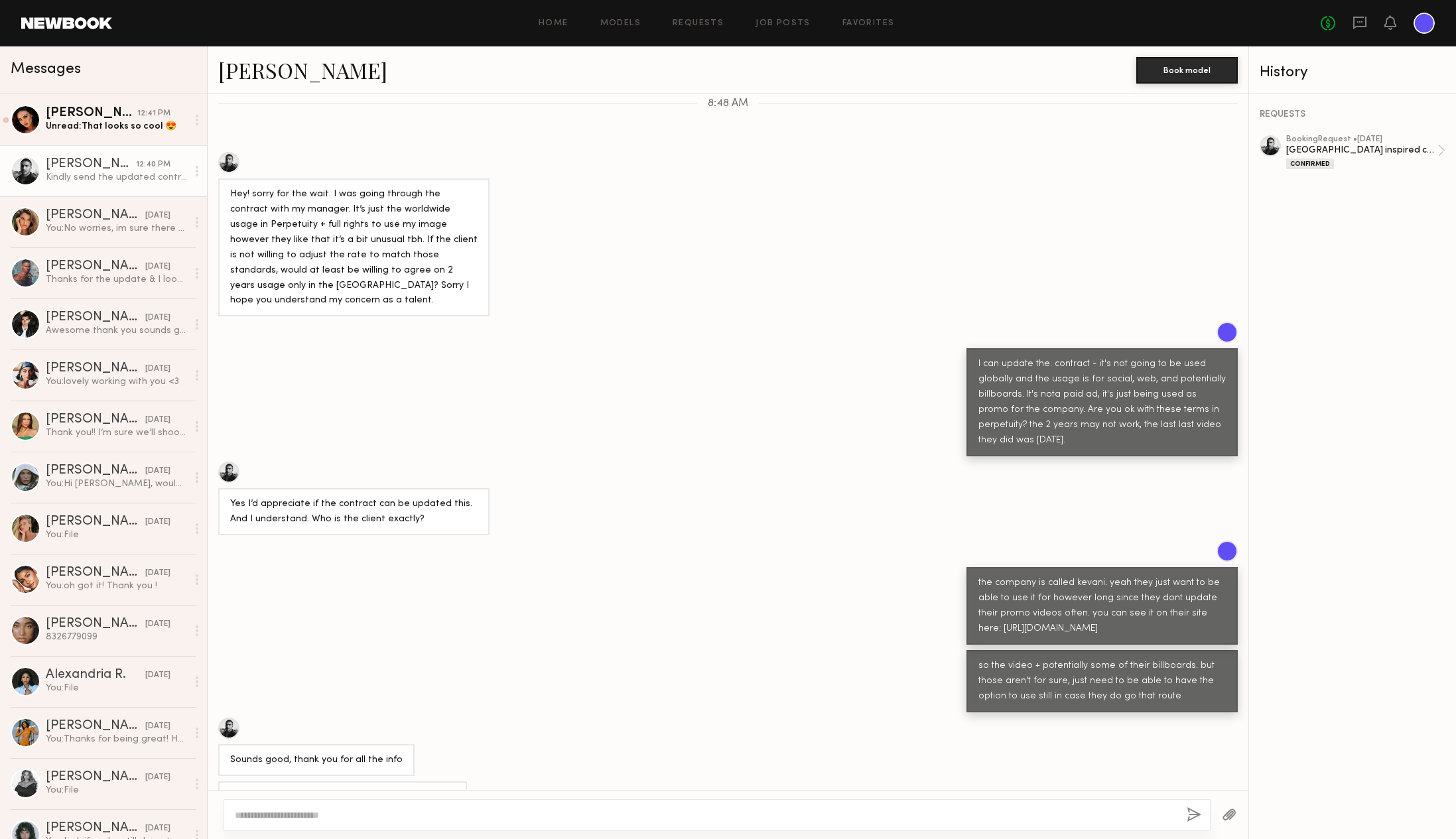
click at [1228, 813] on button "button" at bounding box center [1228, 815] width 15 height 17
click at [1224, 815] on button "button" at bounding box center [1228, 815] width 15 height 17
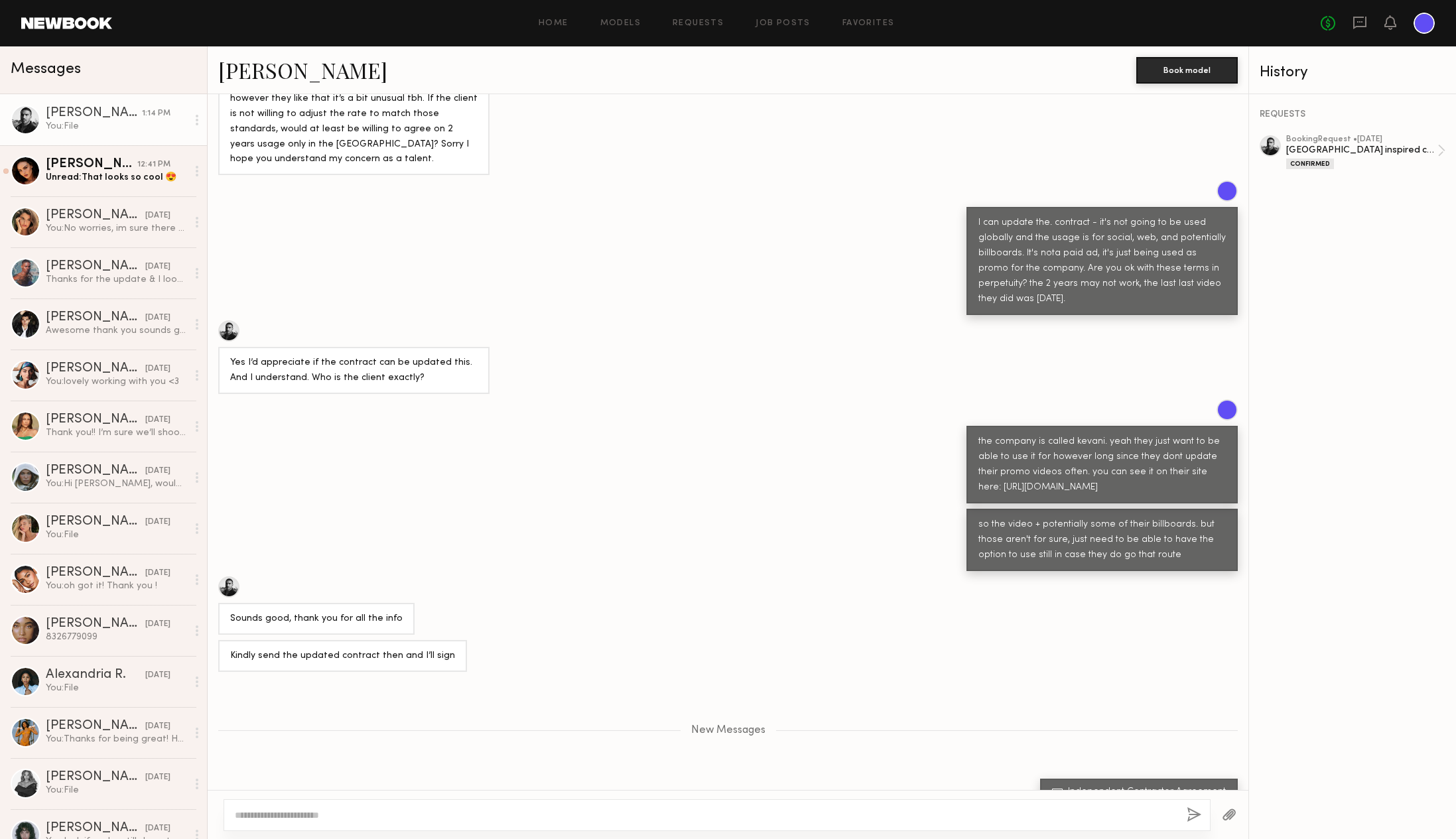
click at [772, 779] on div "Independent Contractor Agreement .pdf 426.76 KB Click to download" at bounding box center [728, 796] width 1041 height 35
click at [355, 812] on textarea at bounding box center [705, 815] width 941 height 13
click at [1235, 815] on button "button" at bounding box center [1228, 815] width 15 height 17
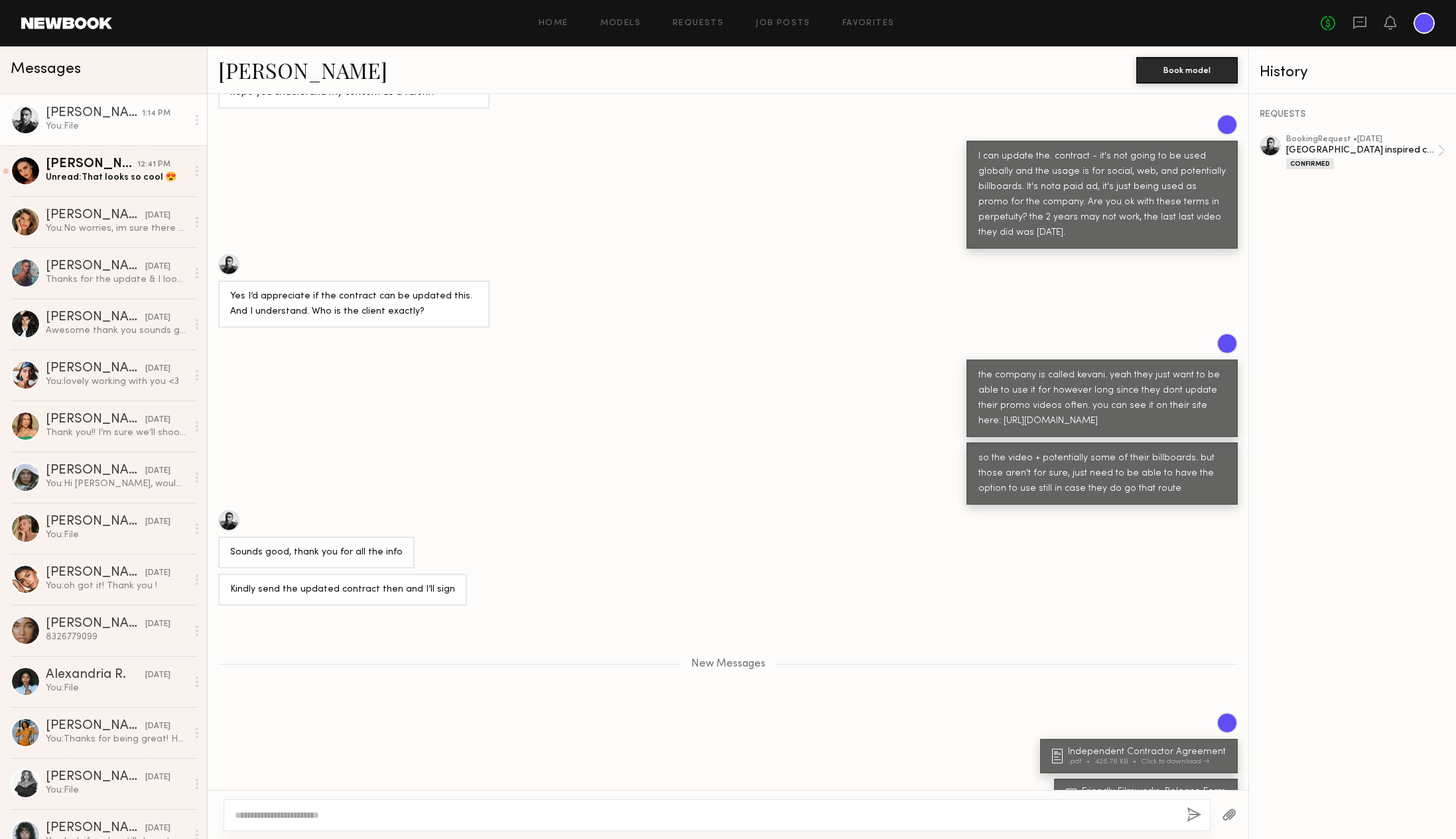
scroll to position [0, 0]
click at [141, 178] on div "Unread: That looks so cool 😍" at bounding box center [116, 177] width 141 height 13
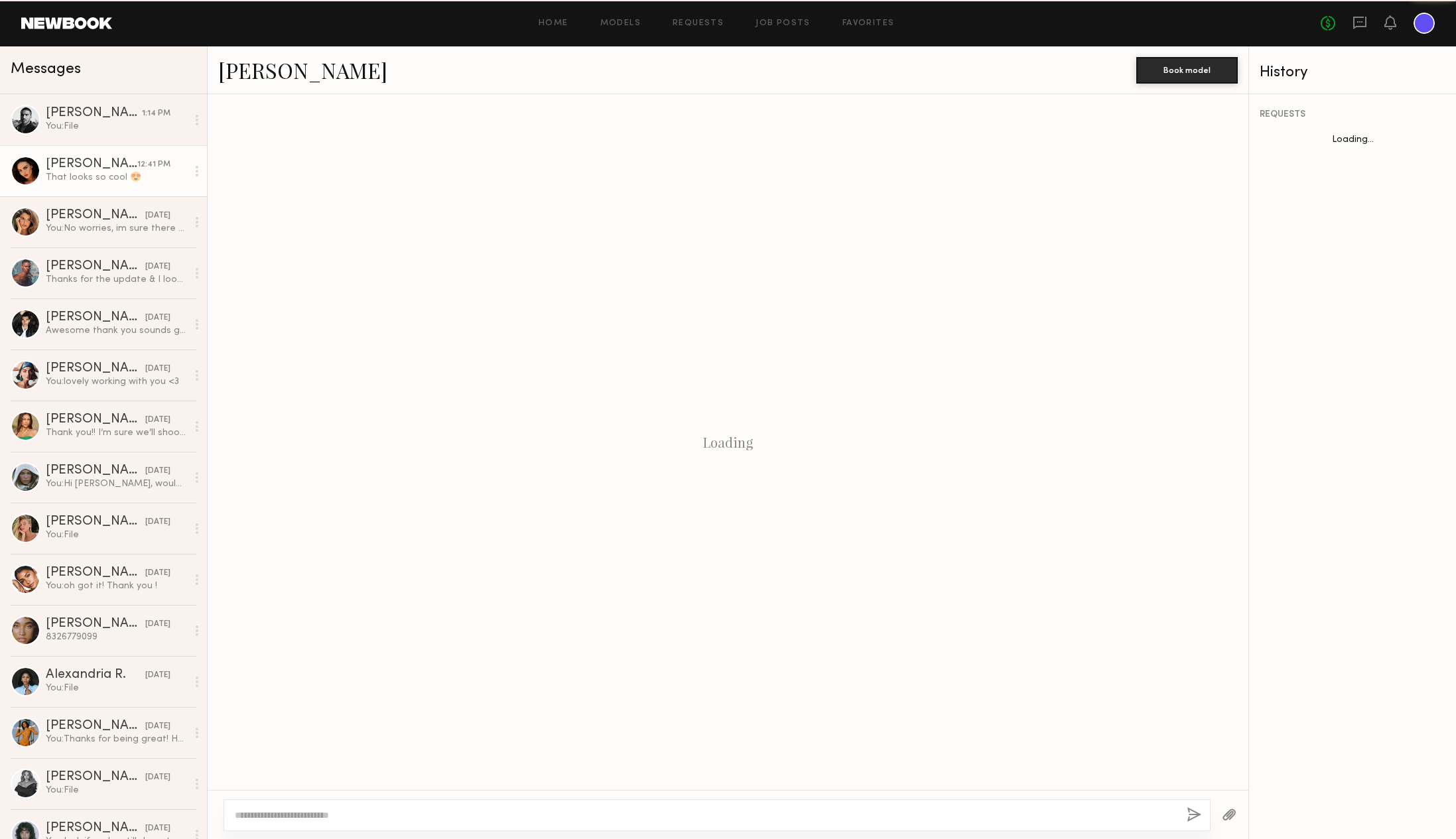
scroll to position [297, 0]
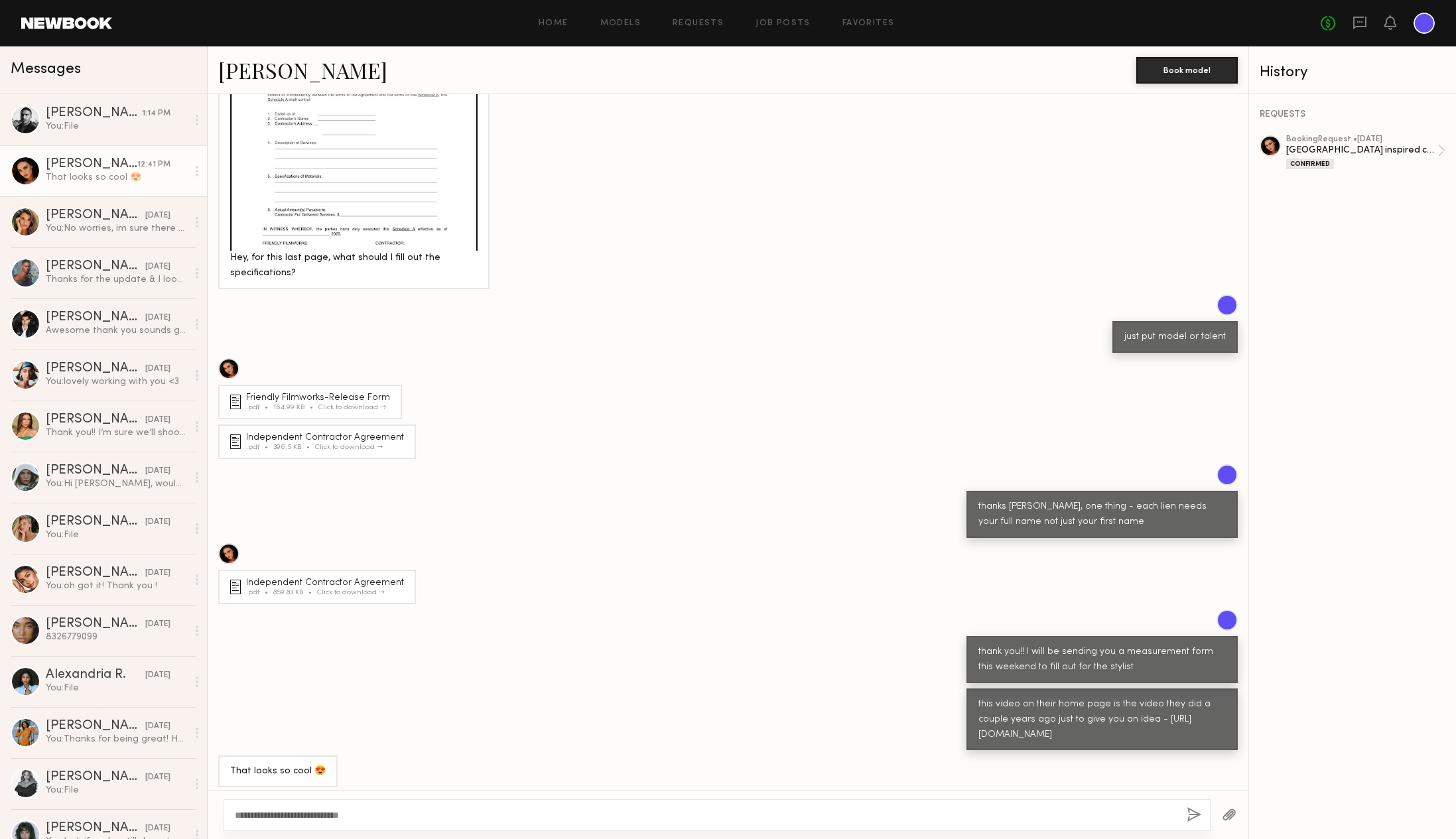
type textarea "**********"
click at [1193, 813] on button "button" at bounding box center [1194, 815] width 15 height 17
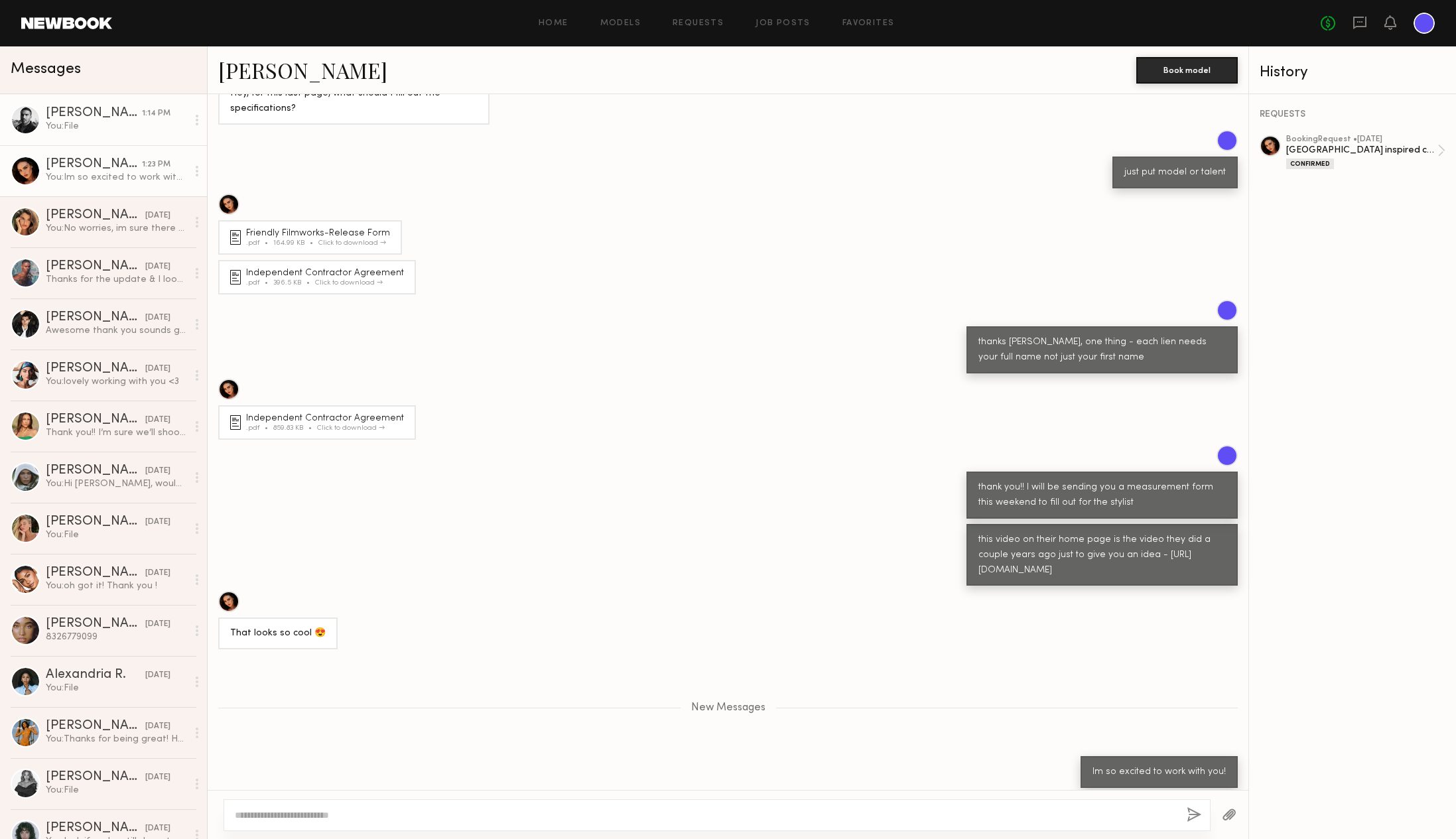
click at [89, 122] on div "You: File" at bounding box center [116, 126] width 141 height 13
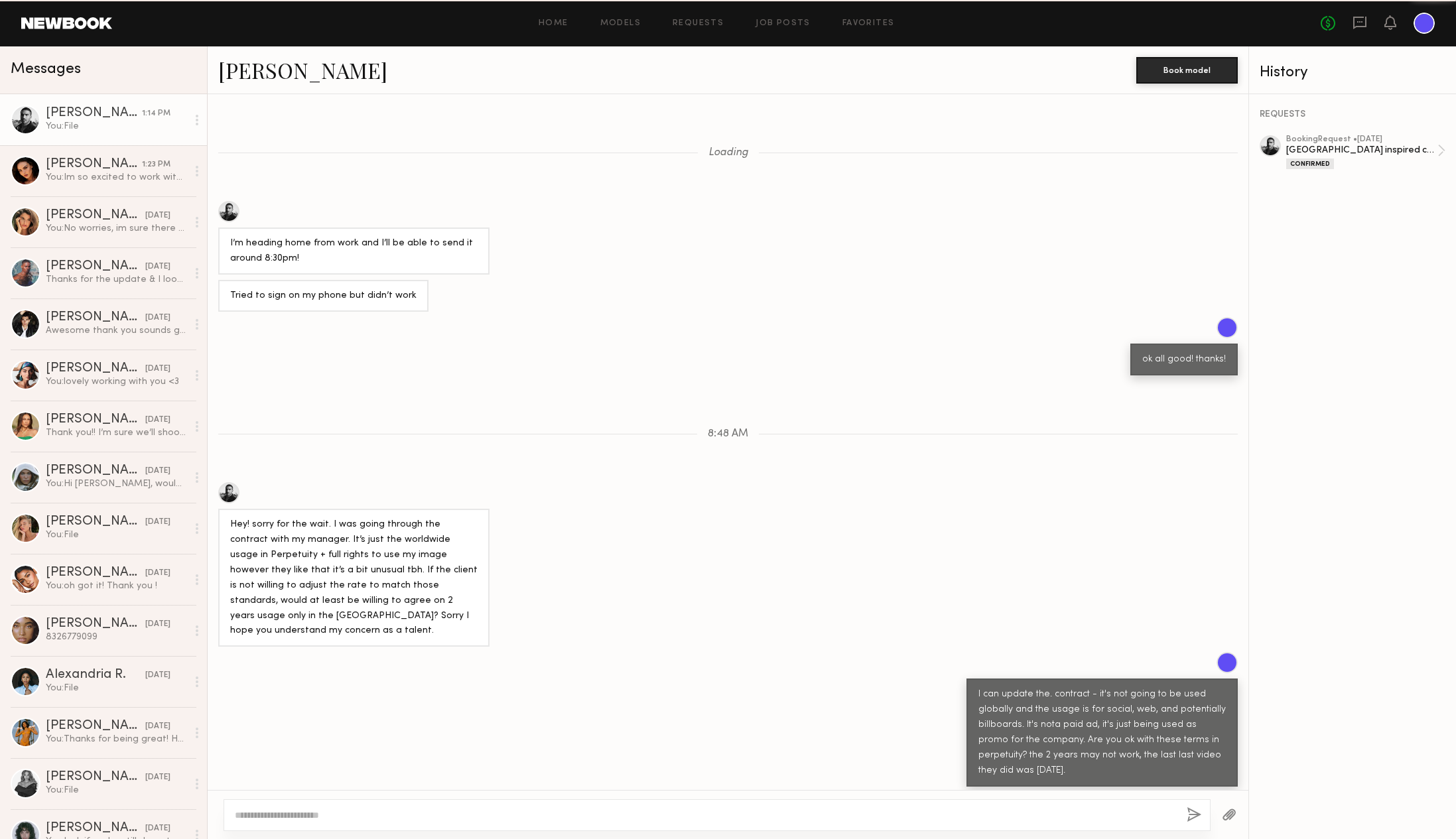
scroll to position [1, 0]
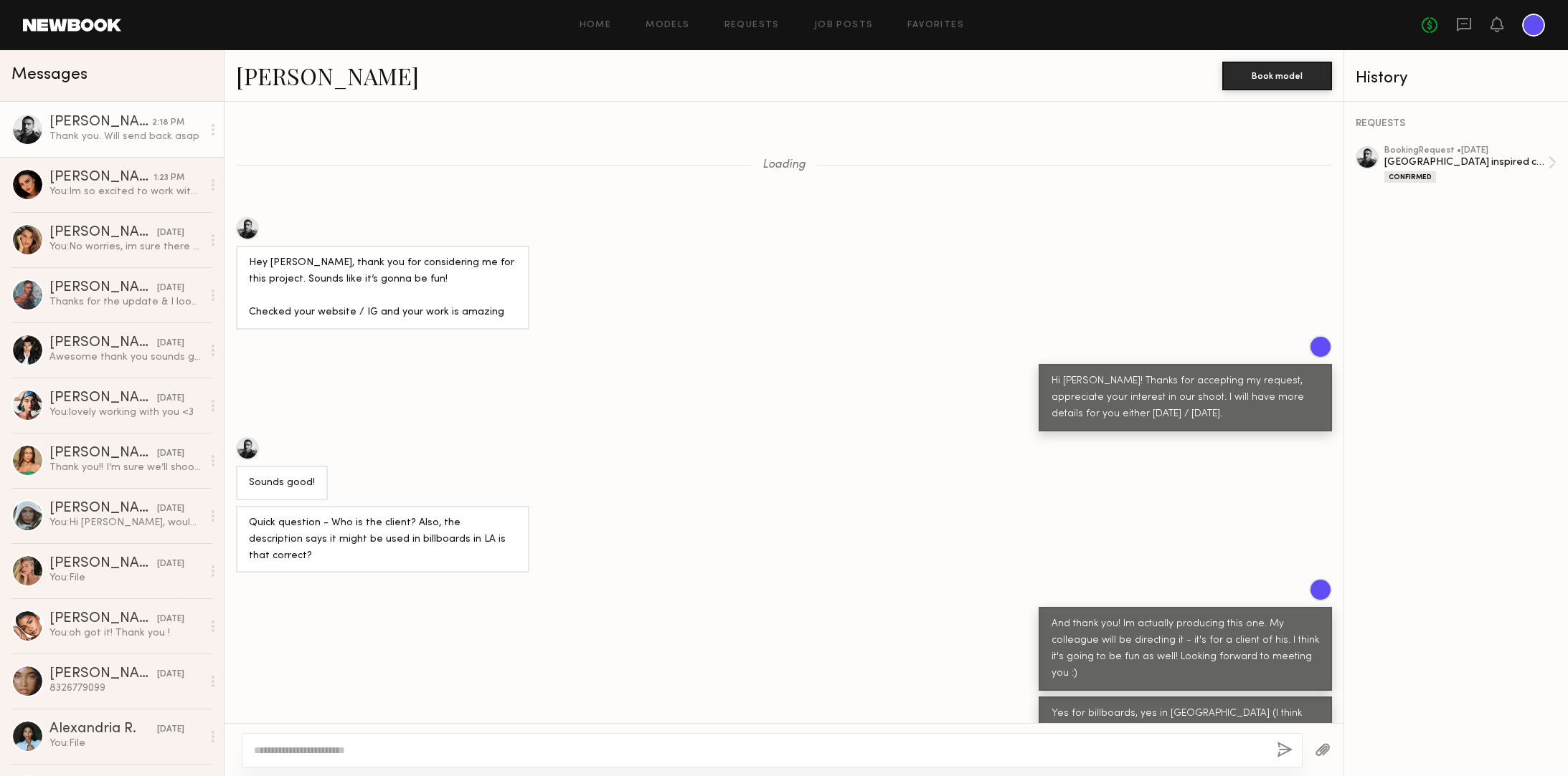
scroll to position [537, 0]
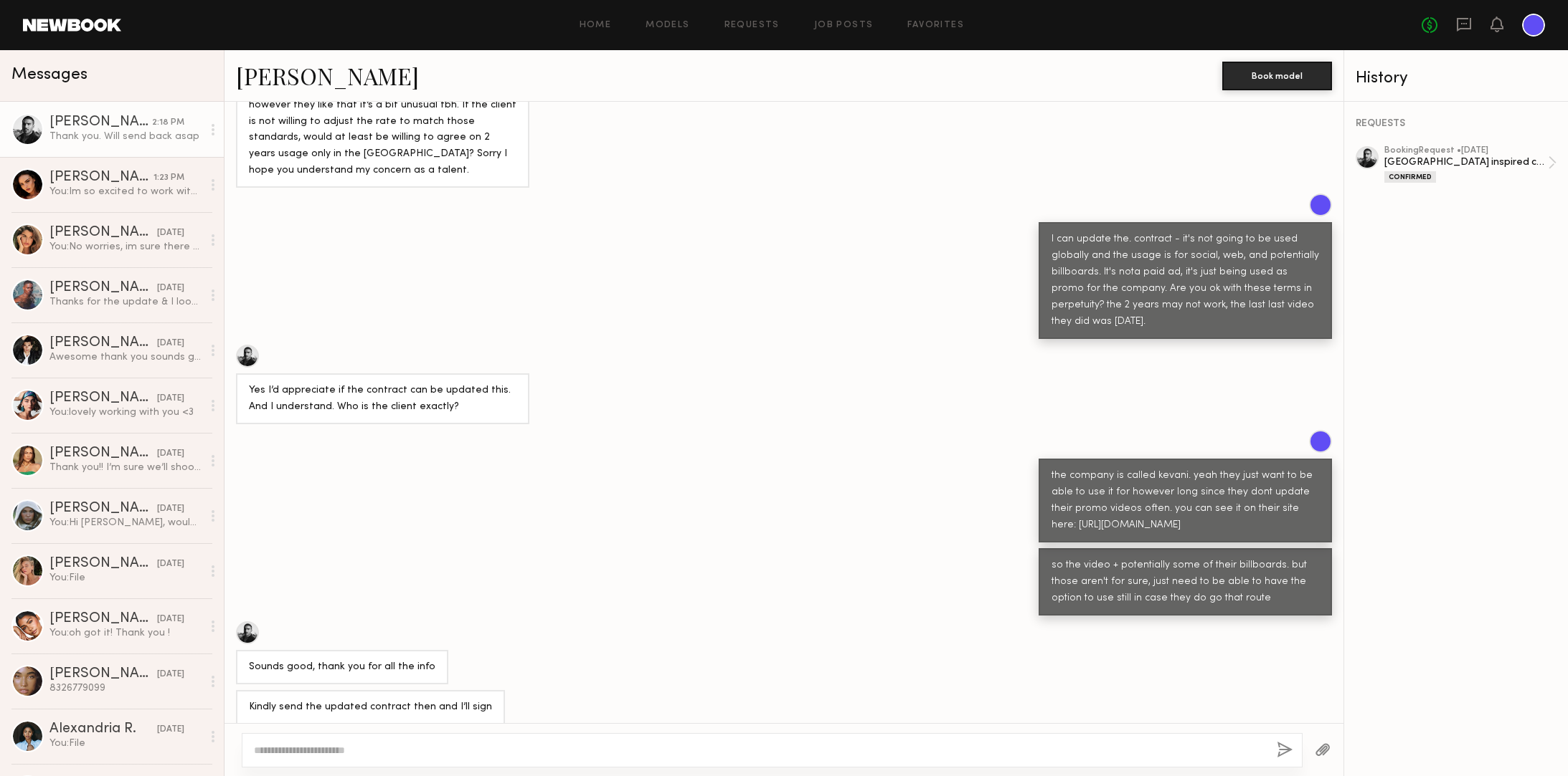
scroll to position [3030, 0]
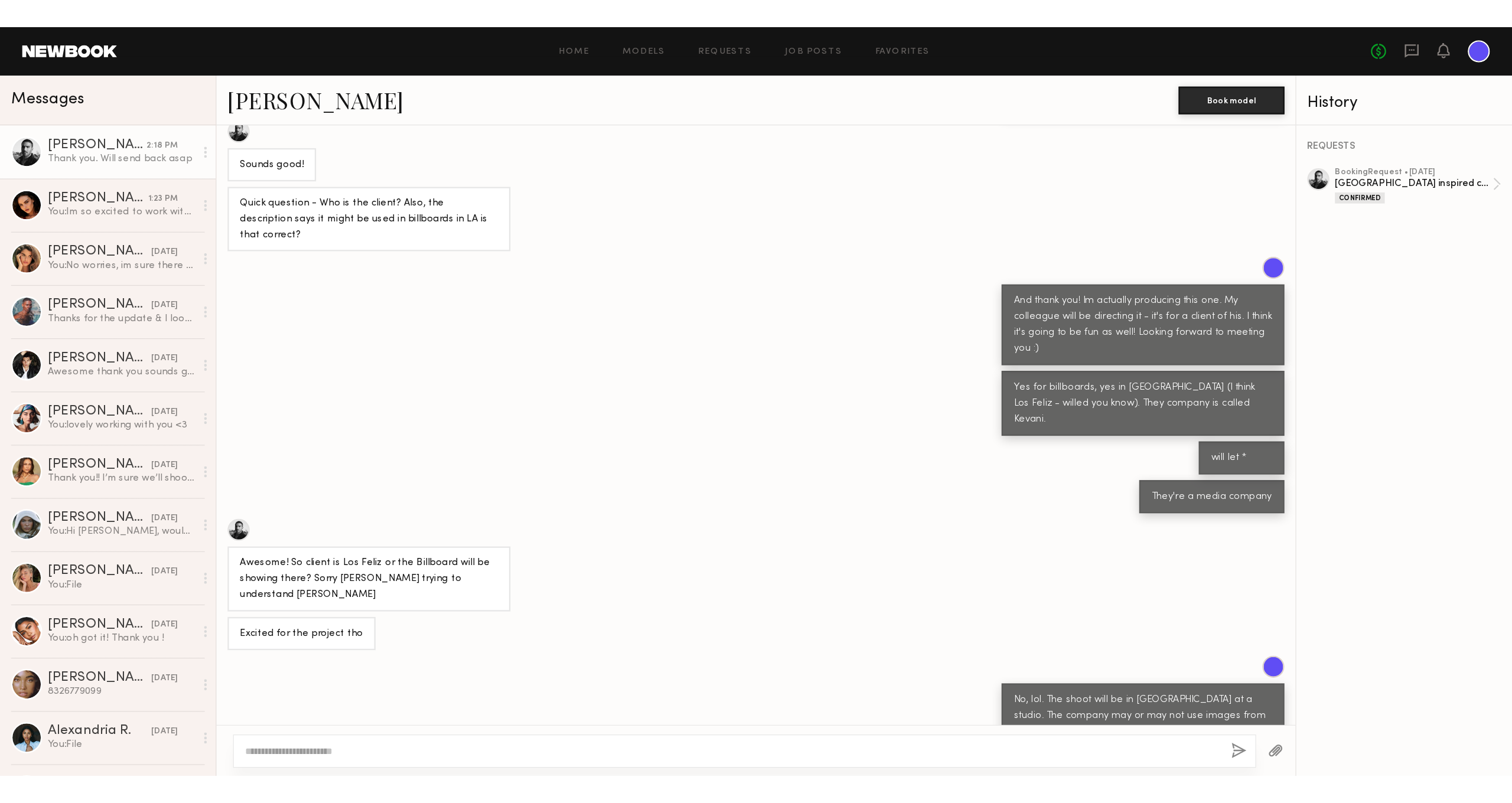
scroll to position [442, 0]
